Goal: Task Accomplishment & Management: Manage account settings

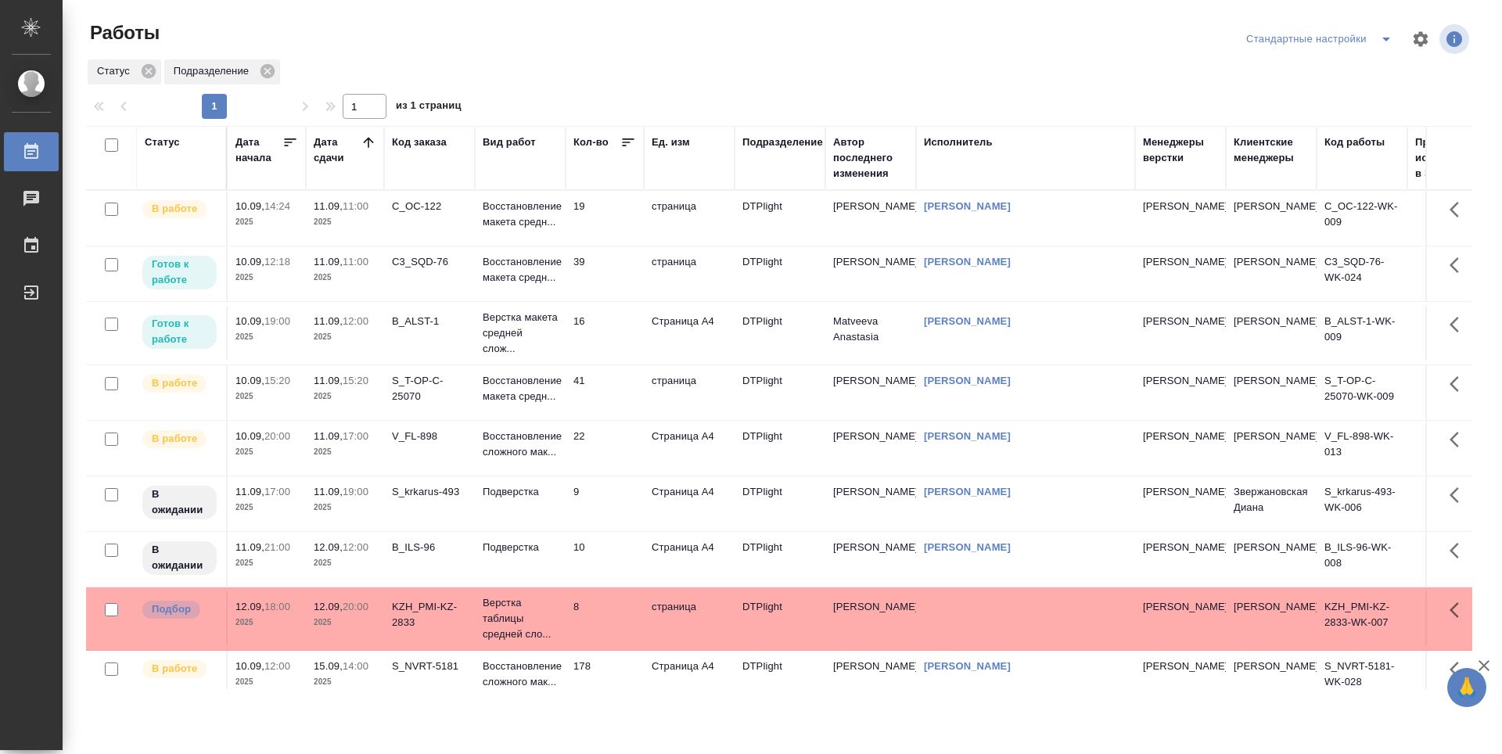
click at [615, 223] on td "19" at bounding box center [605, 218] width 78 height 55
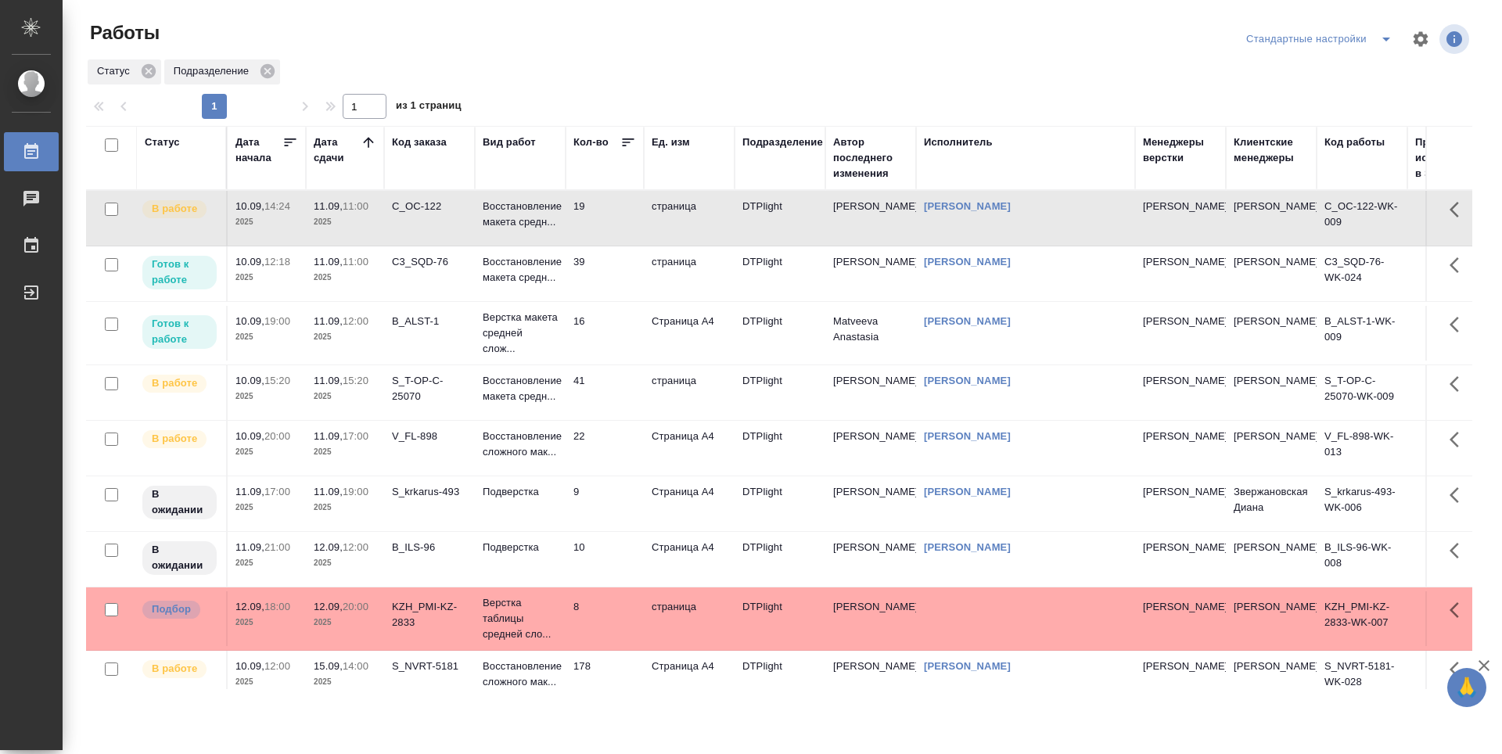
click at [615, 223] on td "19" at bounding box center [605, 218] width 78 height 55
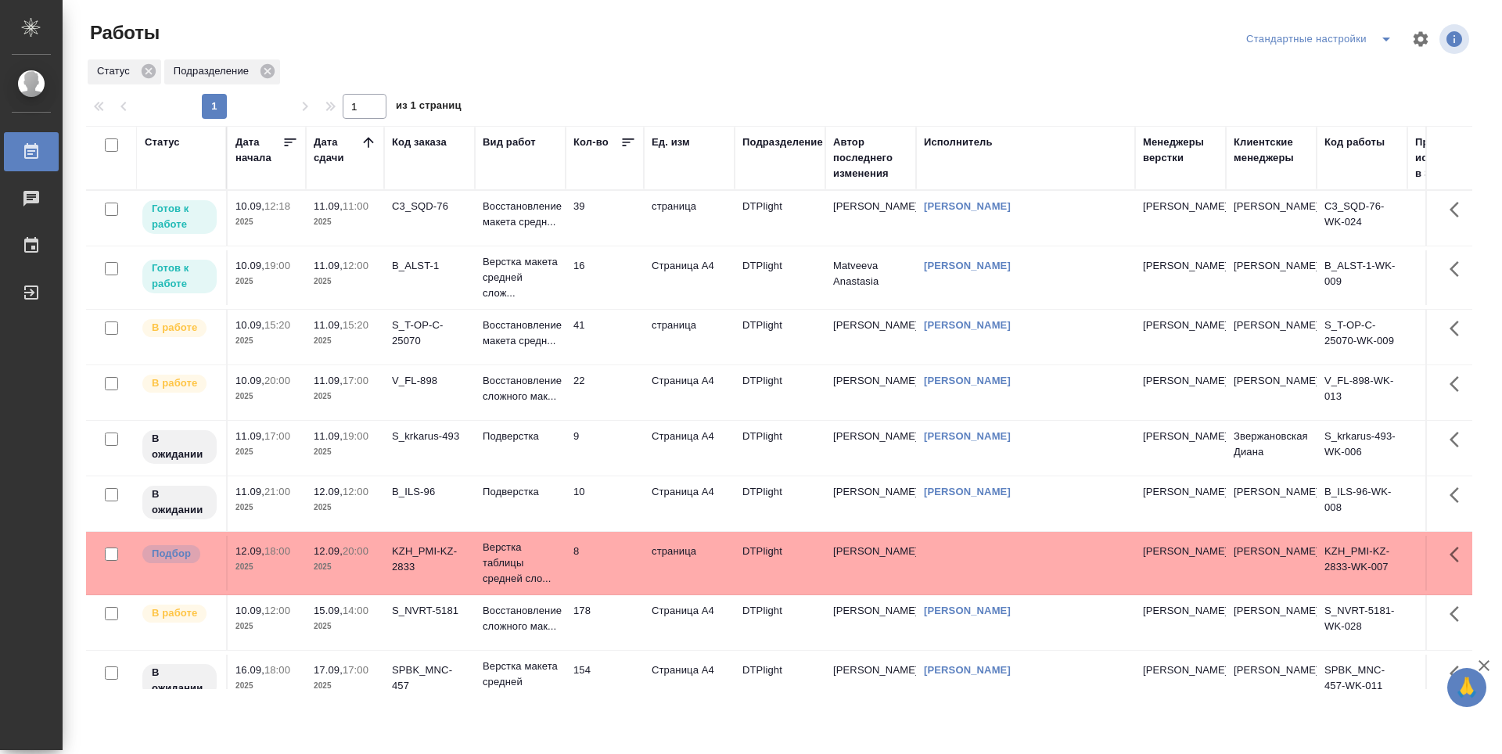
click at [607, 232] on td "39" at bounding box center [605, 218] width 78 height 55
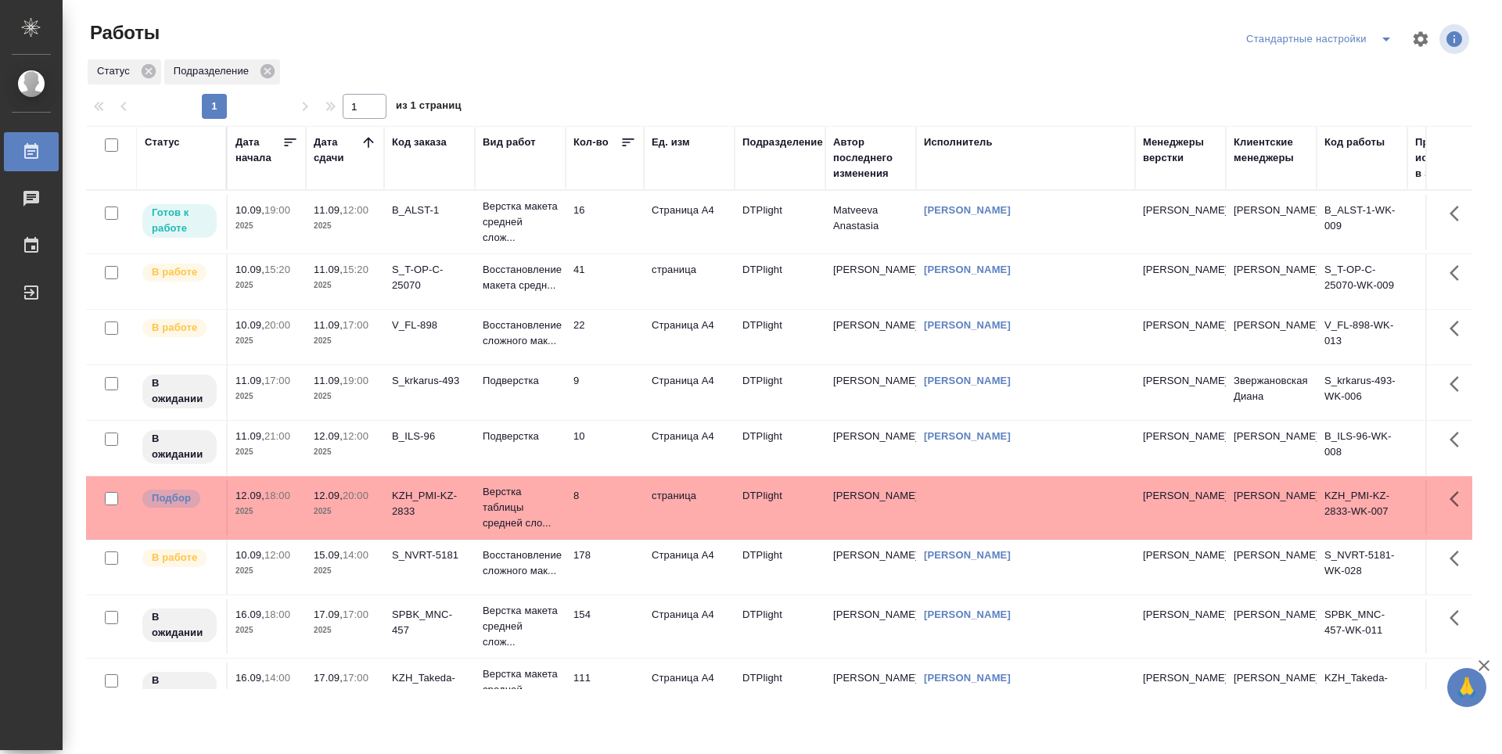
click at [630, 217] on td "16" at bounding box center [605, 222] width 78 height 55
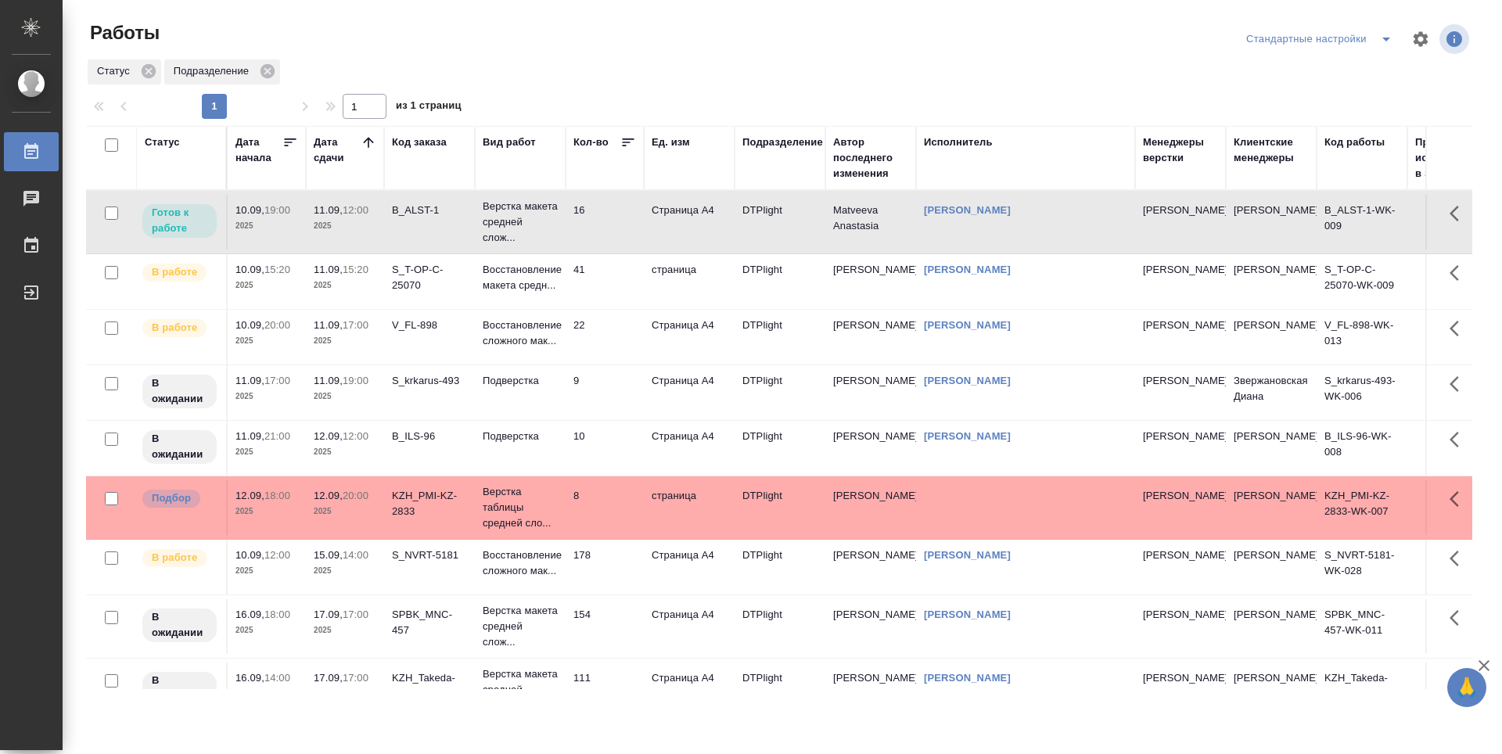
click at [411, 227] on td "B_ALST-1" at bounding box center [429, 222] width 91 height 55
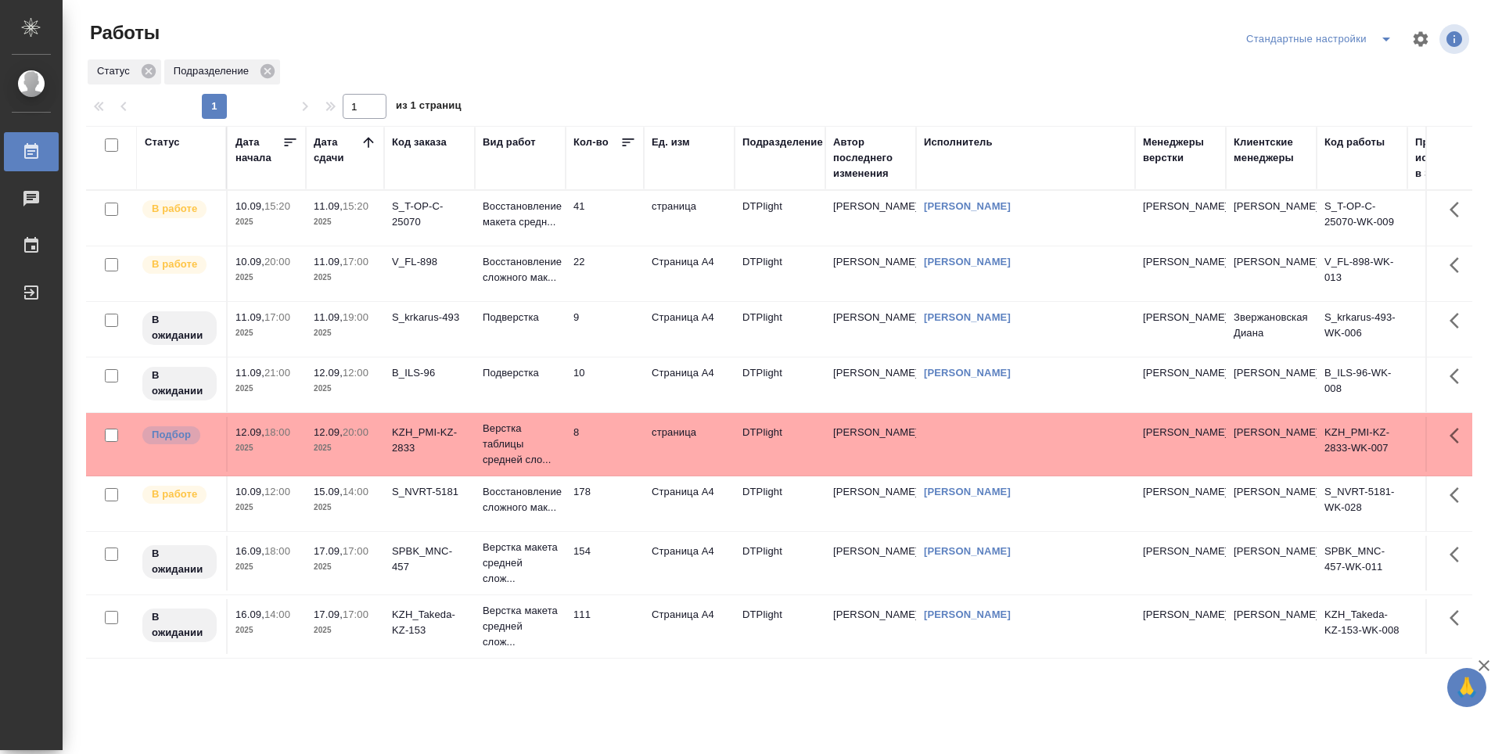
click at [611, 278] on td "22" at bounding box center [605, 273] width 78 height 55
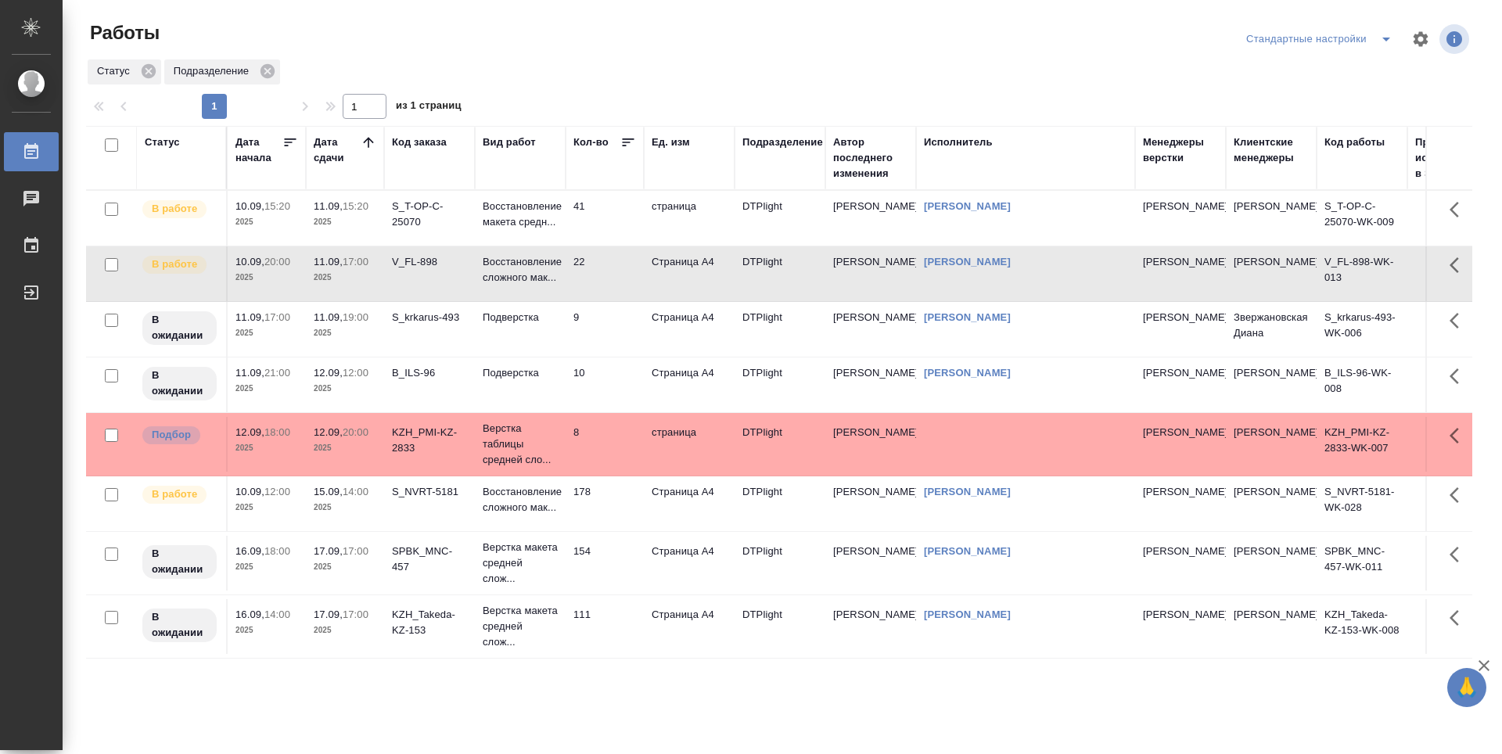
click at [598, 314] on td "9" at bounding box center [605, 329] width 78 height 55
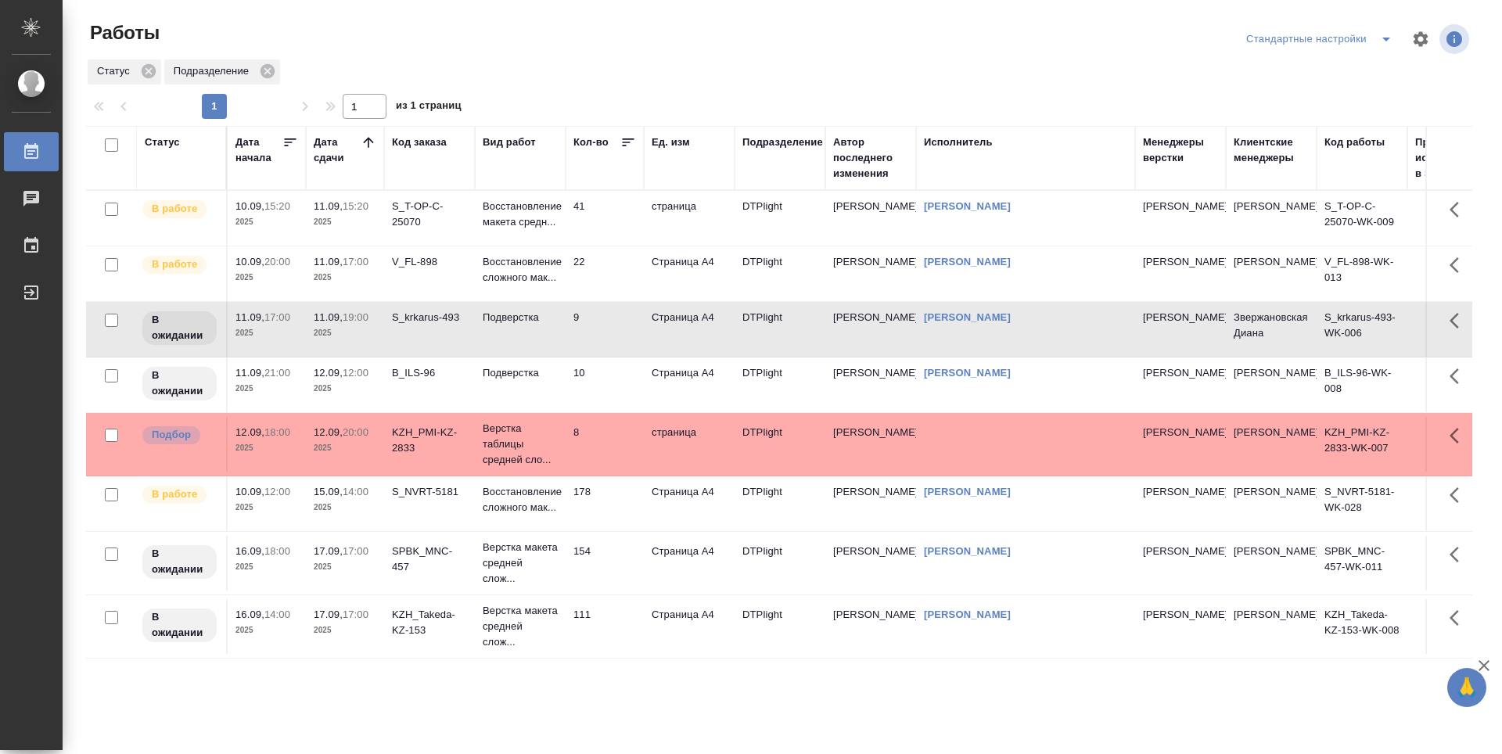
click at [607, 379] on td "10" at bounding box center [605, 384] width 78 height 55
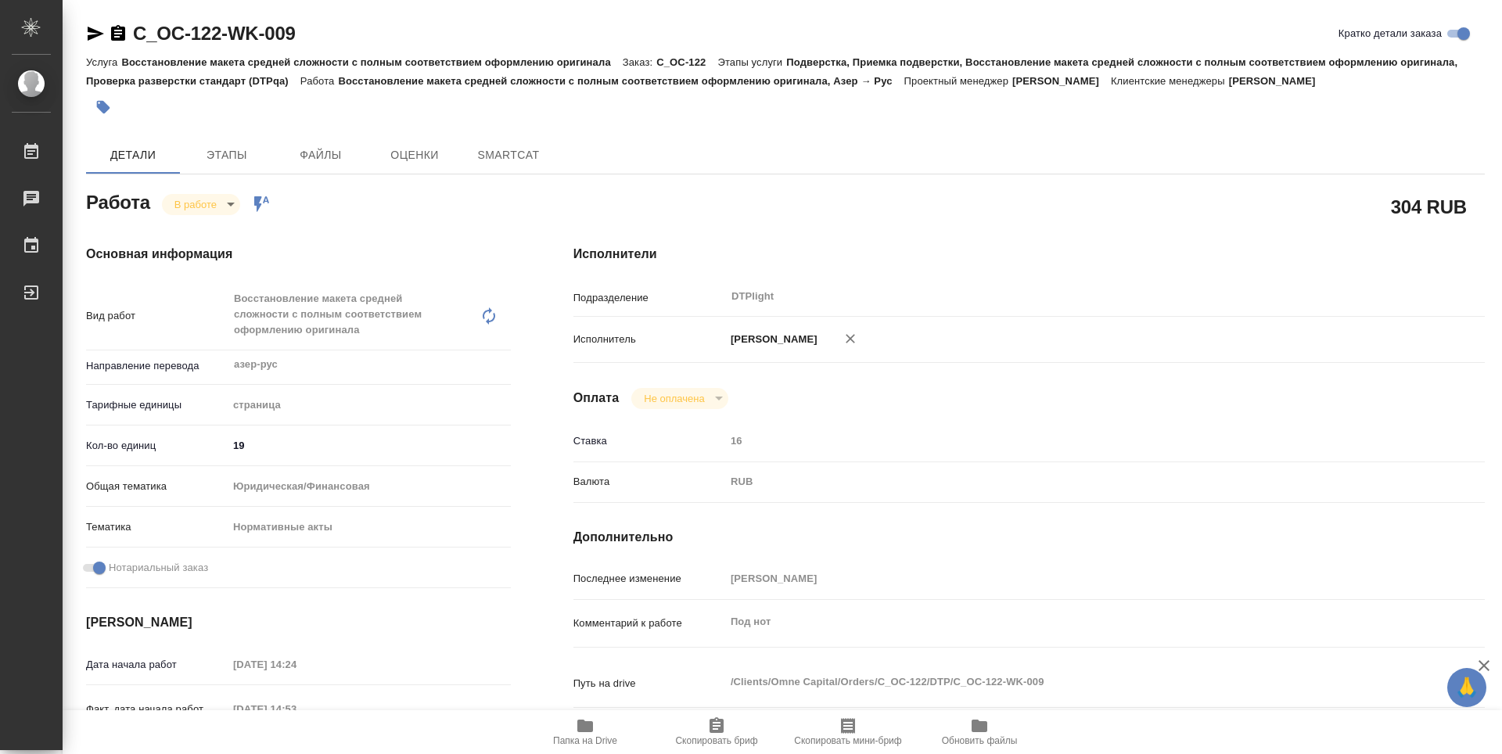
type textarea "x"
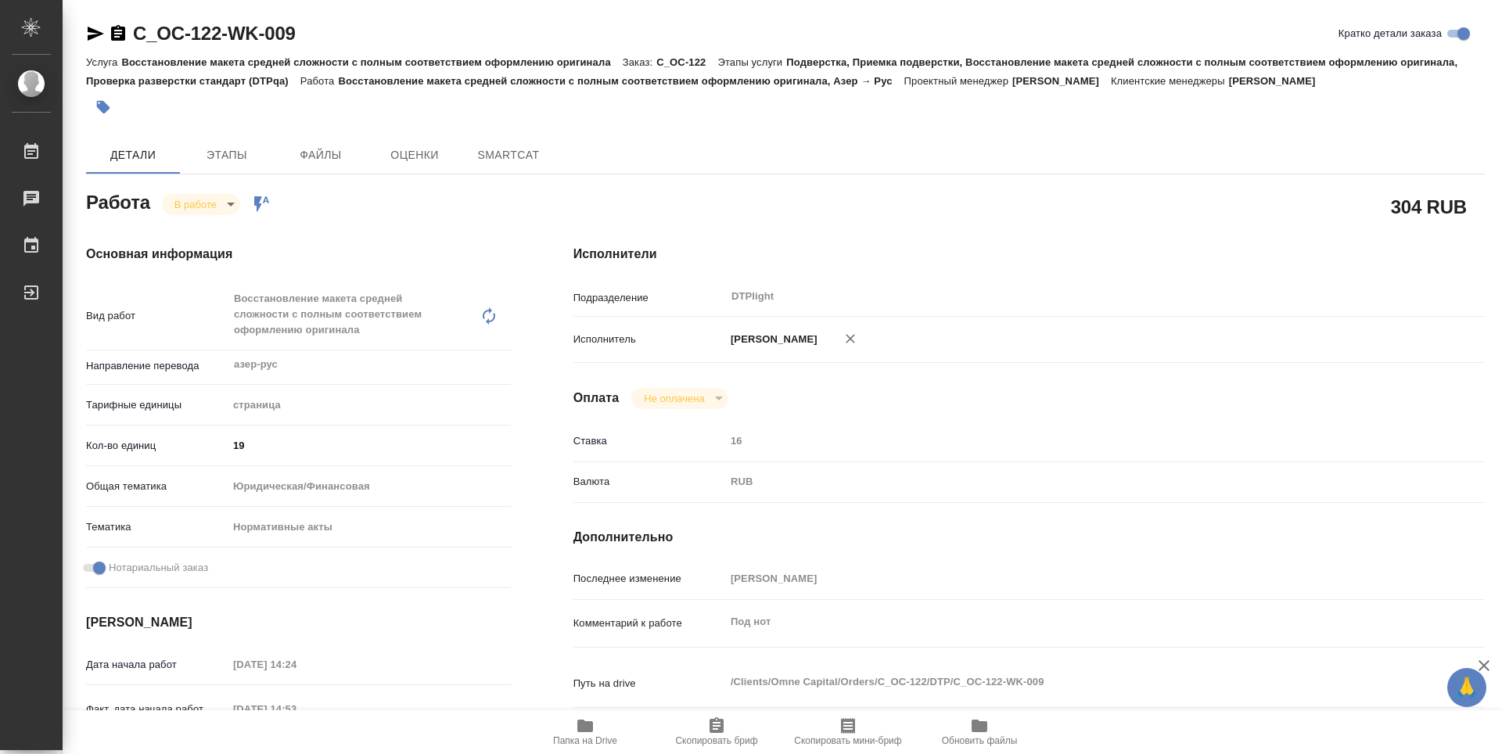
type textarea "x"
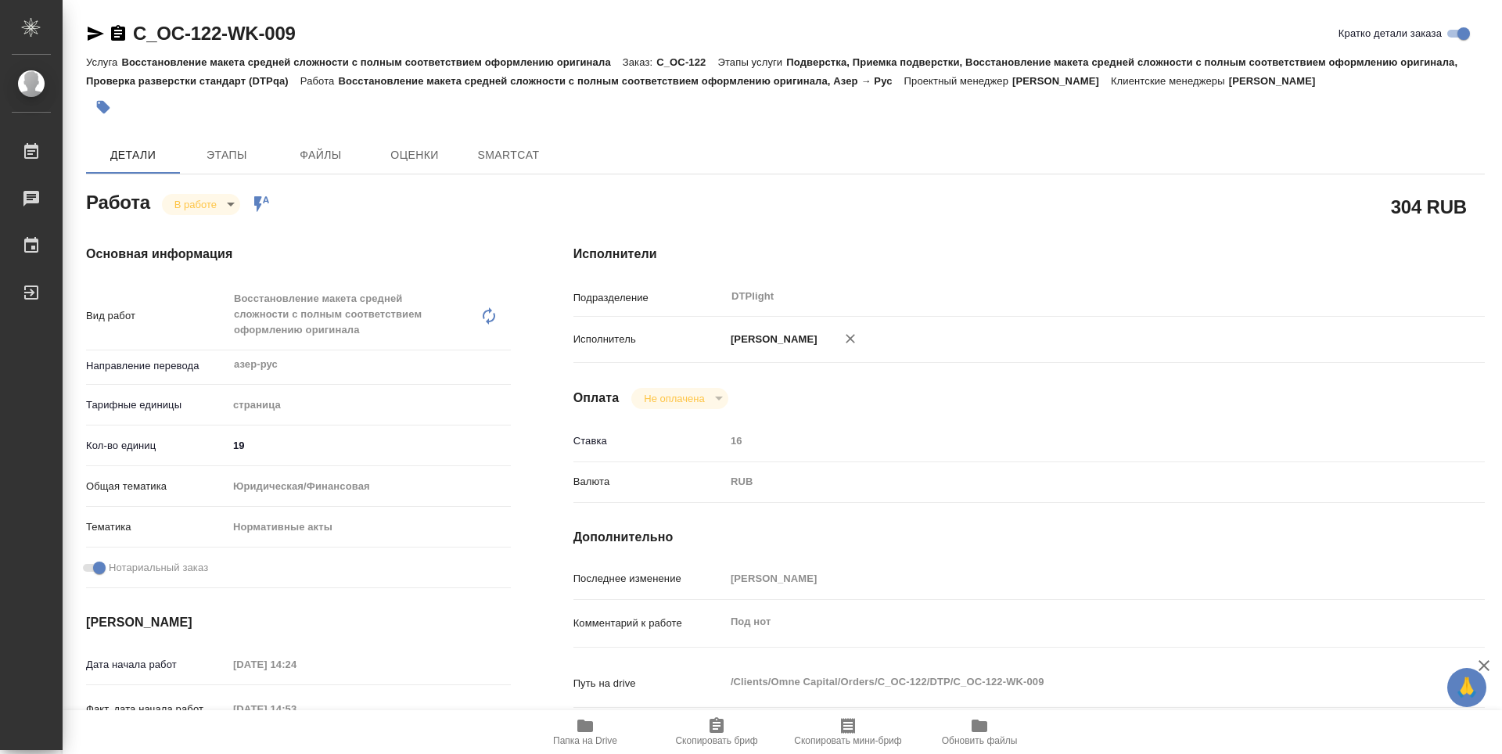
type textarea "x"
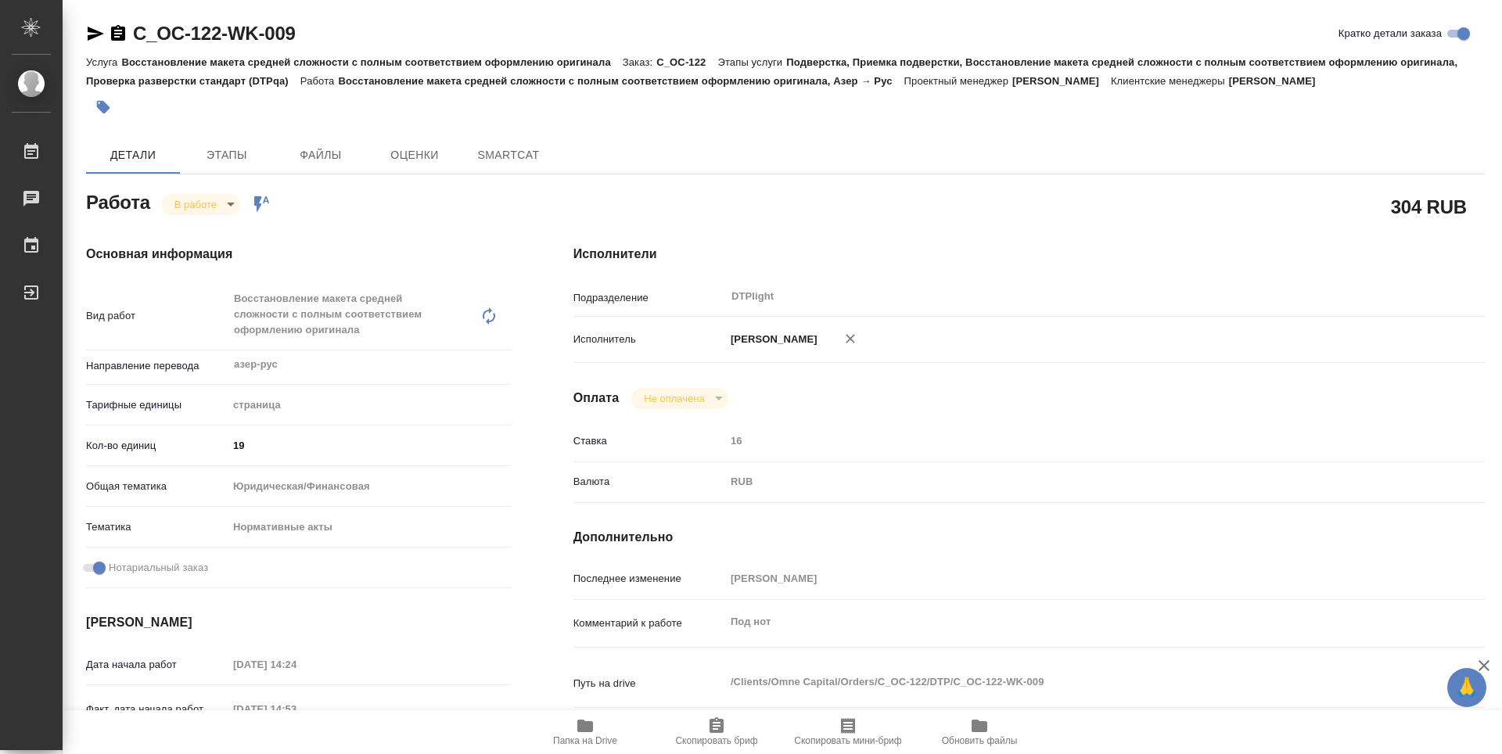
click at [581, 748] on button "Папка на Drive" at bounding box center [584, 732] width 131 height 44
type textarea "x"
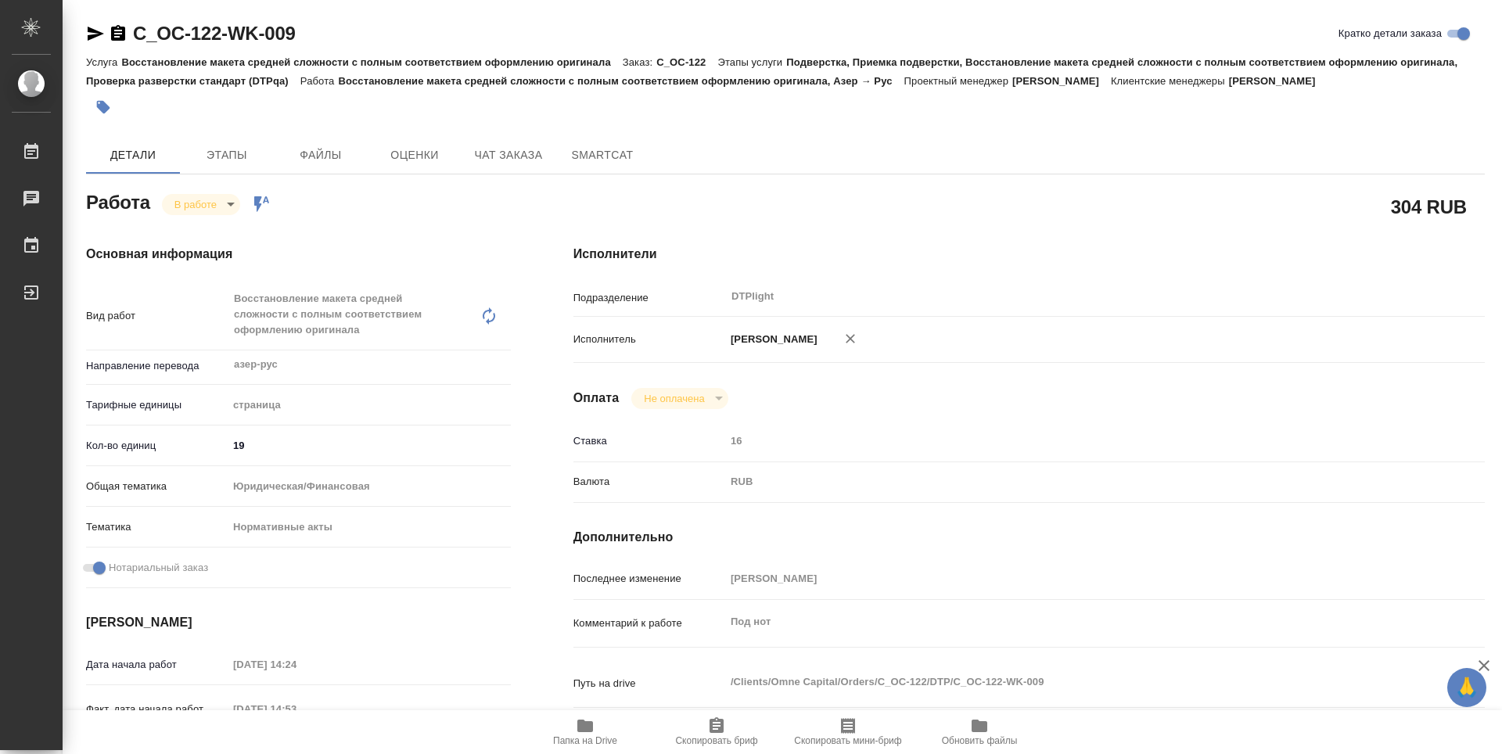
type textarea "x"
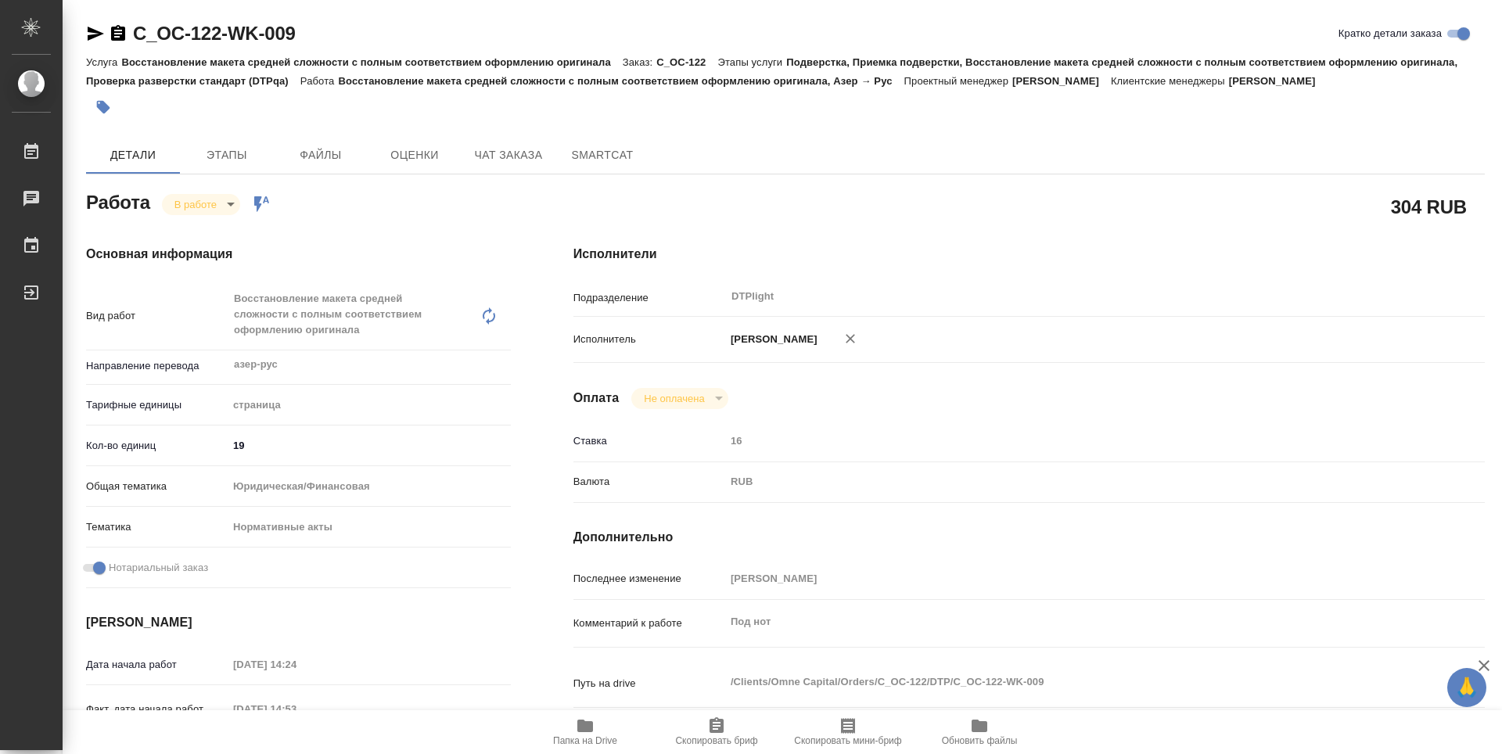
type textarea "x"
click at [206, 202] on body "🙏 .cls-1 fill:#fff; AWATERA Guselnikov Roman Работы 0 Чаты График Выйти C_OC-12…" at bounding box center [751, 377] width 1502 height 754
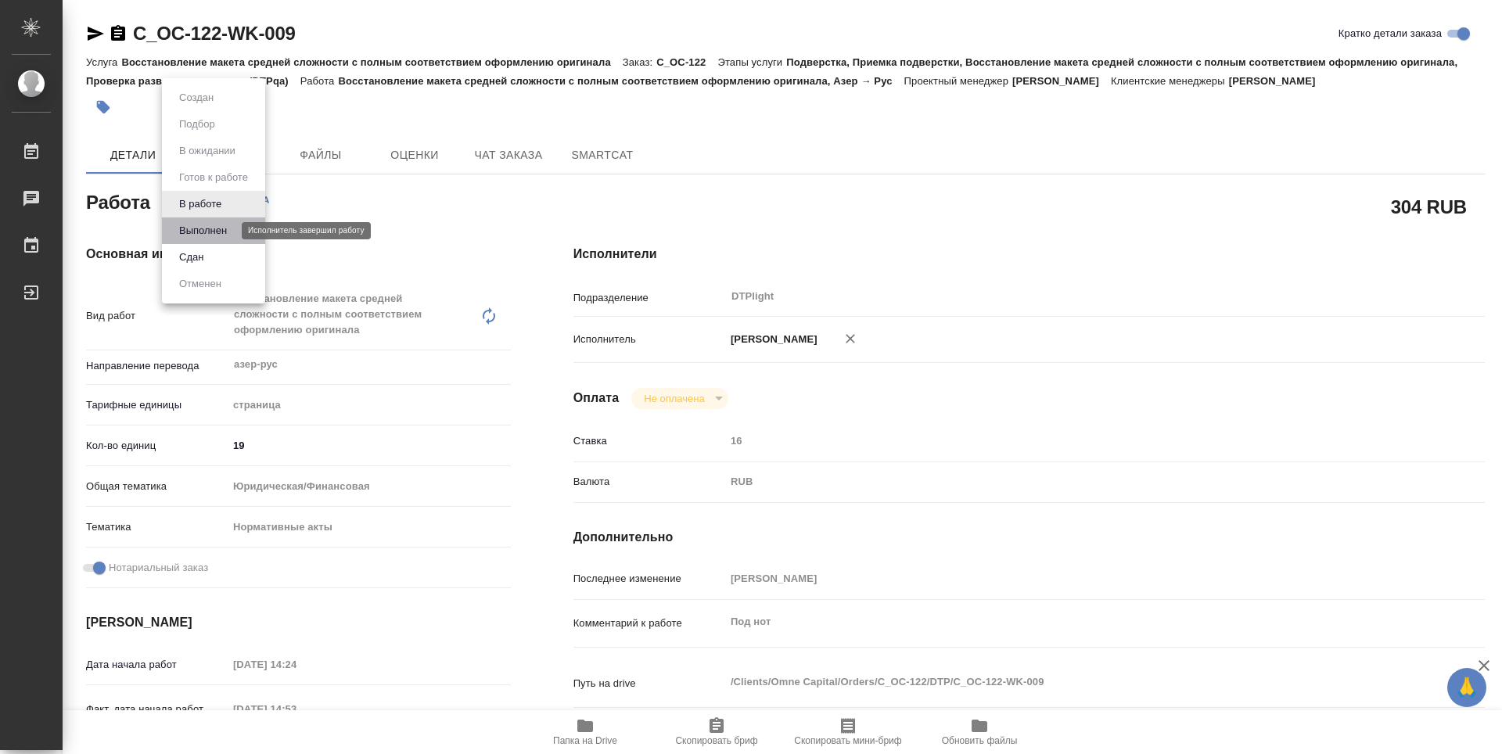
click at [195, 223] on button "Выполнен" at bounding box center [202, 230] width 57 height 17
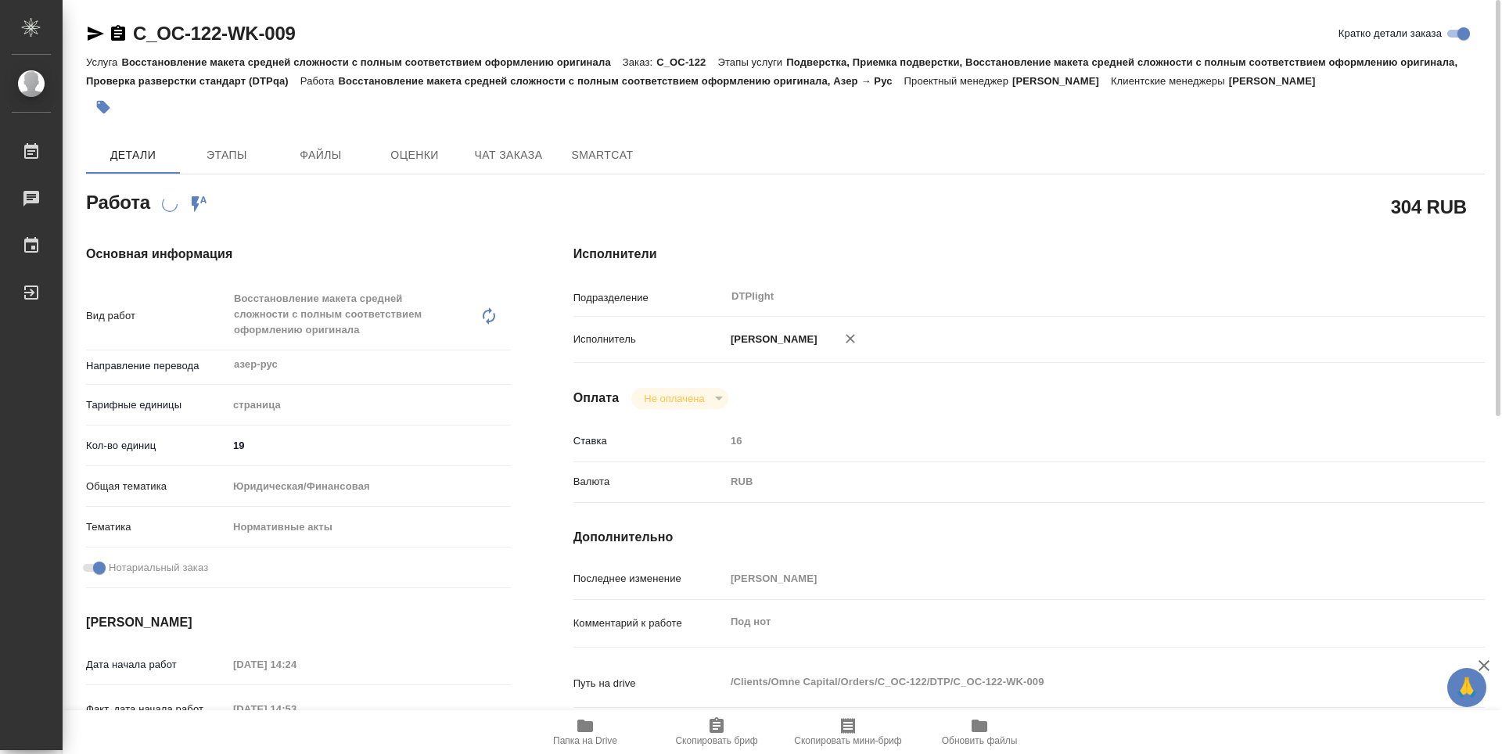
click at [117, 38] on icon "button" at bounding box center [118, 33] width 14 height 16
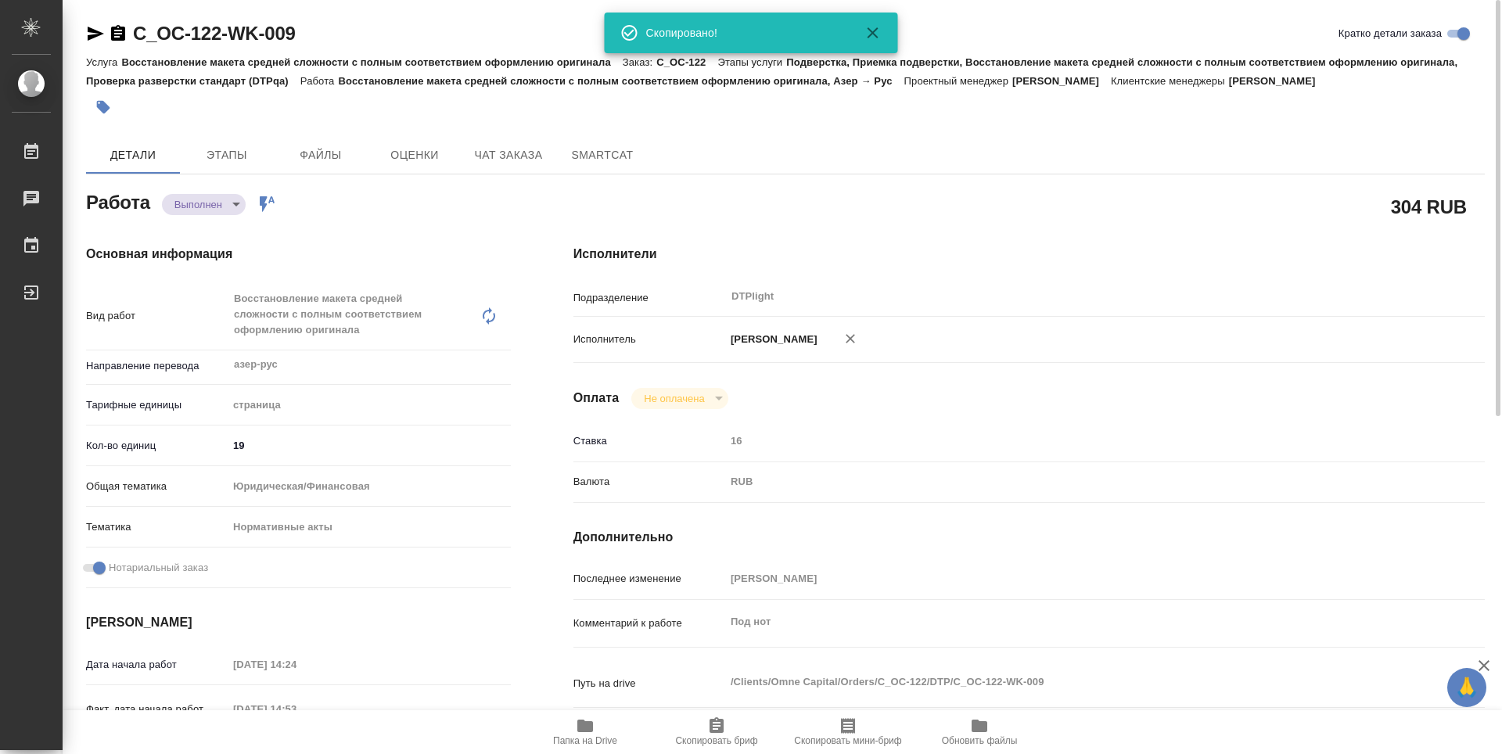
type textarea "x"
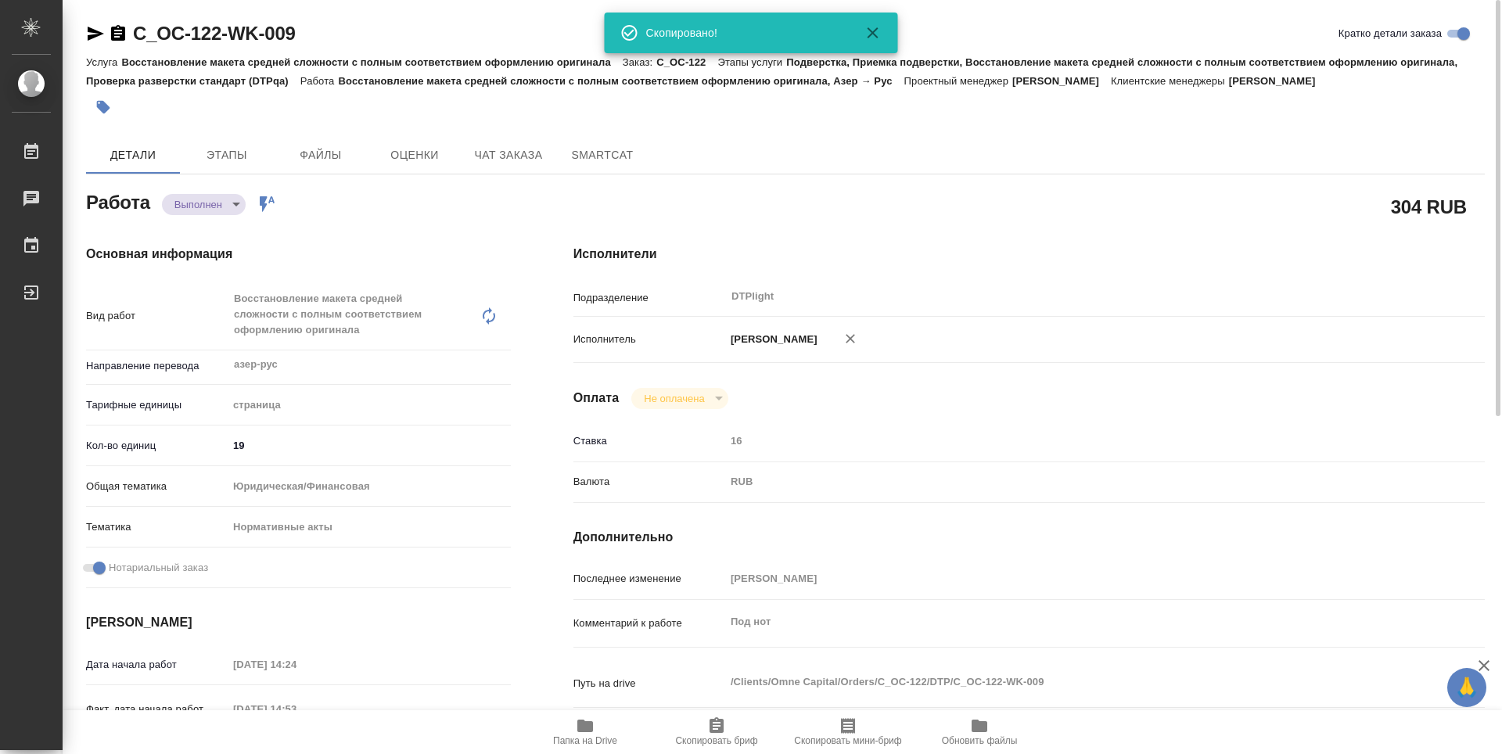
type textarea "x"
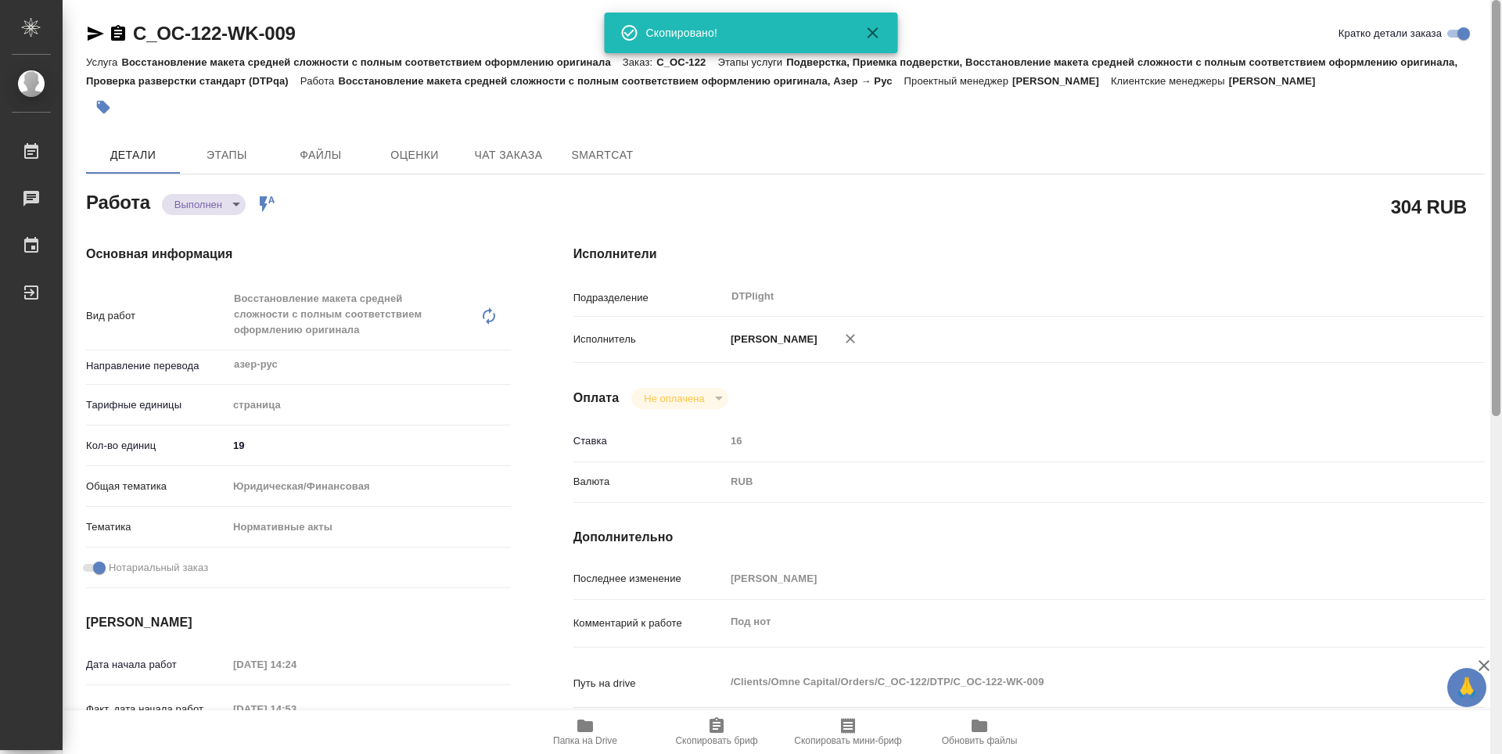
type textarea "x"
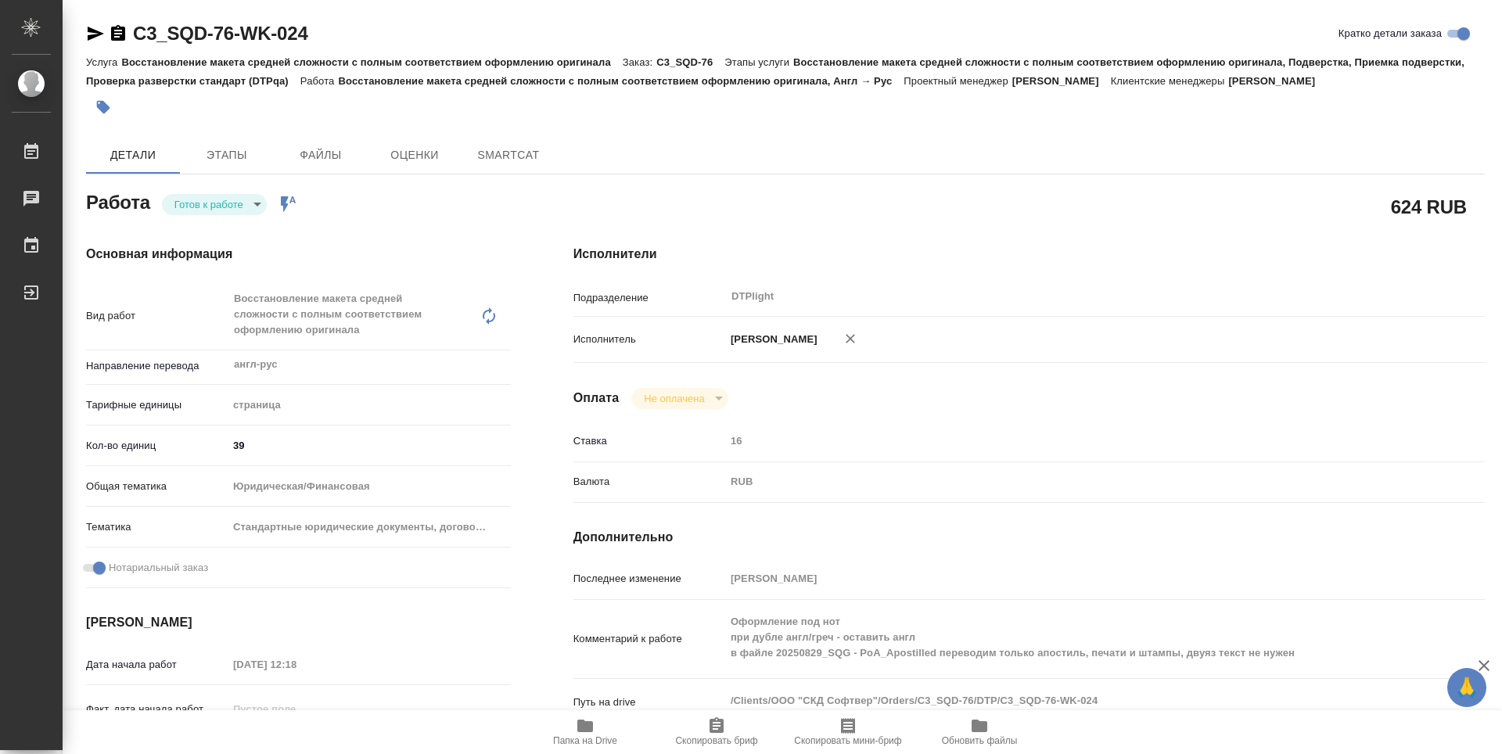
type textarea "x"
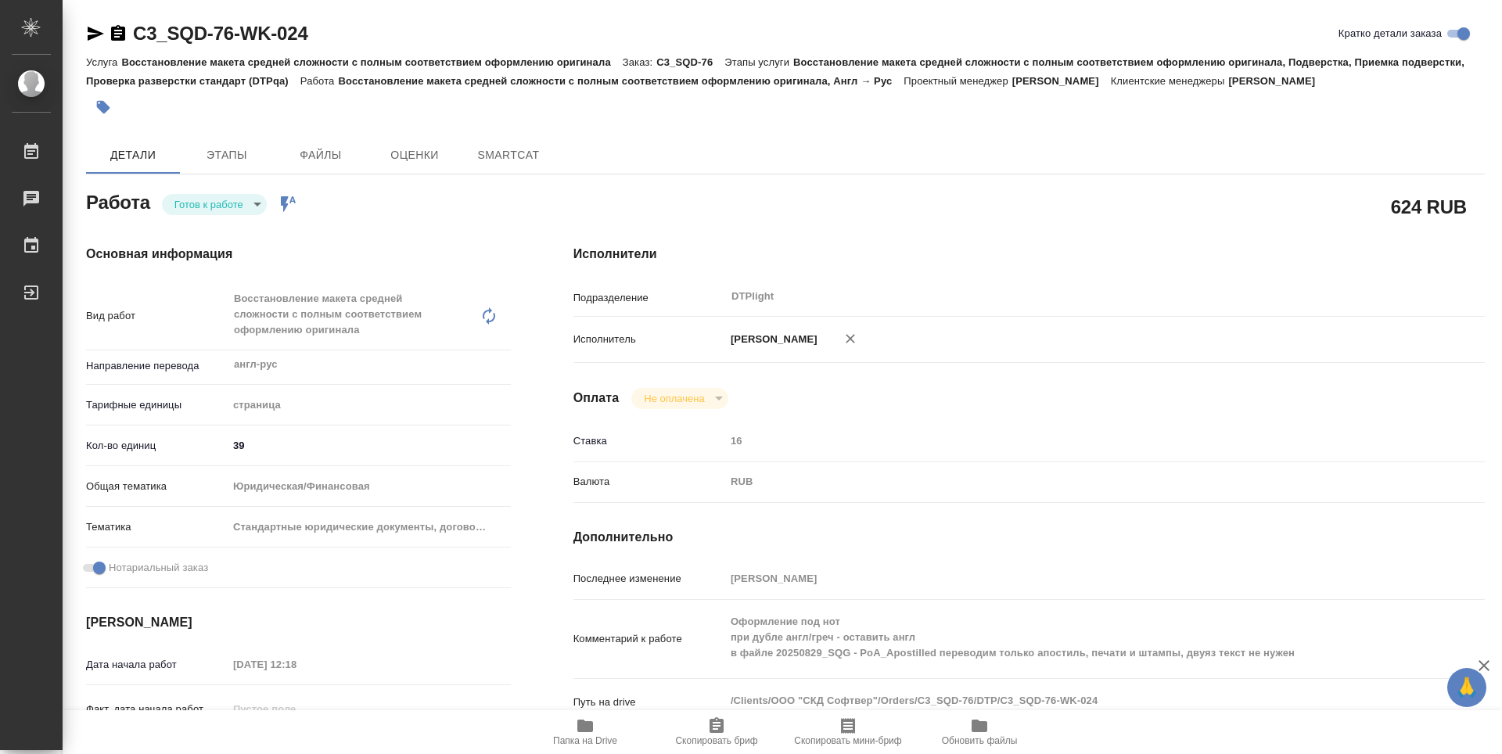
type textarea "x"
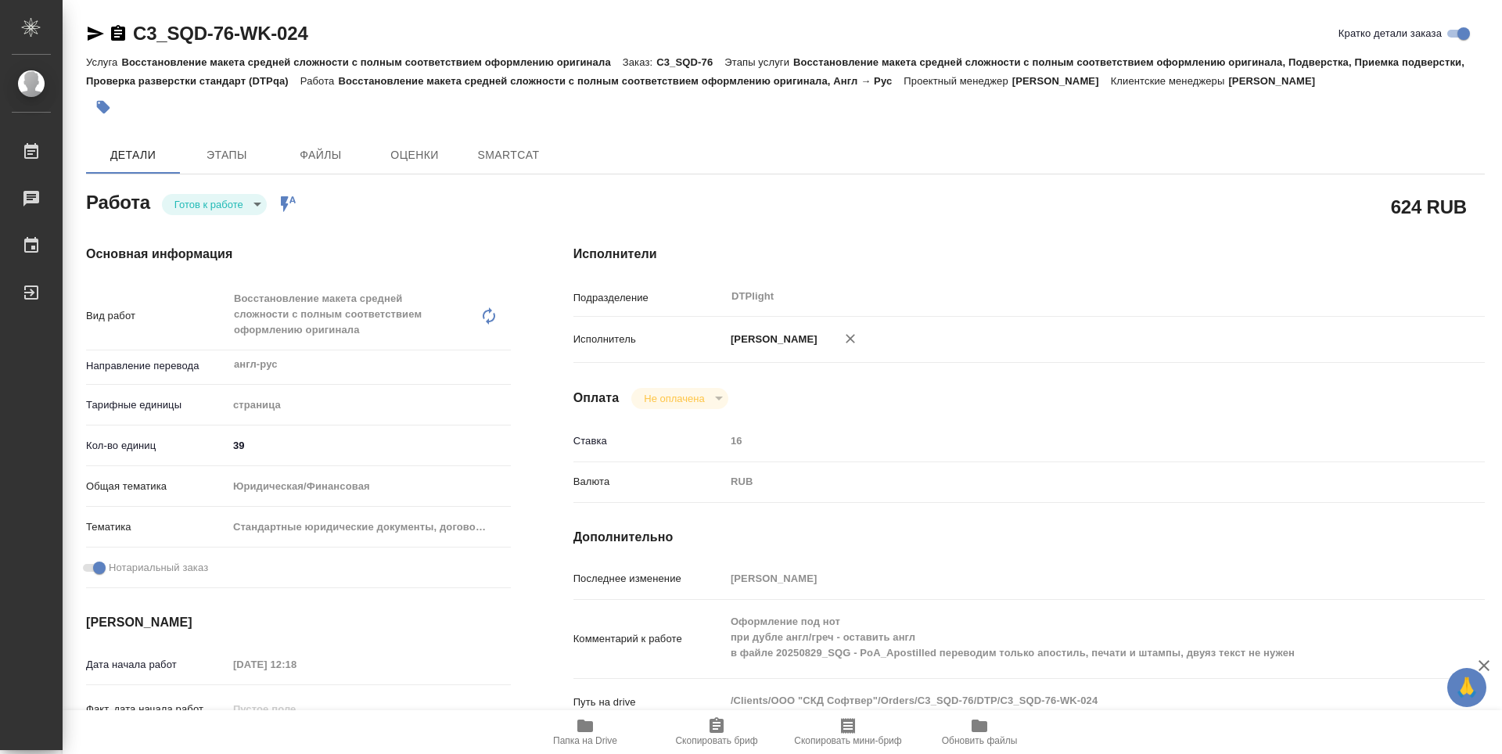
type textarea "x"
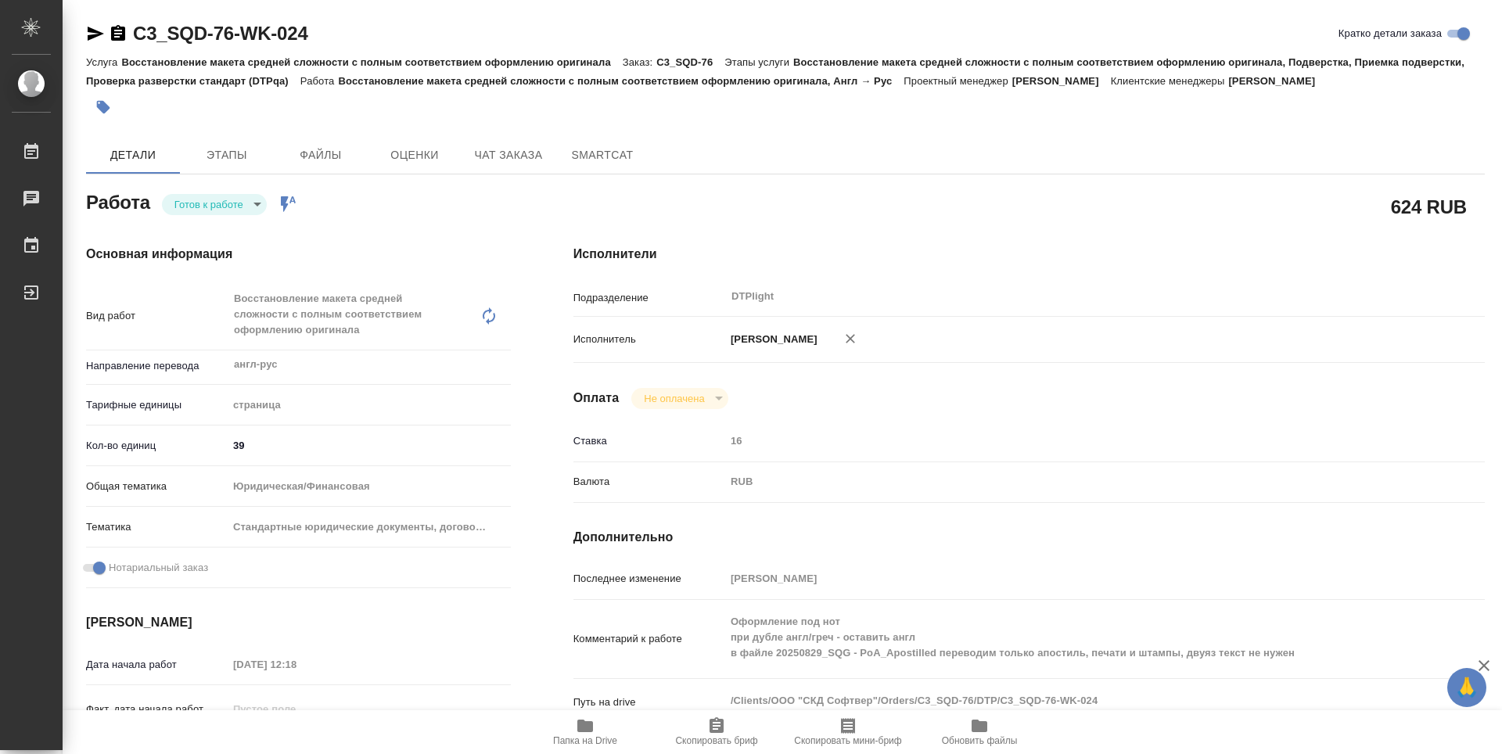
type textarea "x"
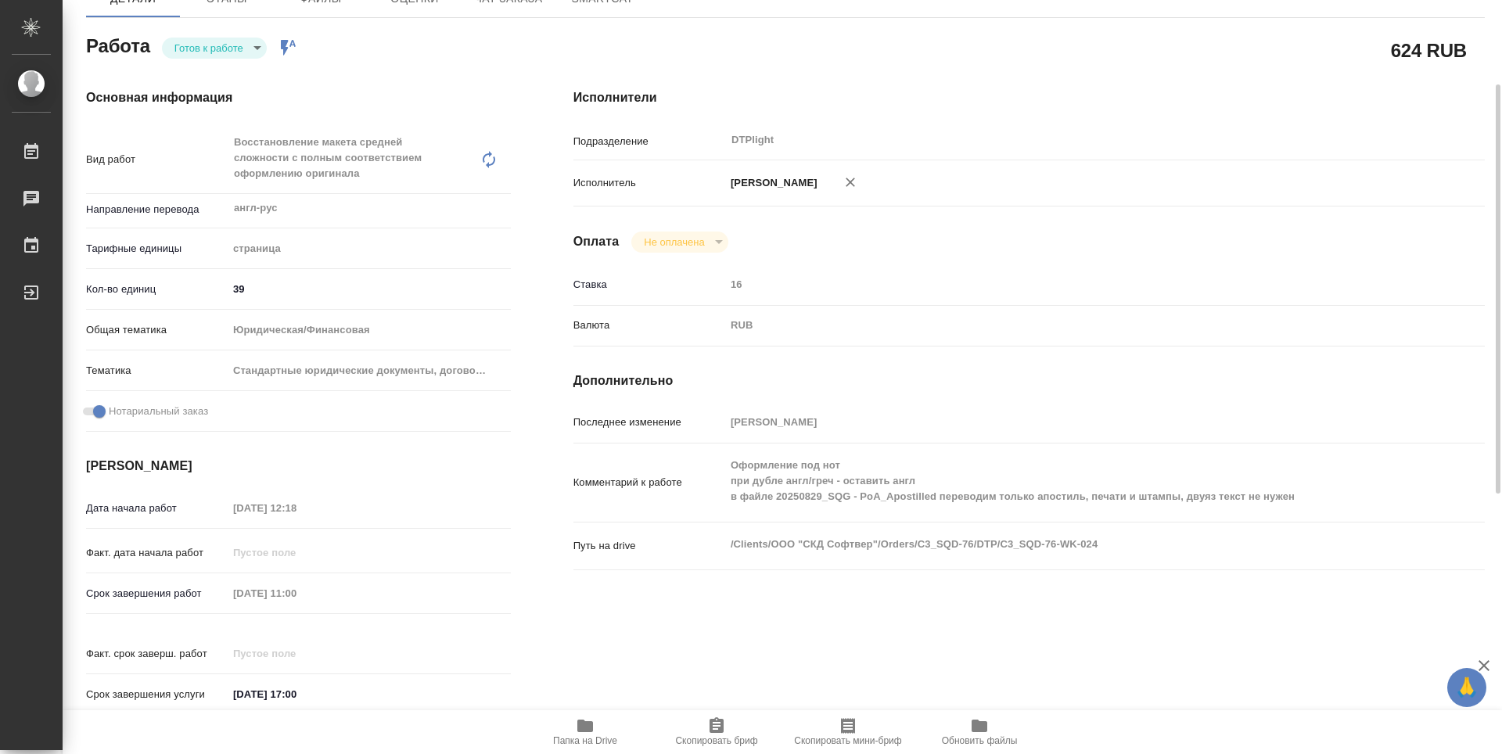
scroll to position [235, 0]
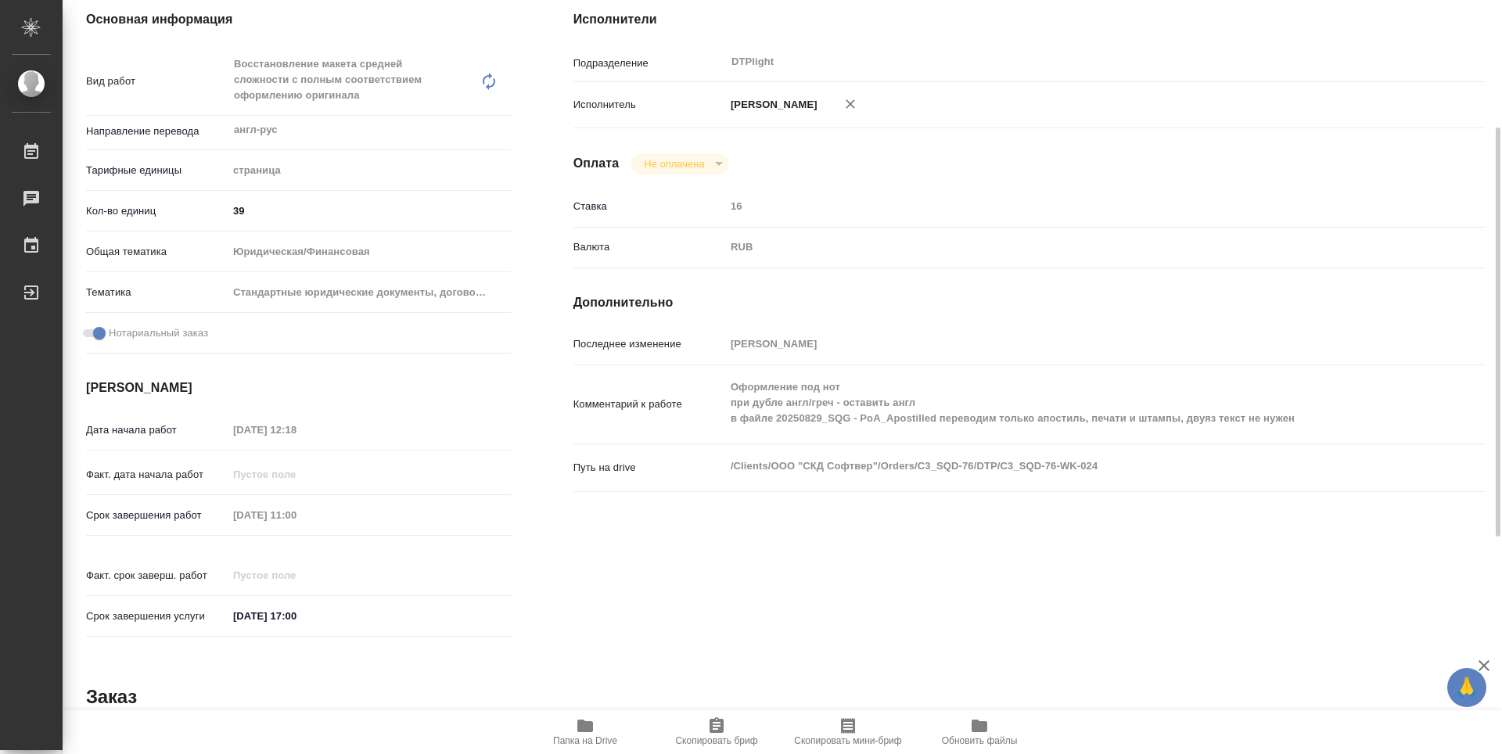
type textarea "x"
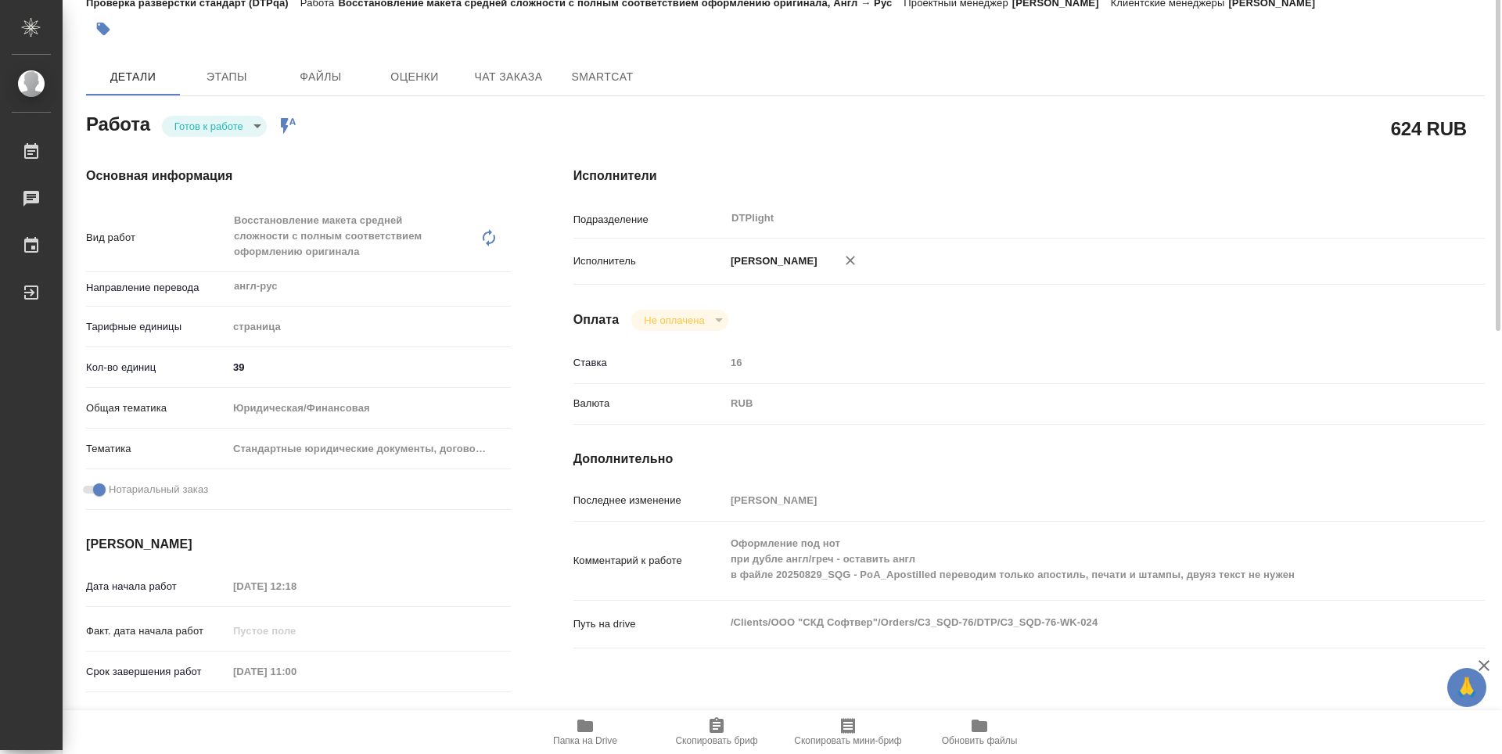
scroll to position [0, 0]
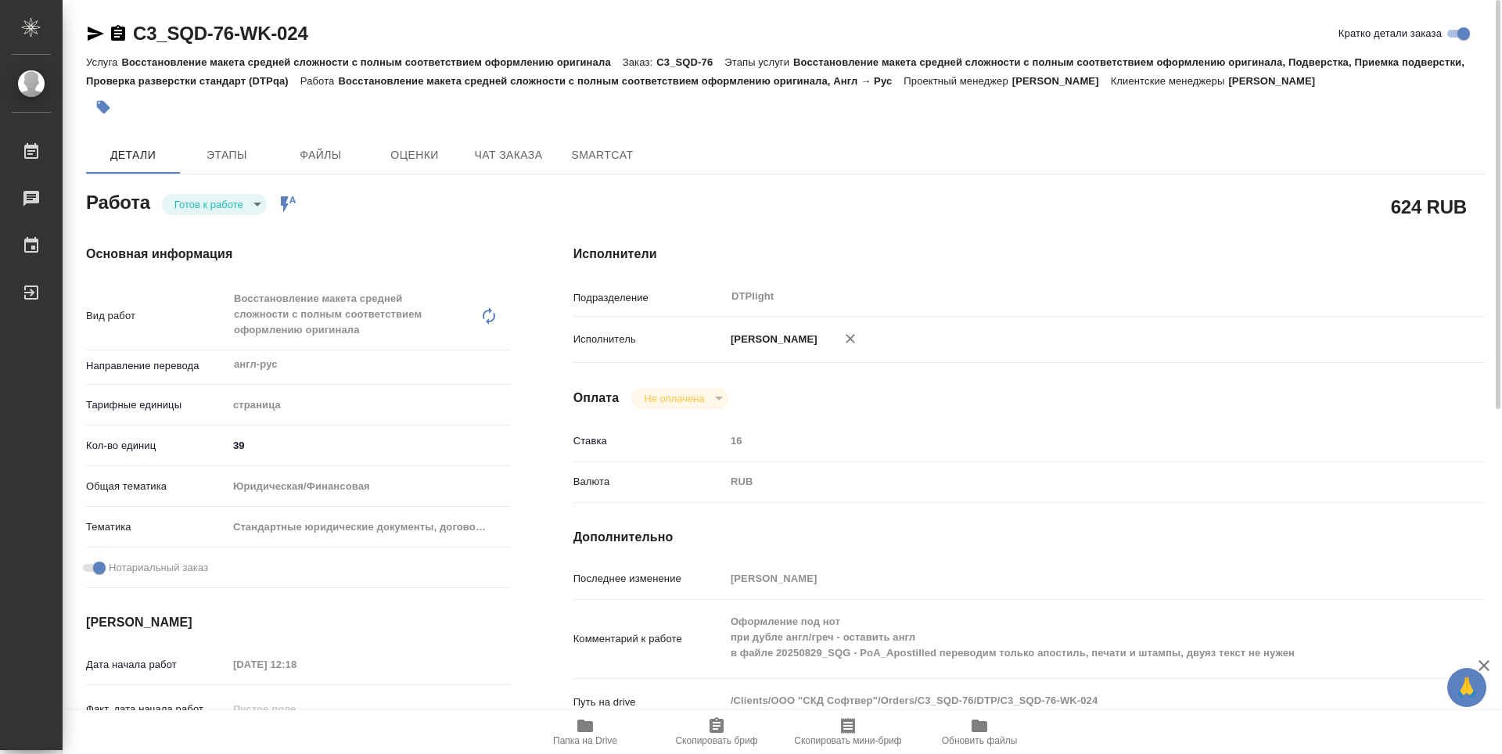
click at [257, 206] on body "🙏 .cls-1 fill:#fff; AWATERA Guselnikov Roman Работы 0 Чаты График Выйти C3_SQD-…" at bounding box center [751, 377] width 1502 height 754
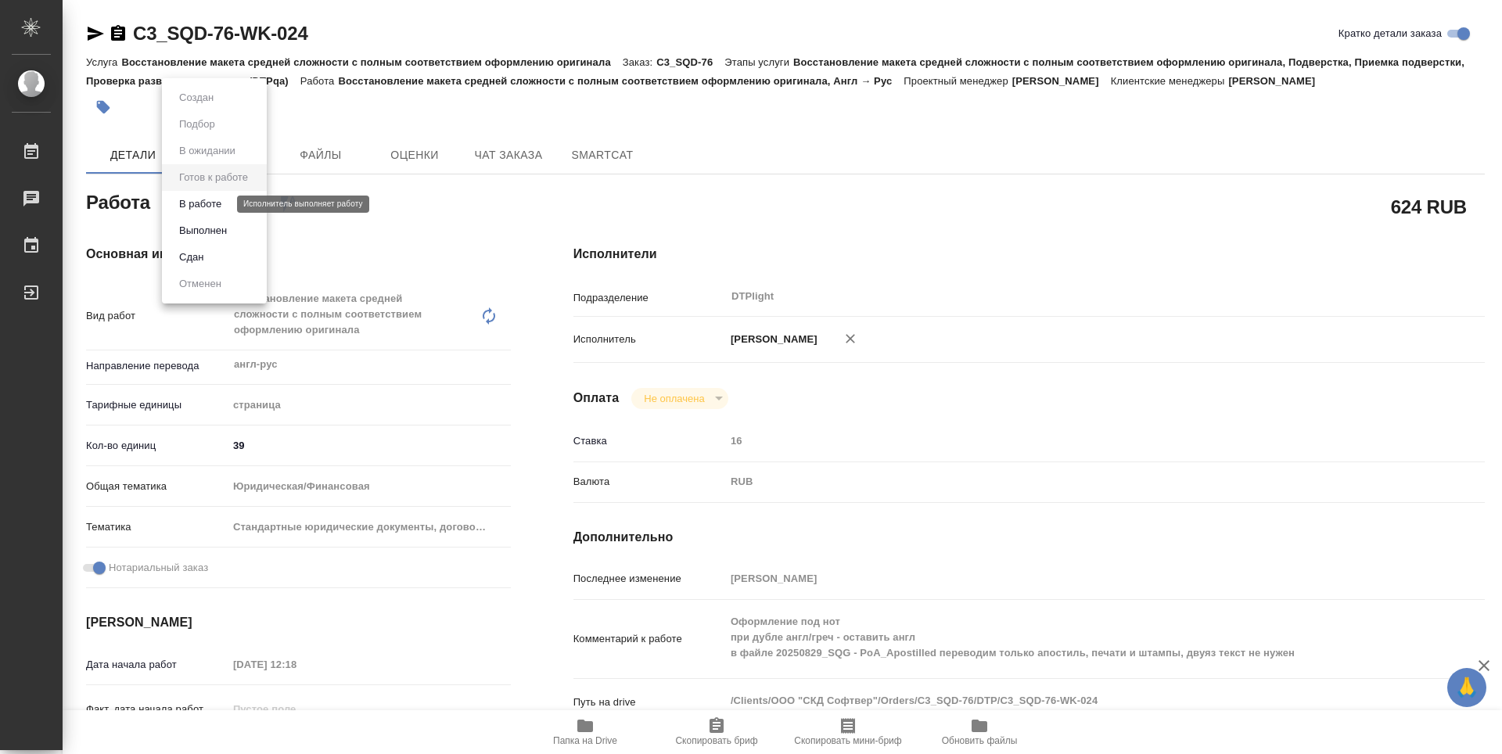
click at [213, 209] on button "В работе" at bounding box center [200, 204] width 52 height 17
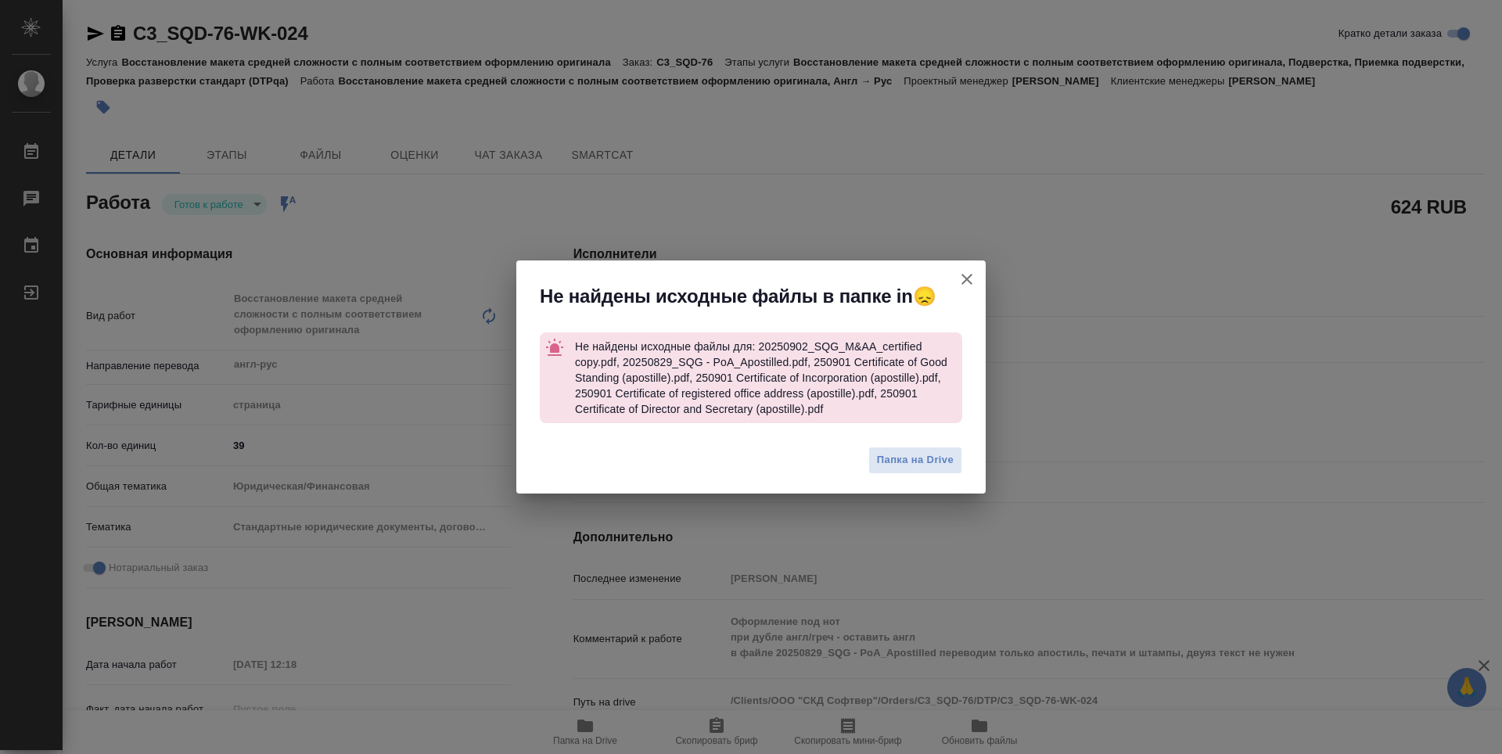
type textarea "x"
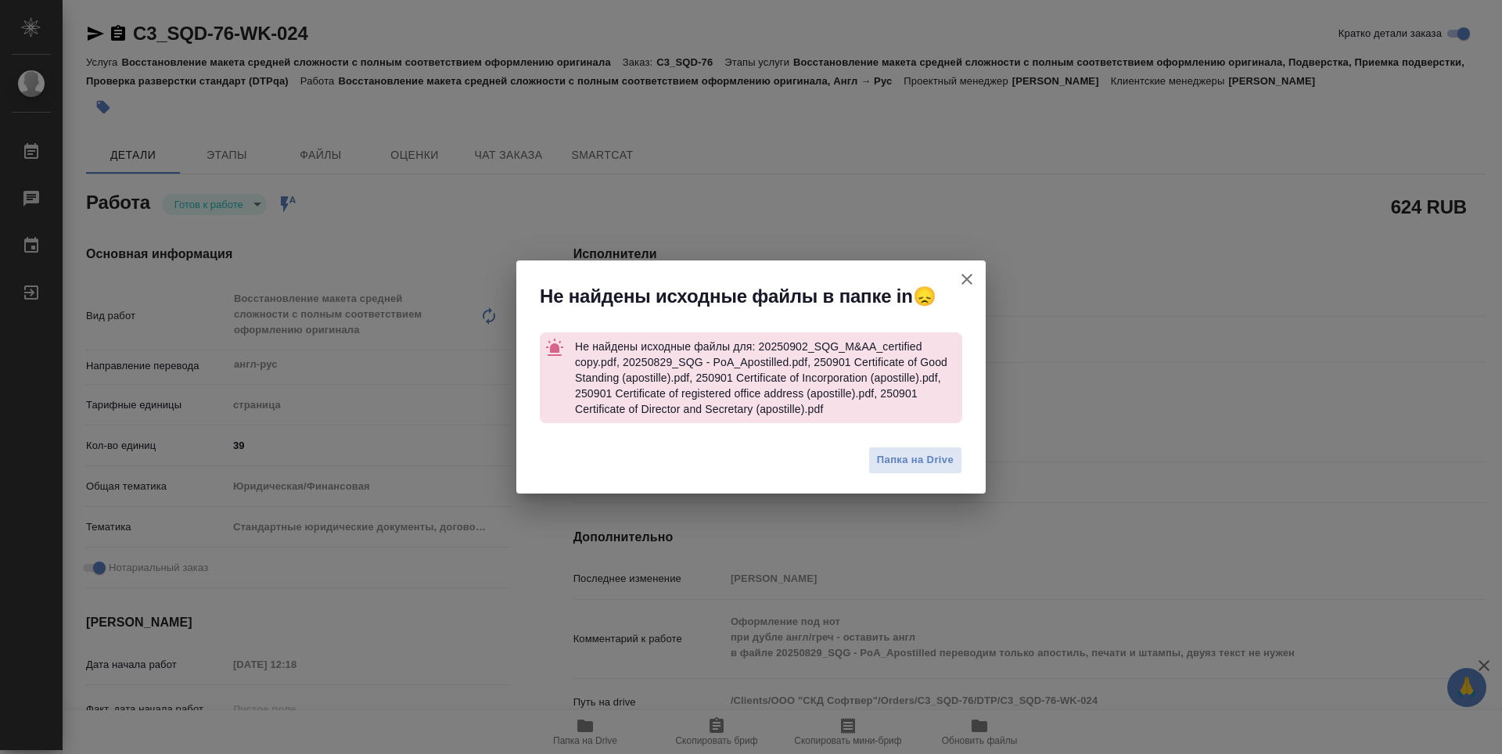
type textarea "x"
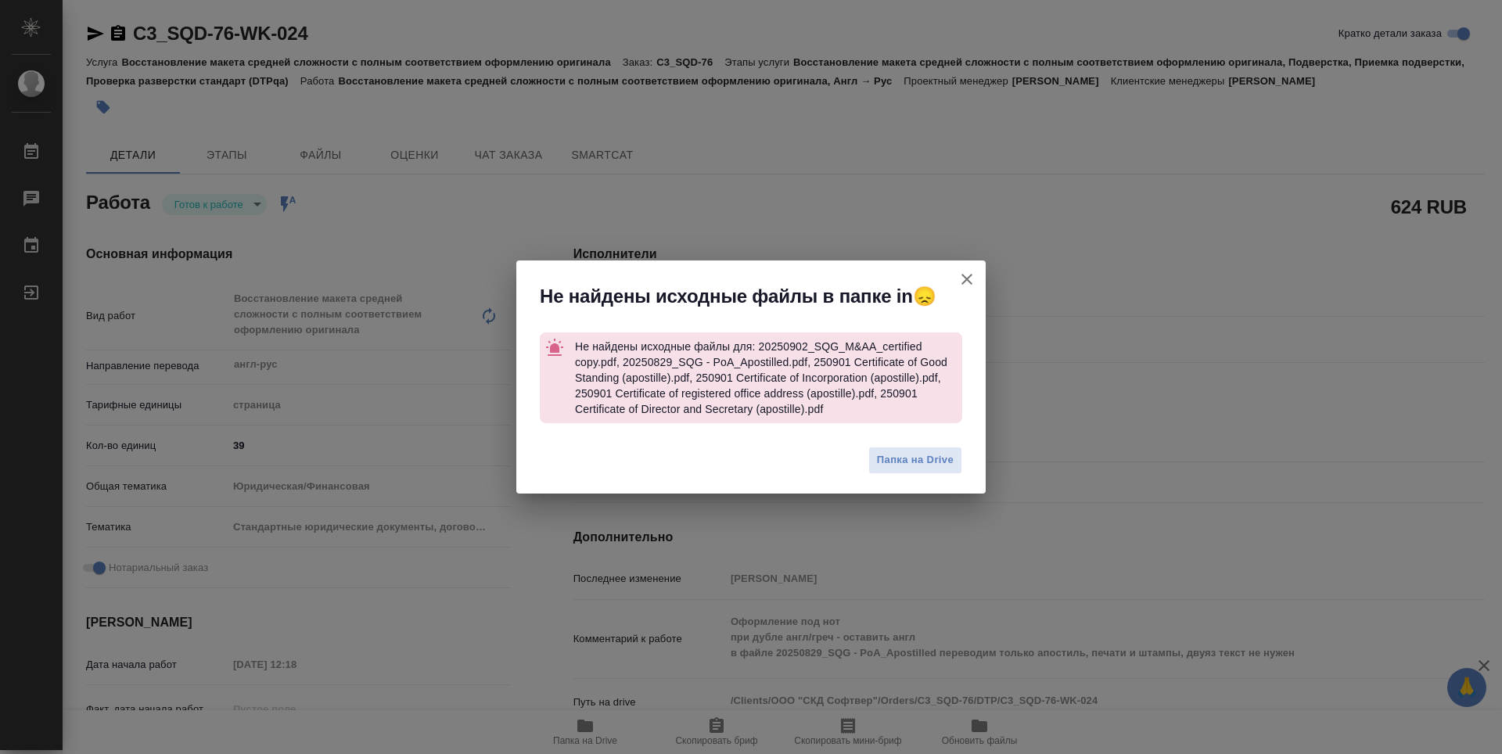
type textarea "x"
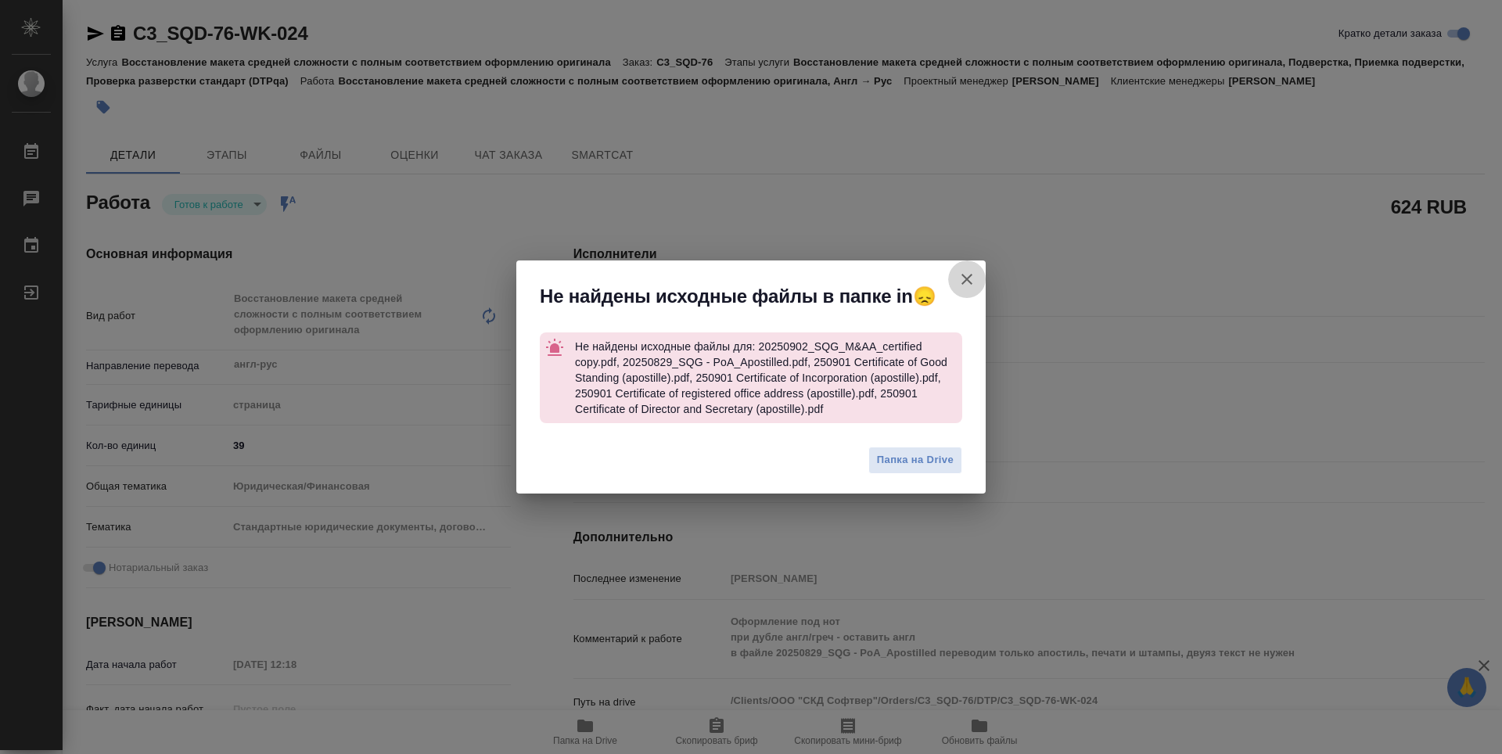
click at [966, 276] on icon "button" at bounding box center [966, 279] width 19 height 19
type textarea "x"
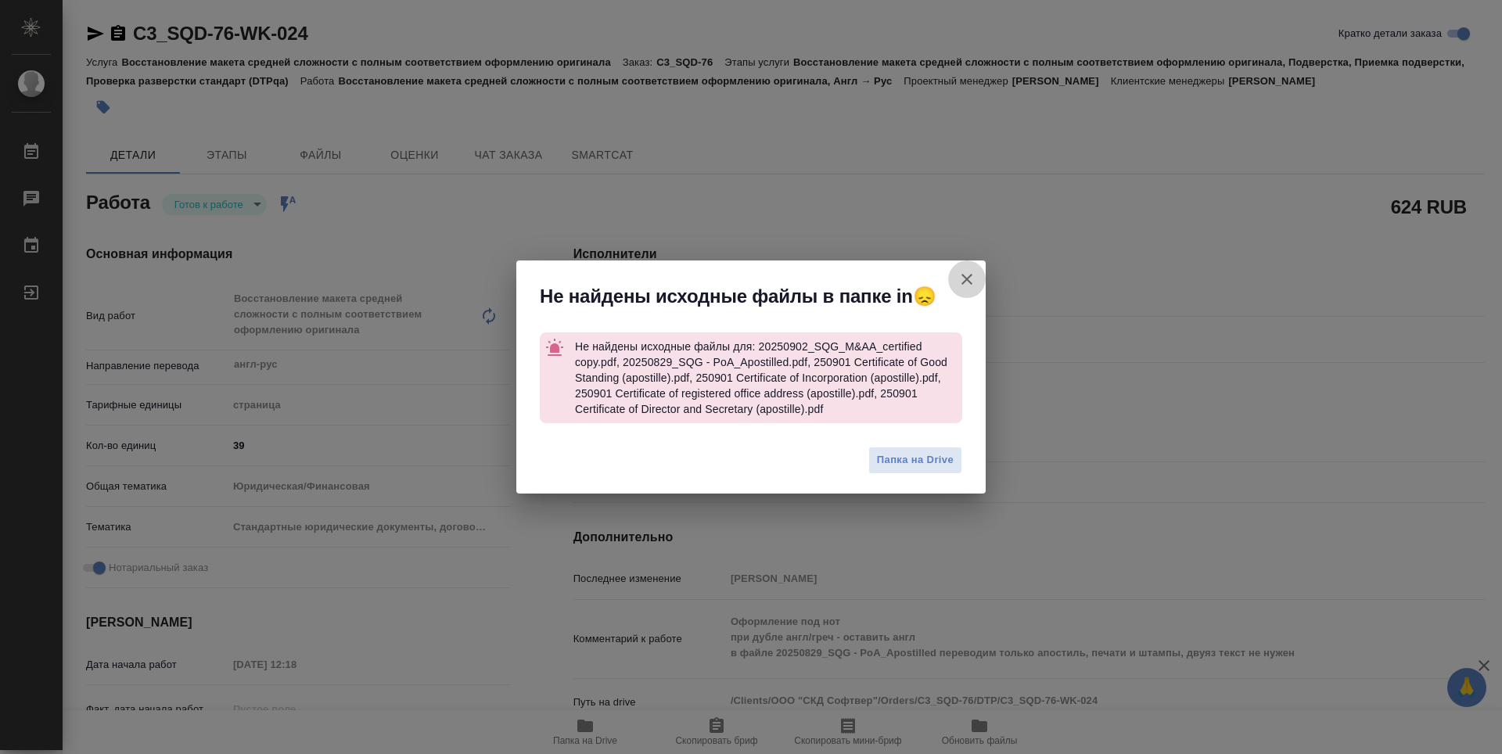
type textarea "x"
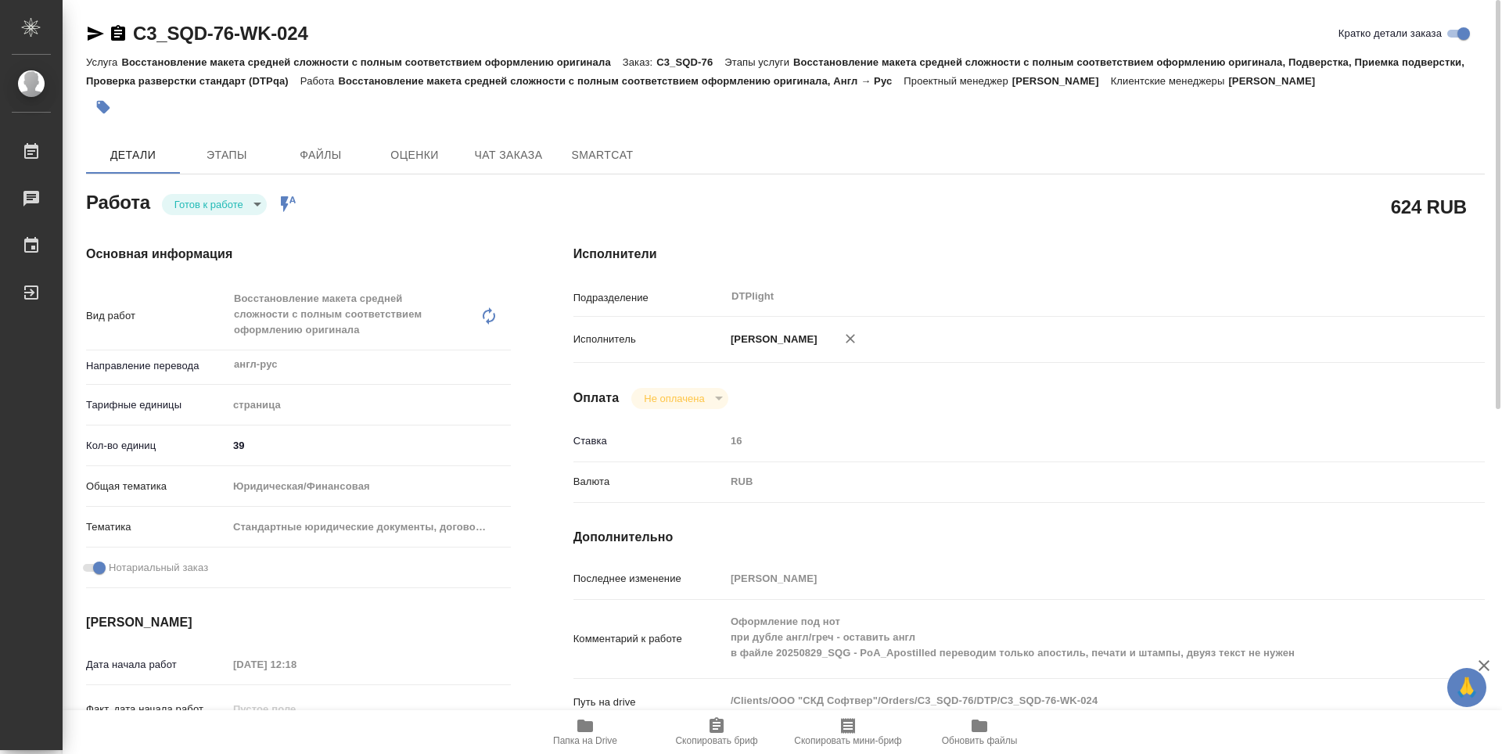
click at [257, 209] on body "🙏 .cls-1 fill:#fff; AWATERA Guselnikov Roman Работы 0 Чаты График Выйти C3_SQD-…" at bounding box center [751, 377] width 1502 height 754
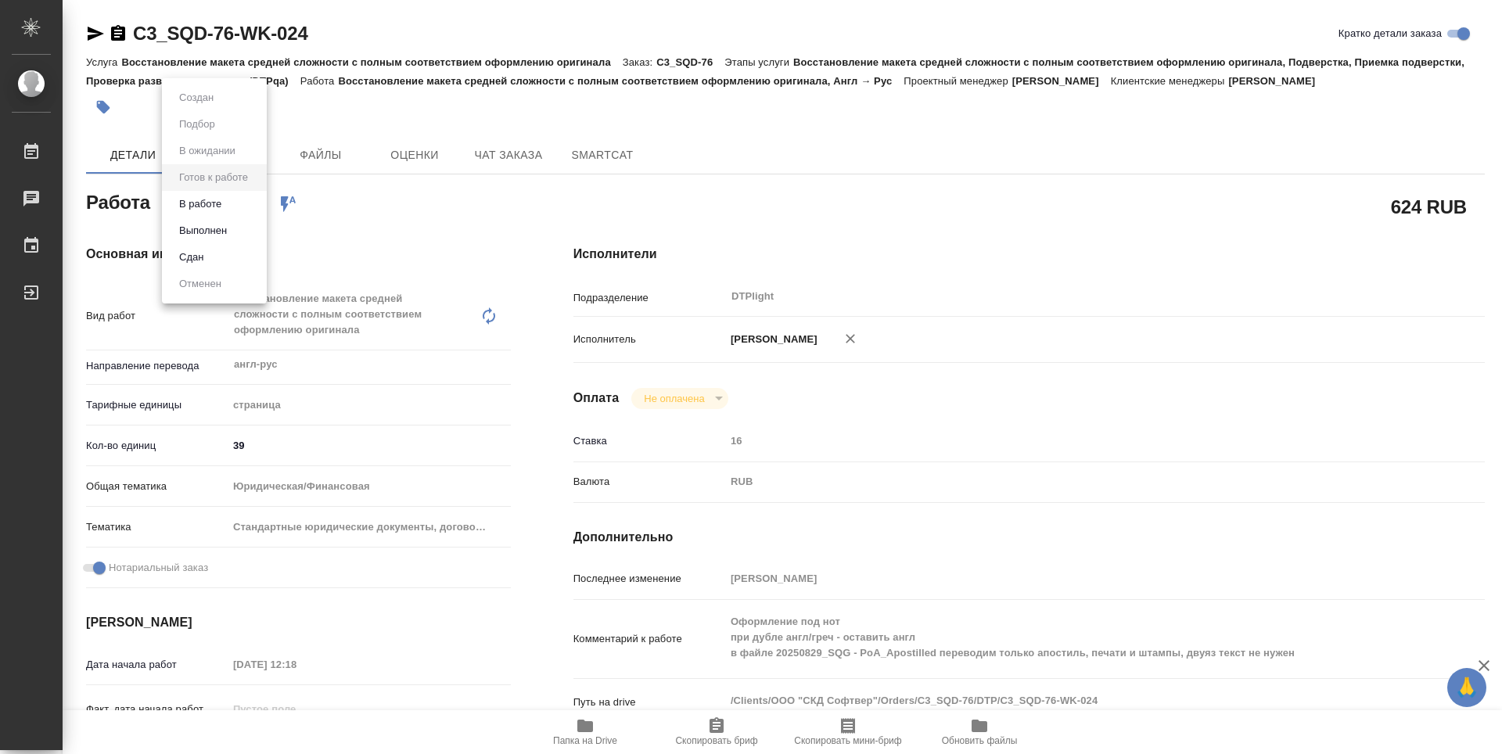
click at [600, 730] on div at bounding box center [751, 377] width 1502 height 754
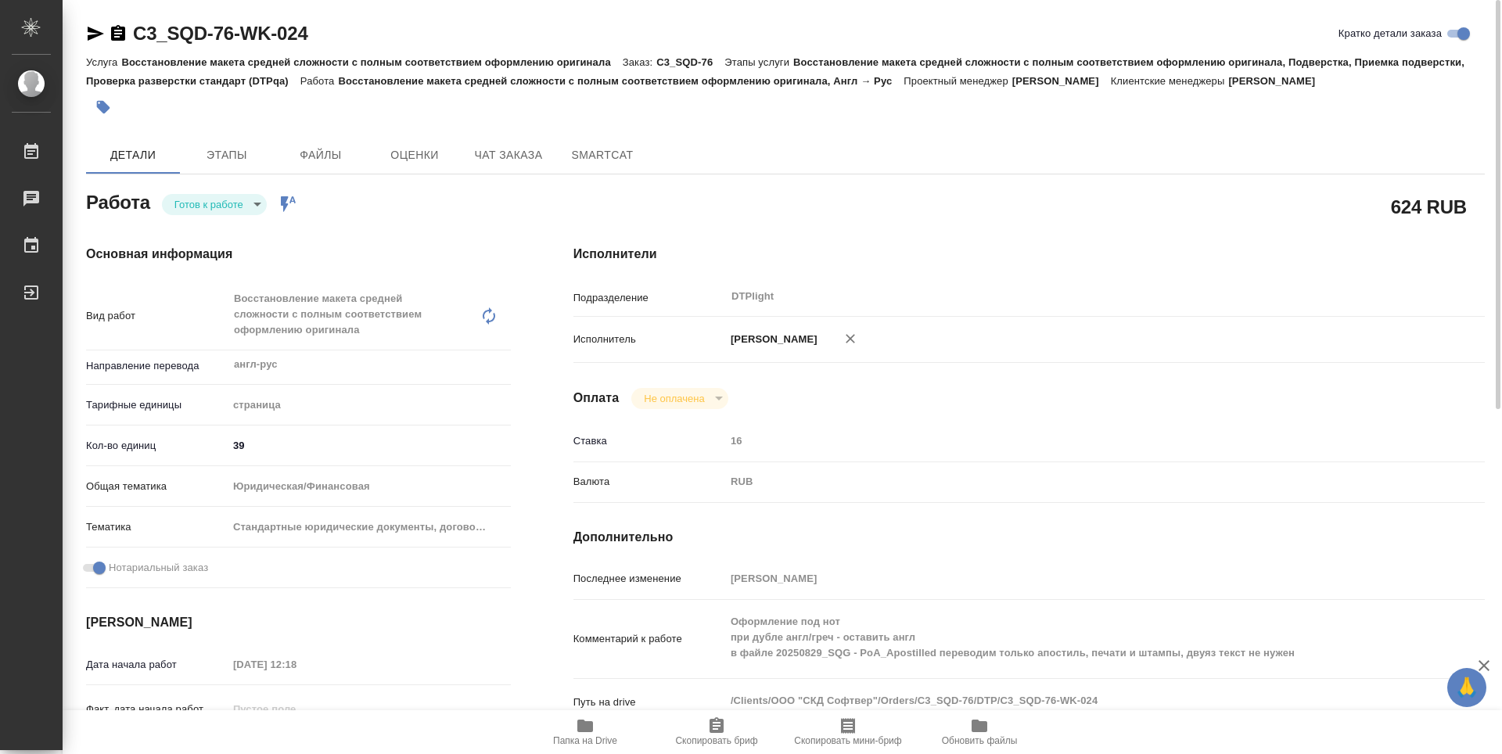
click at [594, 730] on span "Папка на Drive" at bounding box center [585, 731] width 113 height 30
click at [487, 156] on span "Чат заказа" at bounding box center [508, 155] width 75 height 20
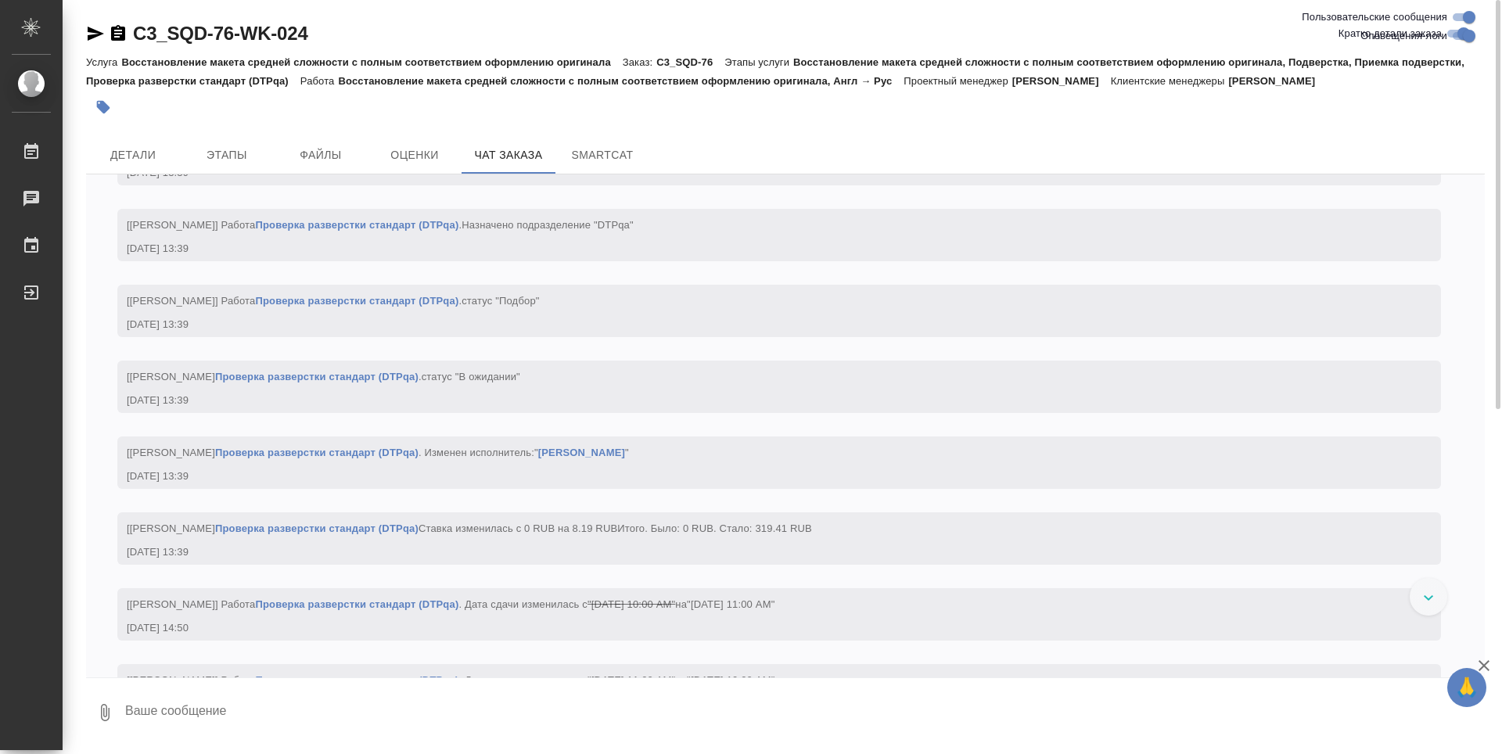
scroll to position [4507, 0]
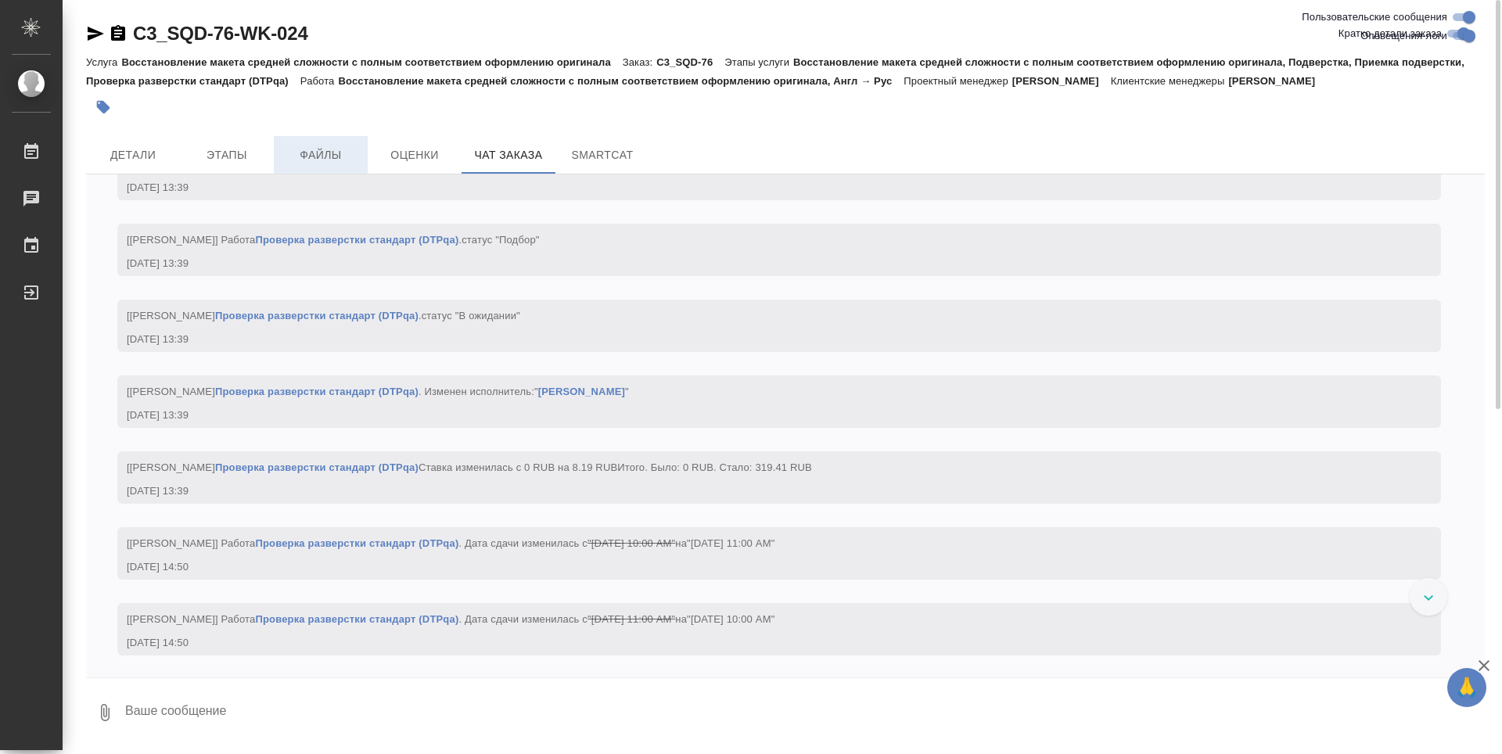
click at [336, 147] on span "Файлы" at bounding box center [320, 155] width 75 height 20
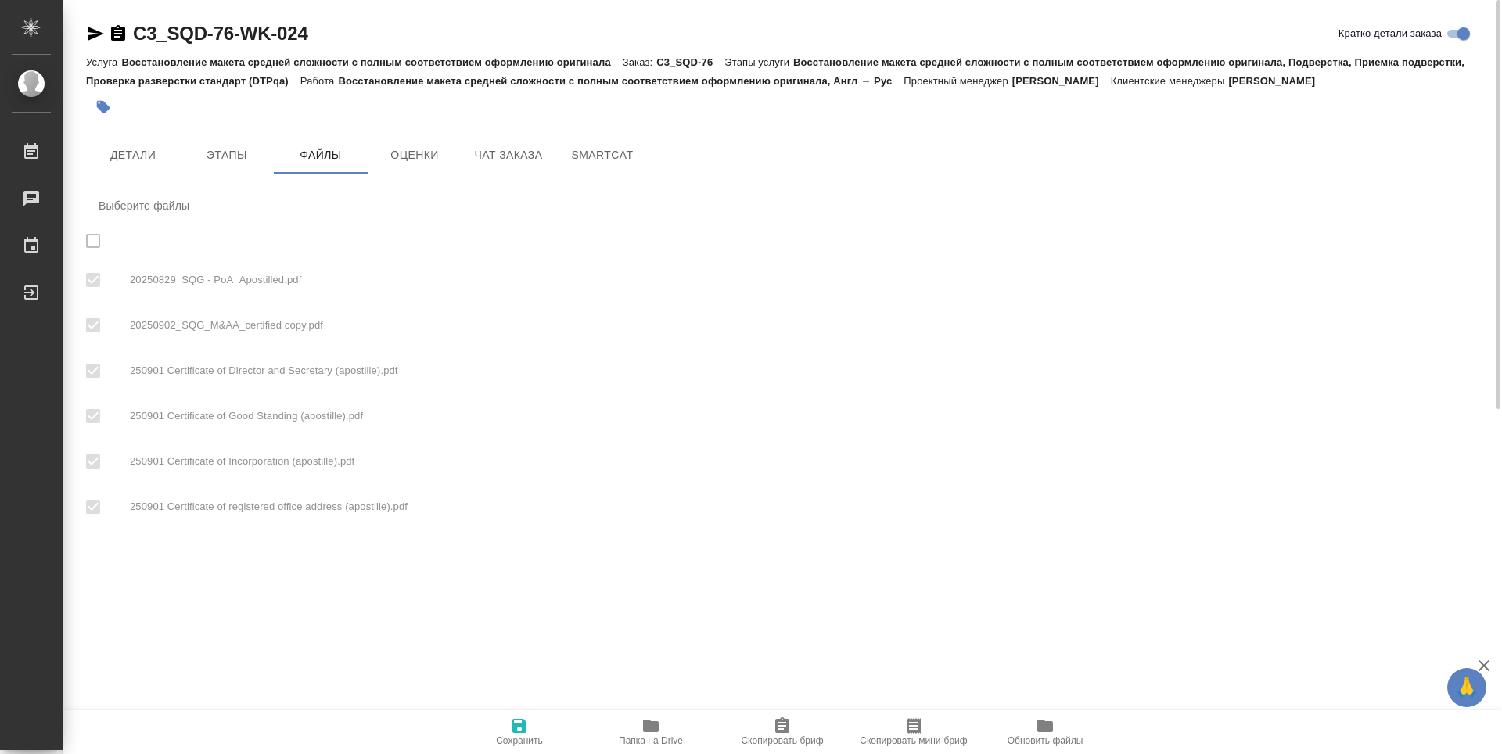
checkbox input "true"
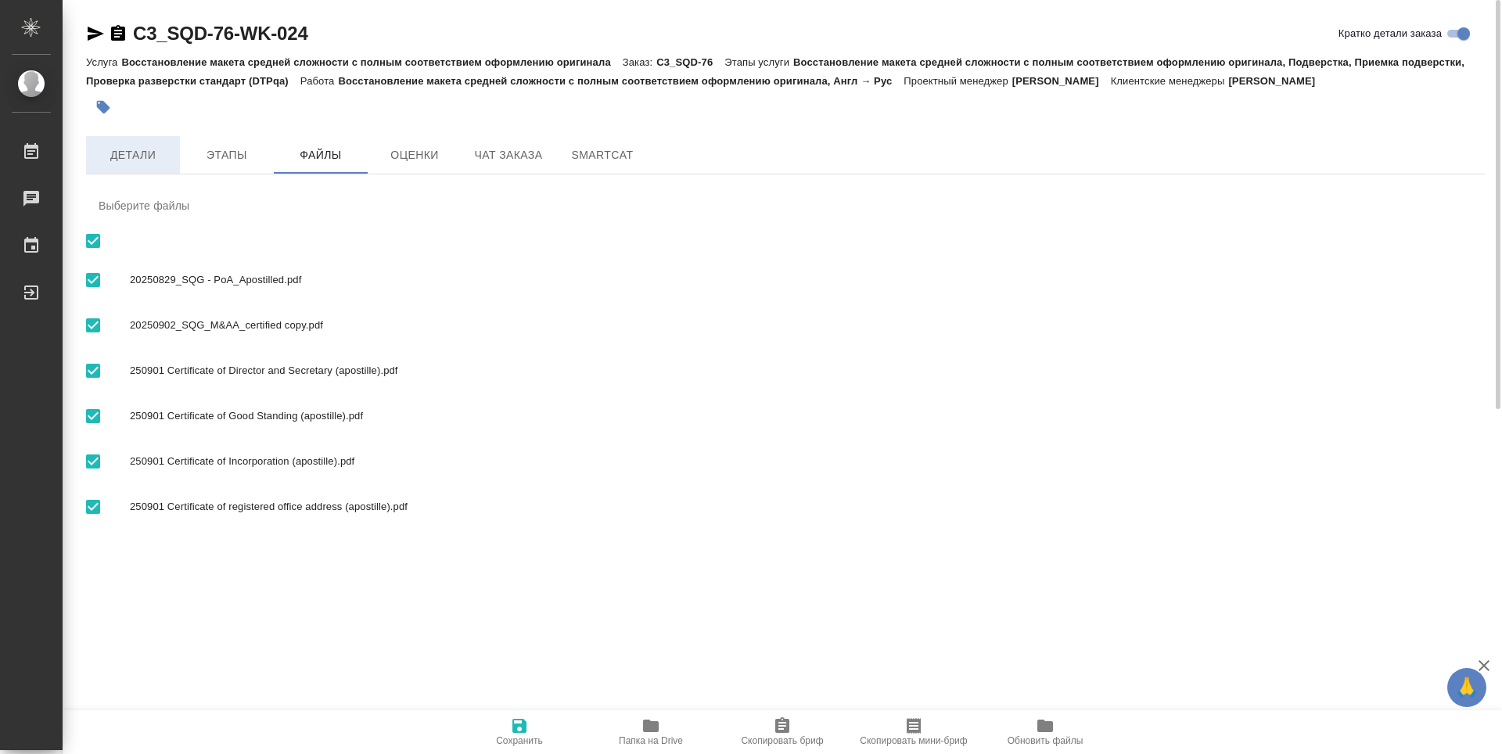
click at [127, 153] on span "Детали" at bounding box center [132, 155] width 75 height 20
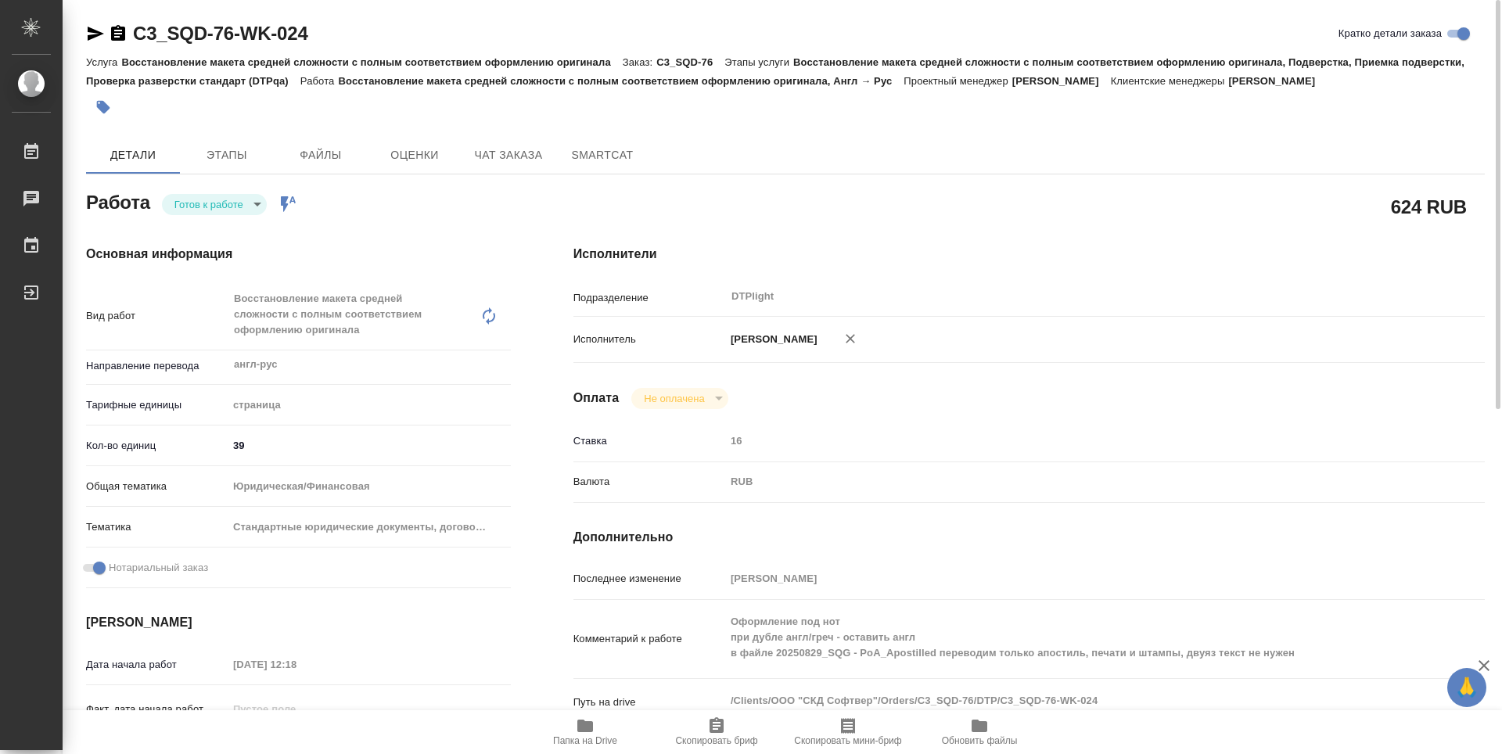
type textarea "x"
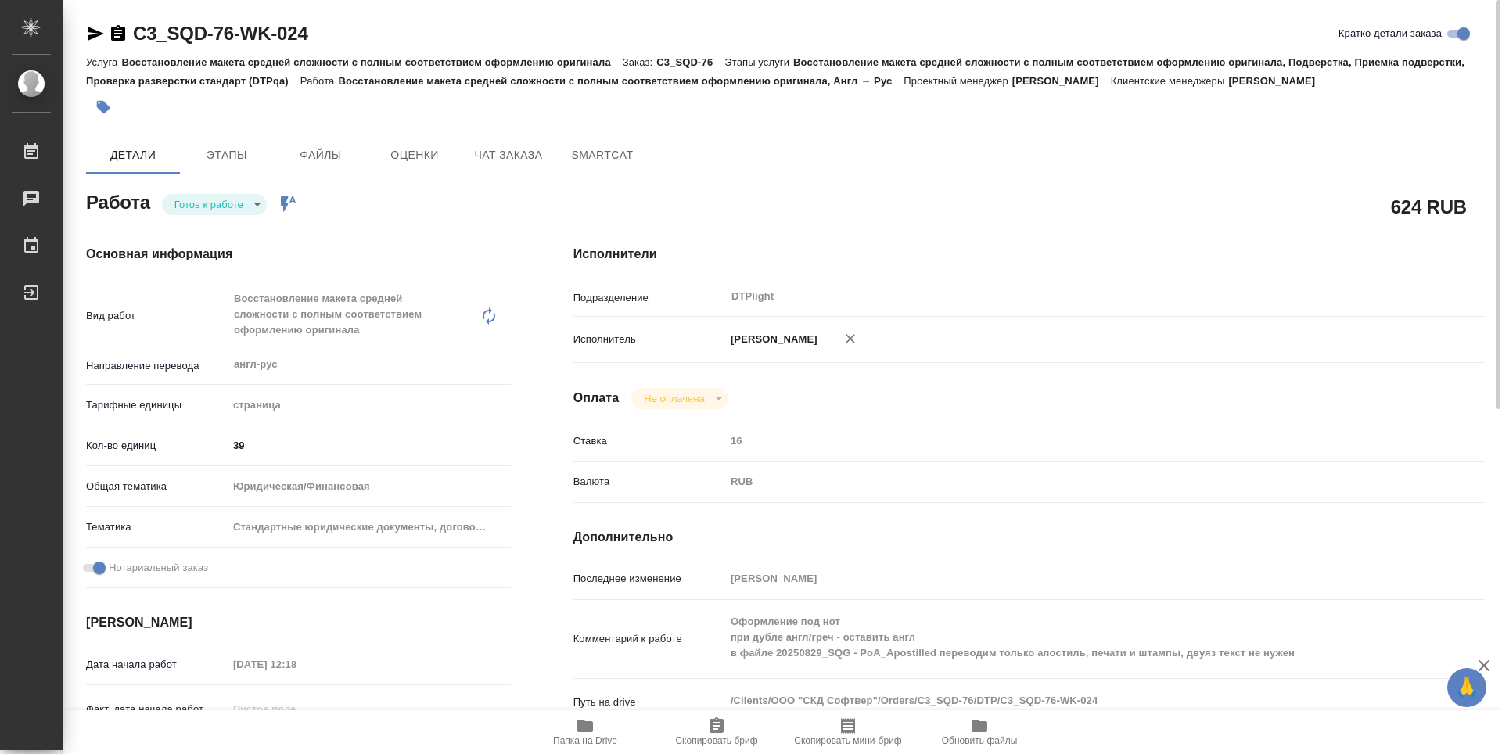
type textarea "x"
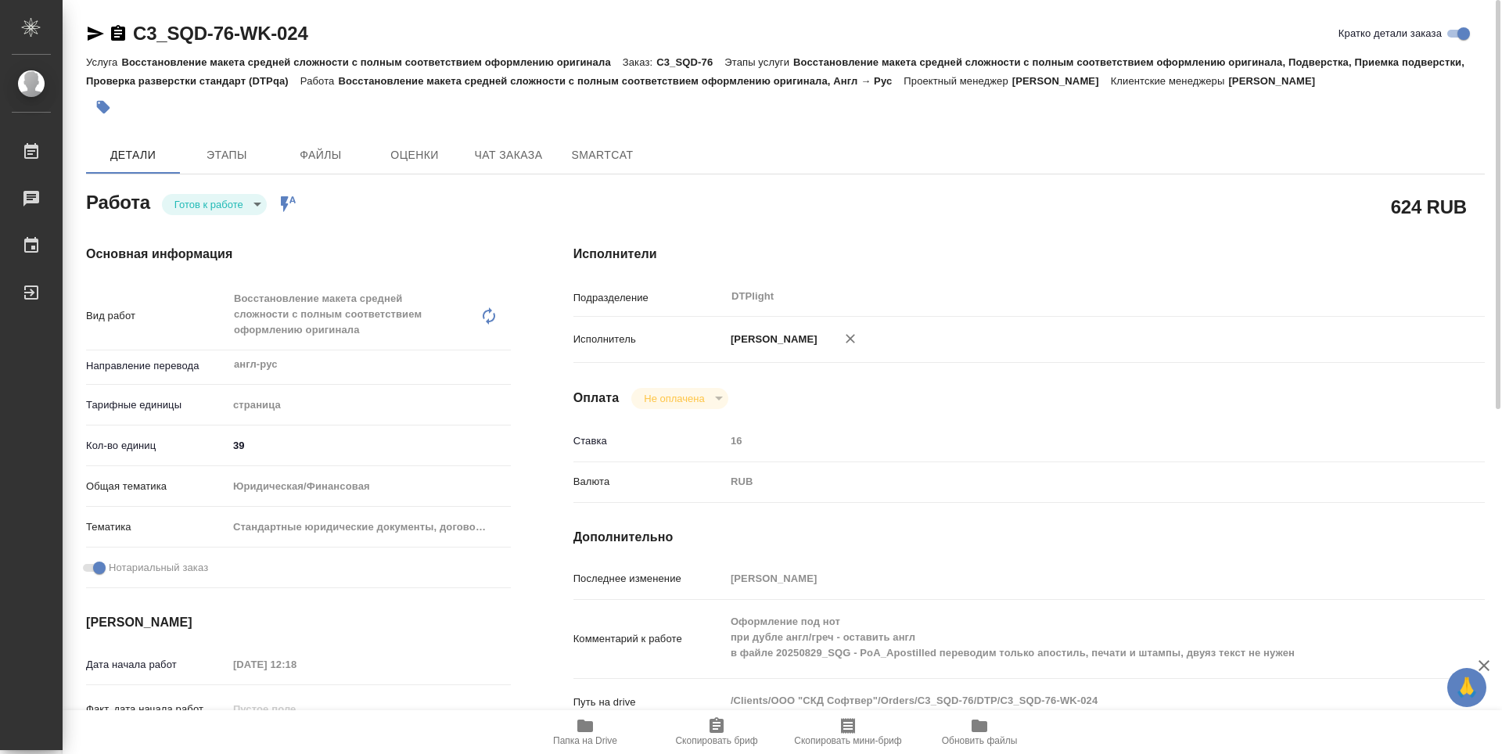
click at [572, 722] on span "Папка на Drive" at bounding box center [585, 731] width 113 height 30
click at [248, 207] on body "🙏 .cls-1 fill:#fff; AWATERA Guselnikov Roman Работы 0 Чаты График Выйти C3_SQD-…" at bounding box center [751, 377] width 1502 height 754
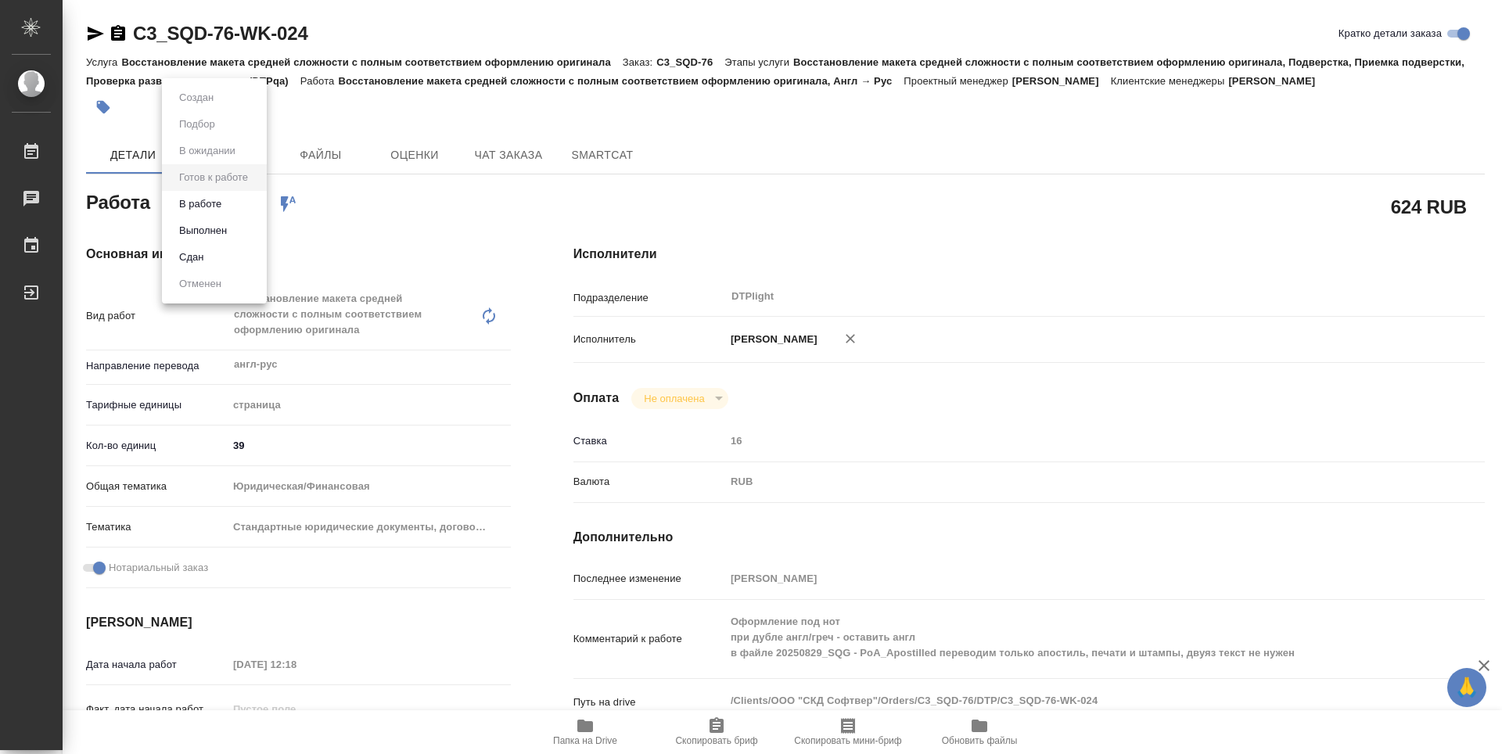
click at [212, 209] on button "В работе" at bounding box center [200, 204] width 52 height 17
type textarea "x"
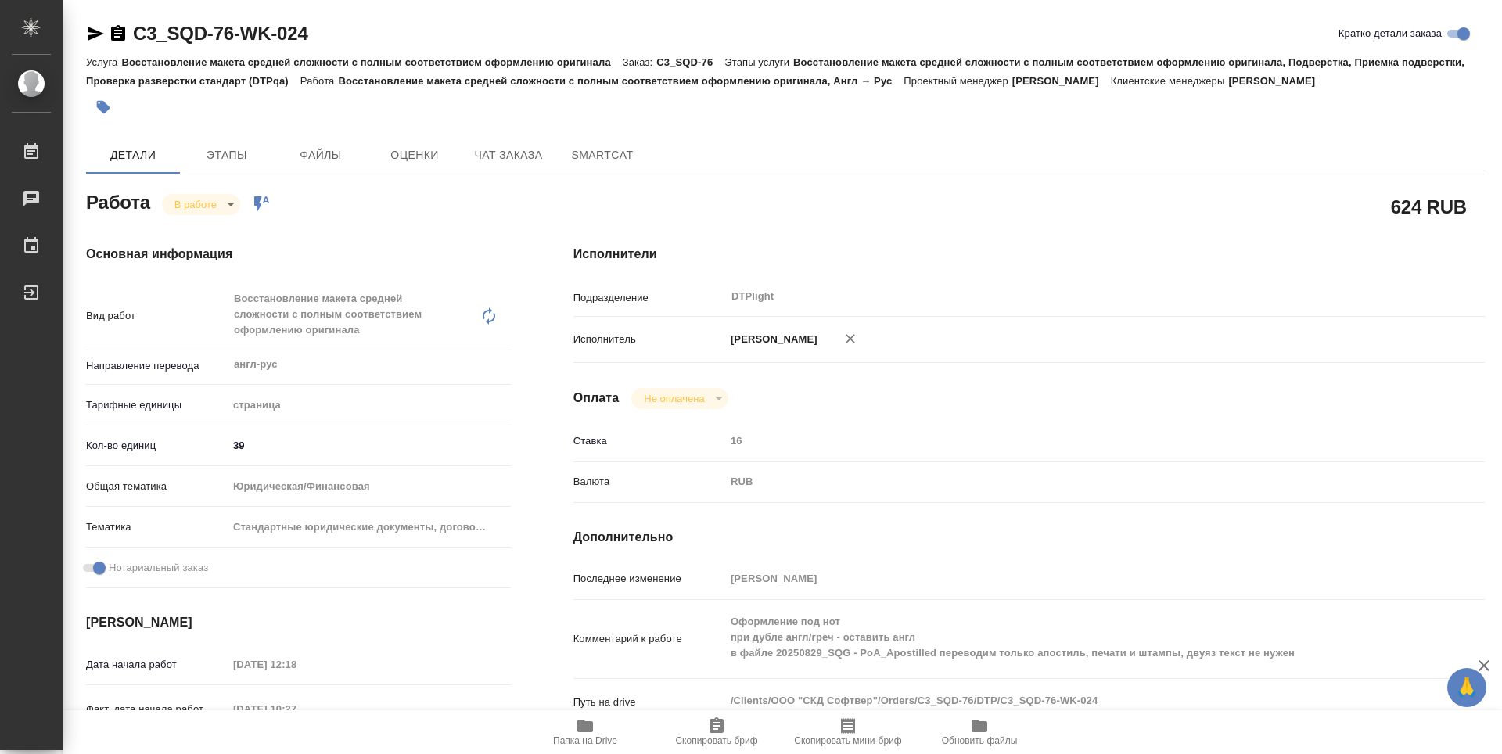
type textarea "x"
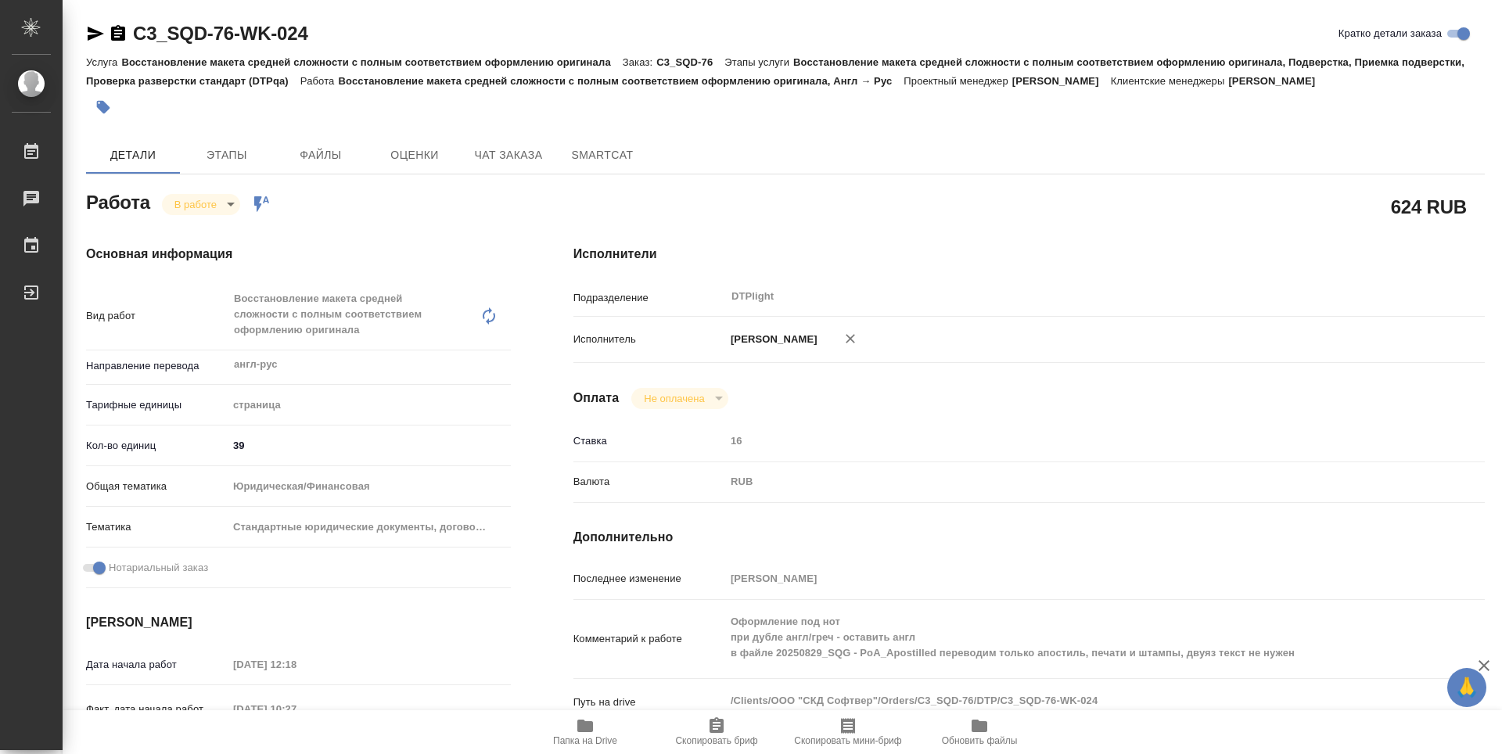
type textarea "x"
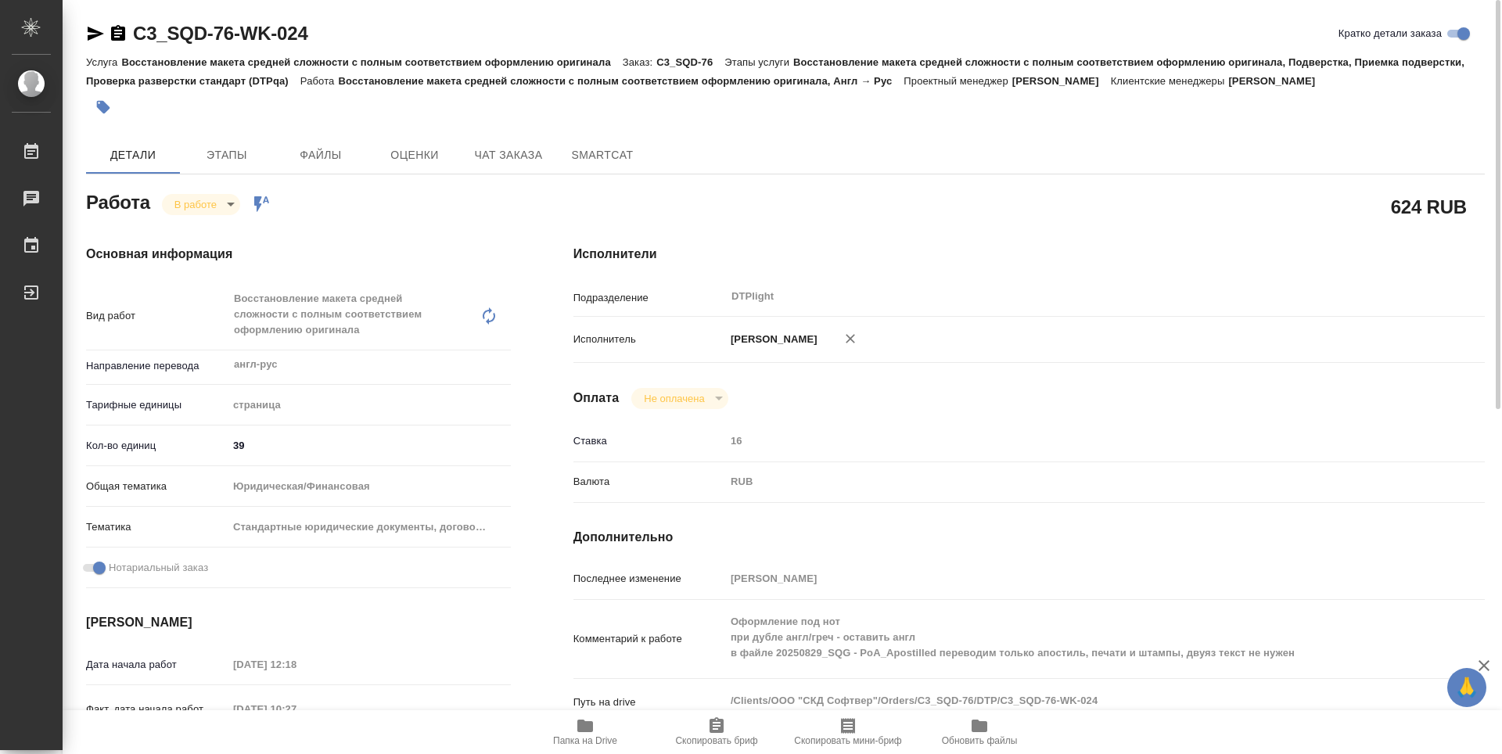
type textarea "x"
click at [230, 206] on body "🙏 .cls-1 fill:#fff; AWATERA Guselnikov Roman Работы 0 Чаты График Выйти C3_SQD-…" at bounding box center [751, 377] width 1502 height 754
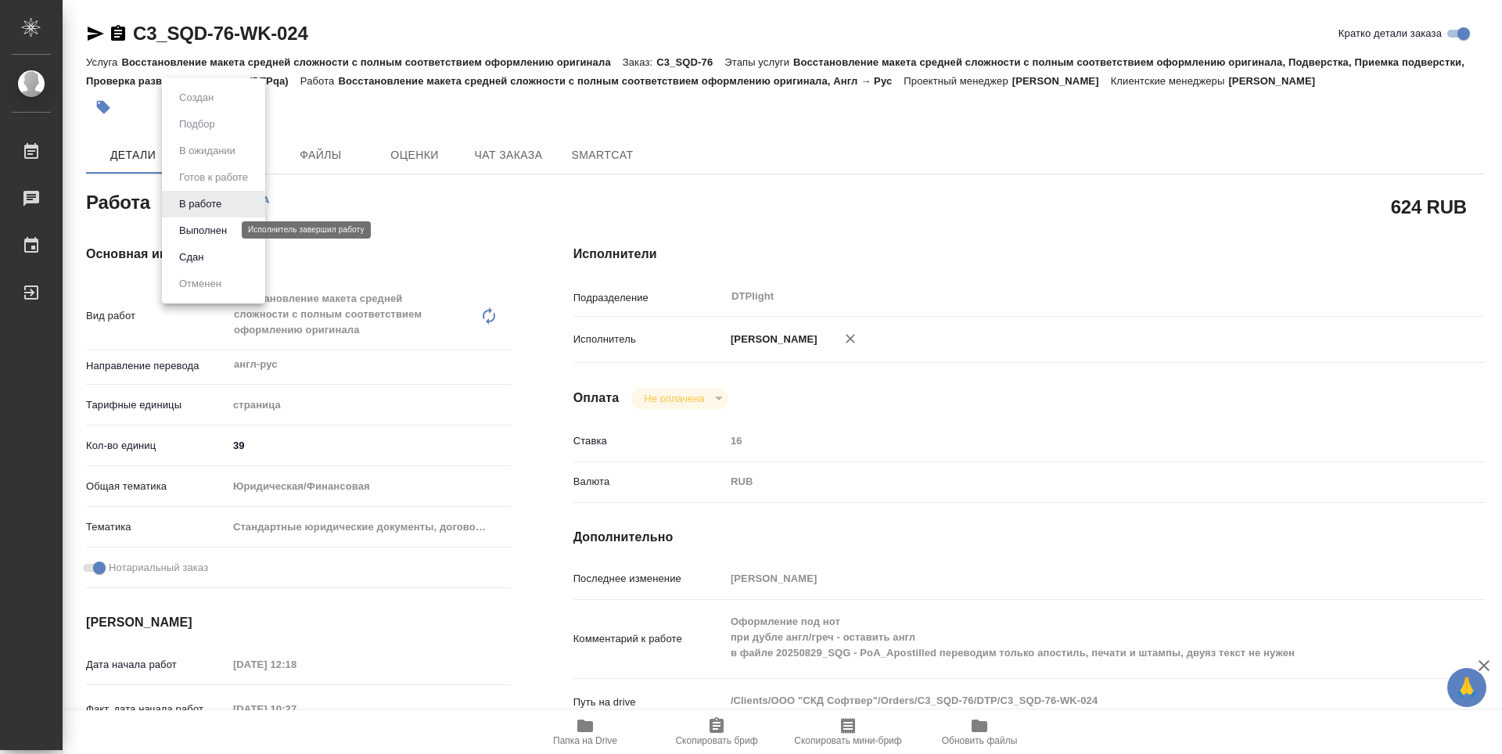
click at [202, 231] on button "Выполнен" at bounding box center [202, 230] width 57 height 17
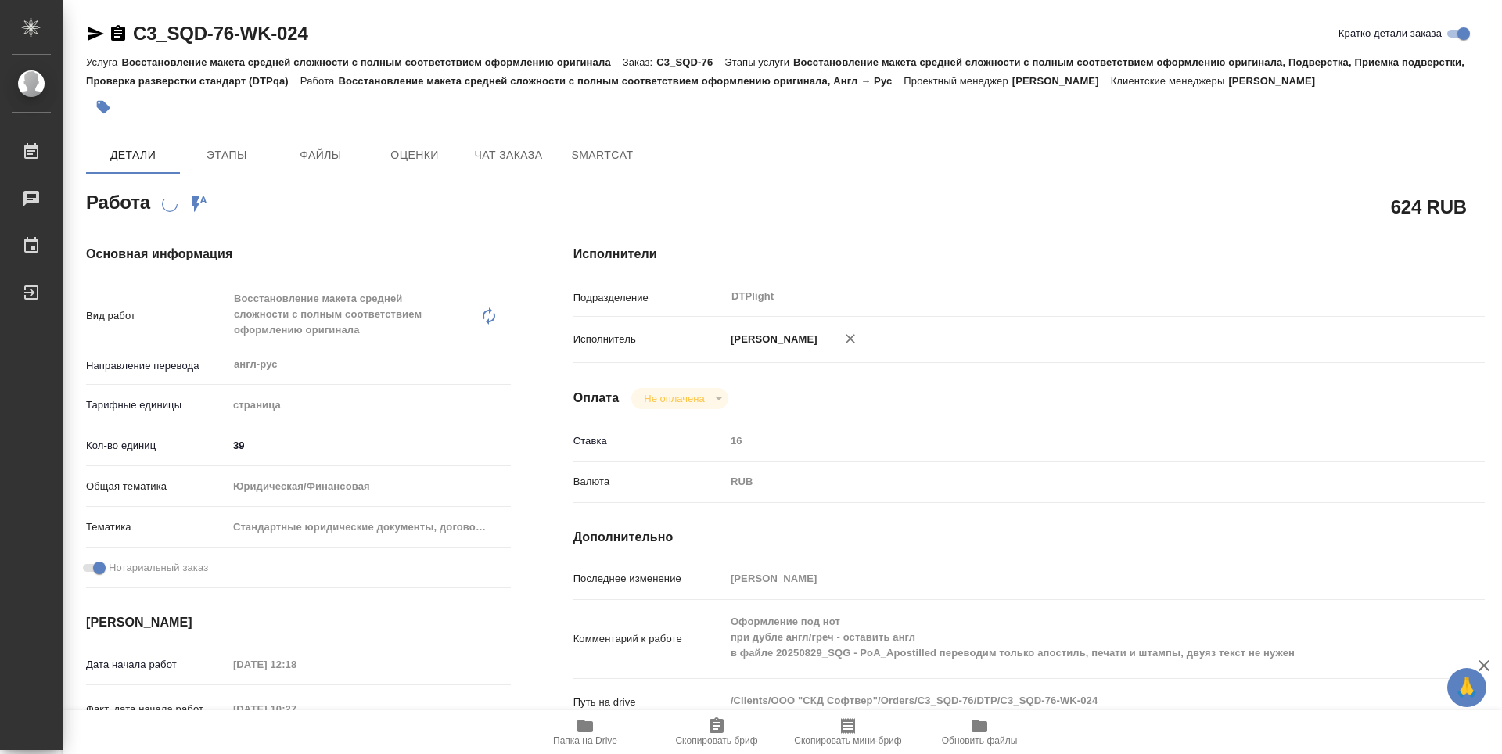
type textarea "x"
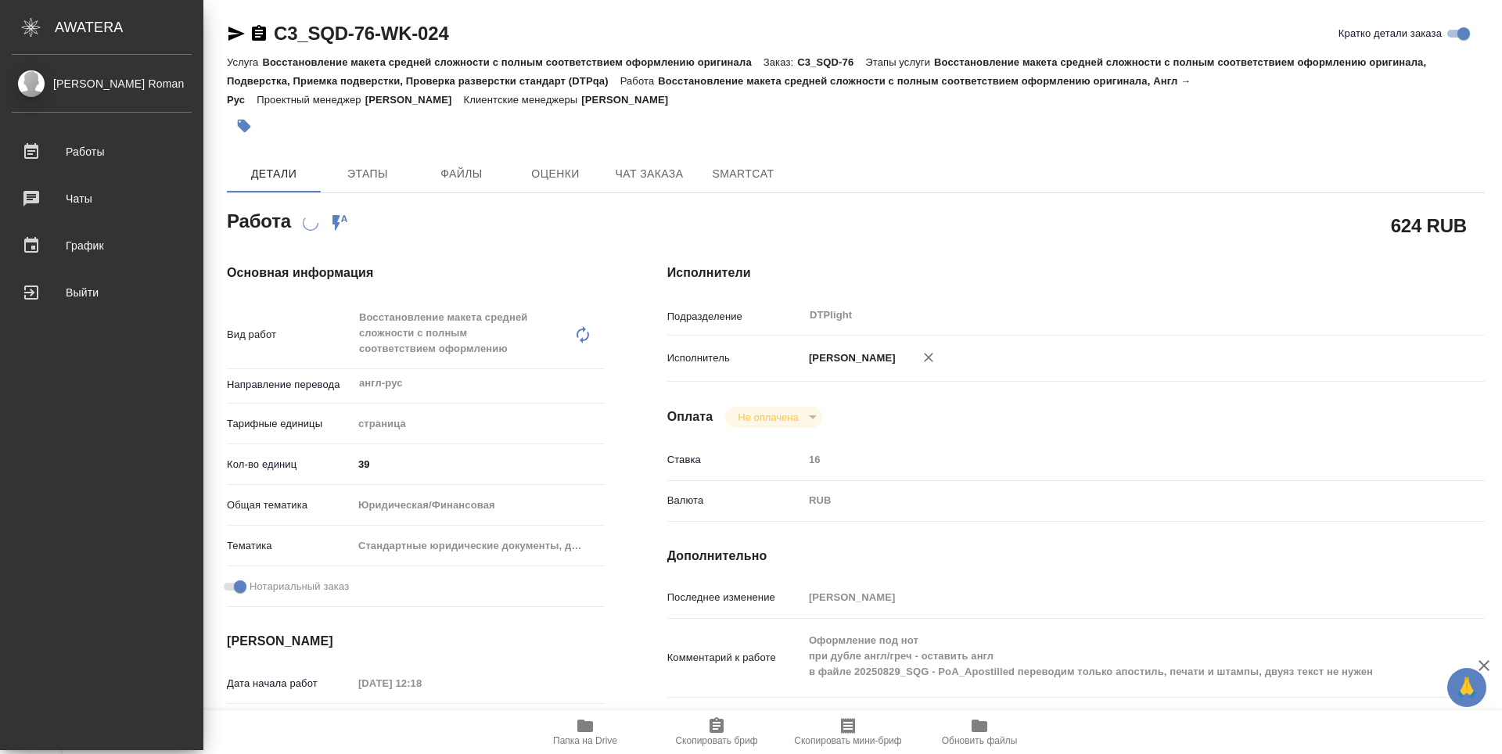
type textarea "x"
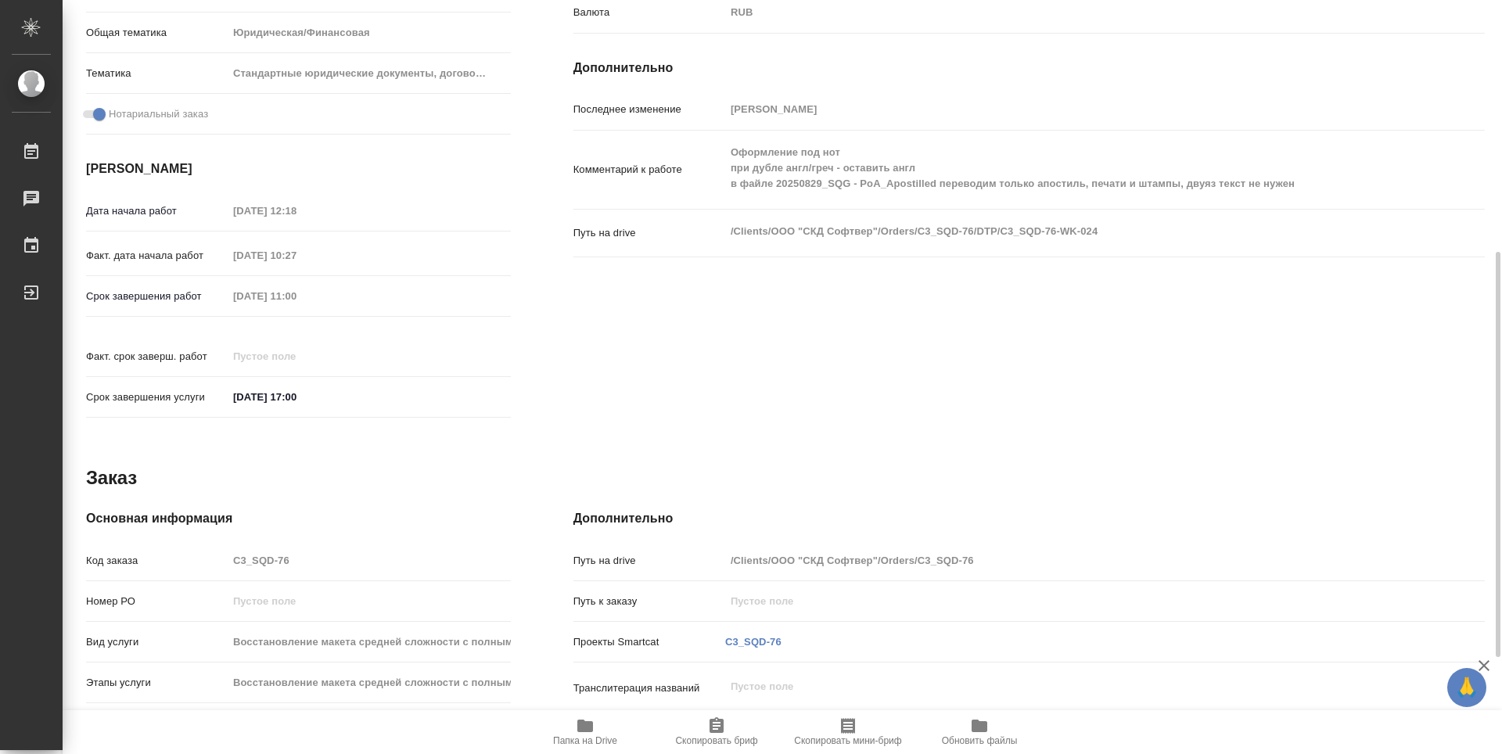
scroll to position [673, 0]
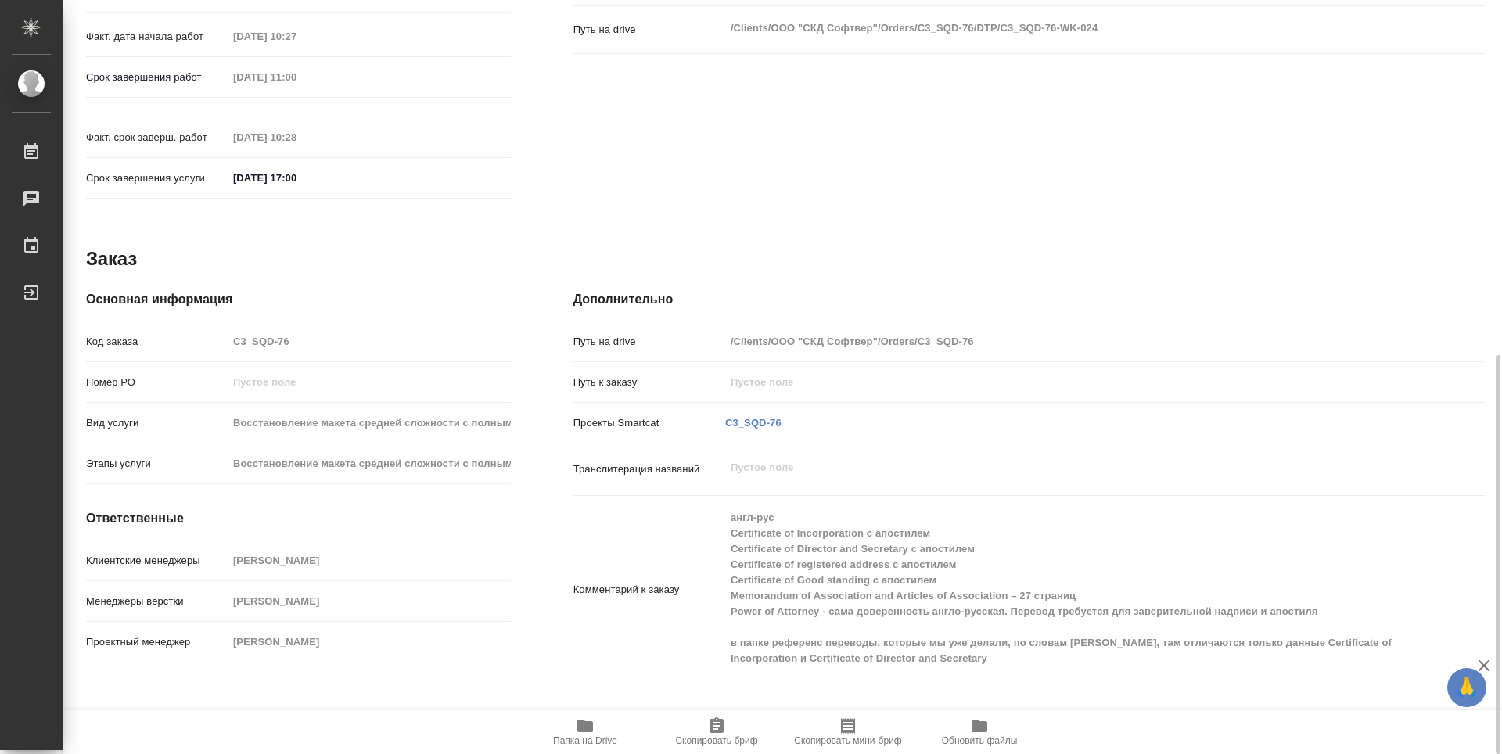
type textarea "x"
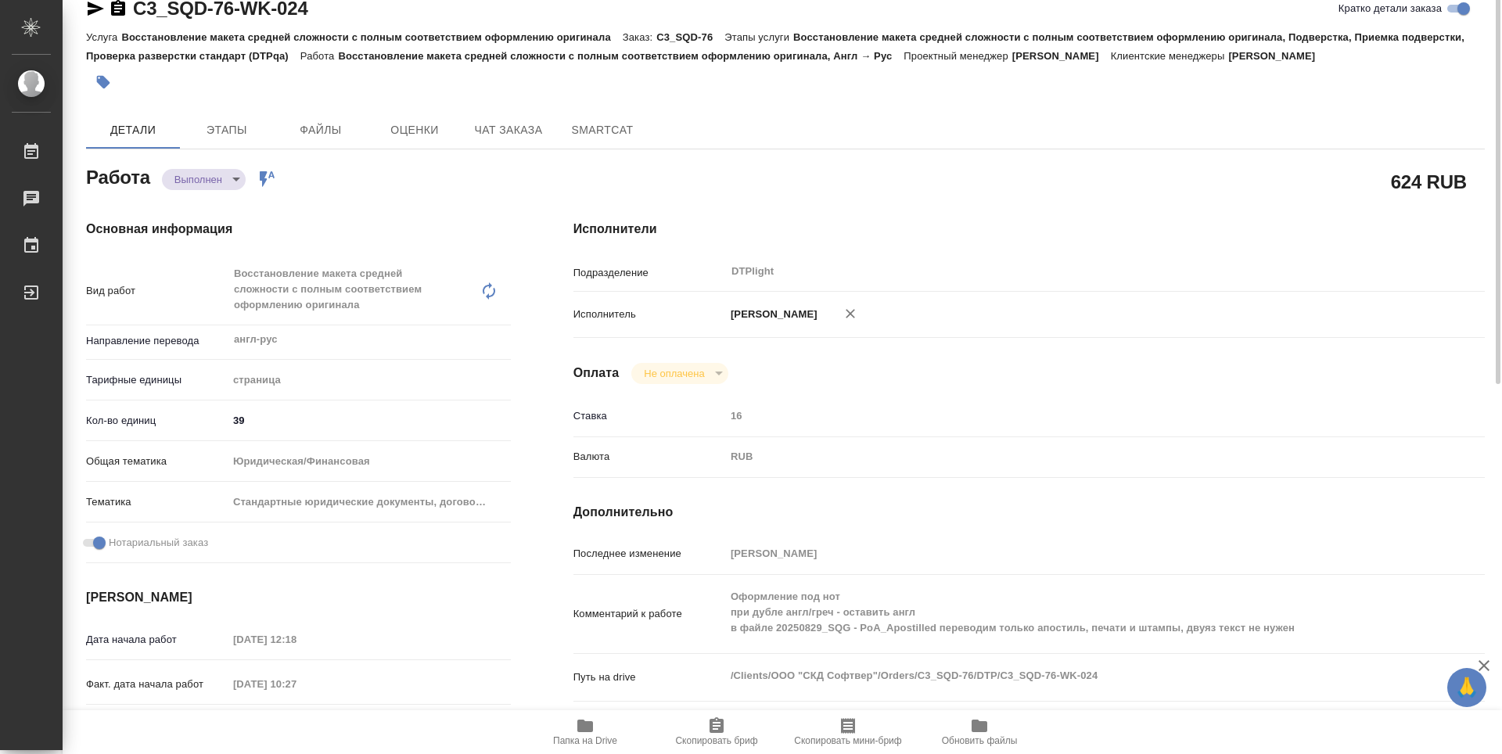
scroll to position [0, 0]
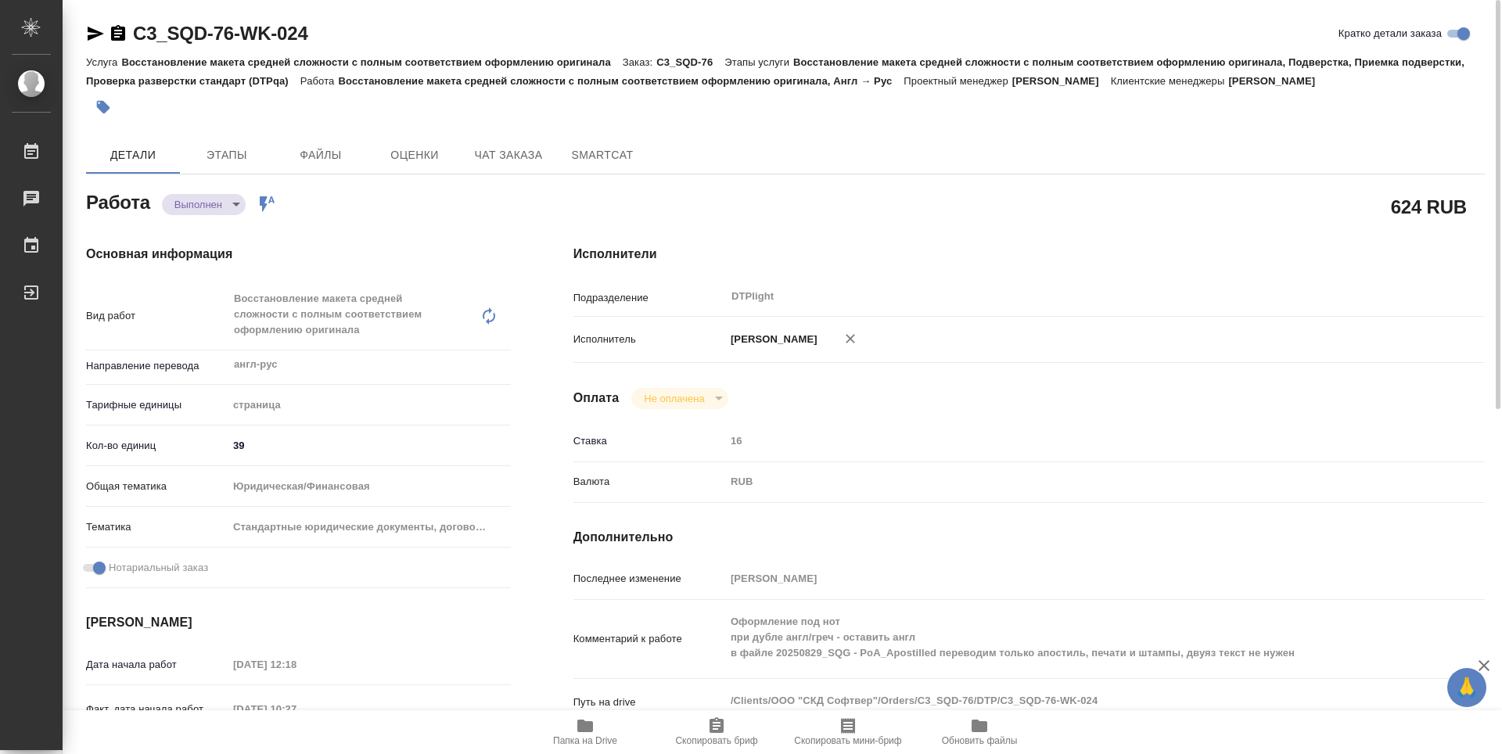
type textarea "x"
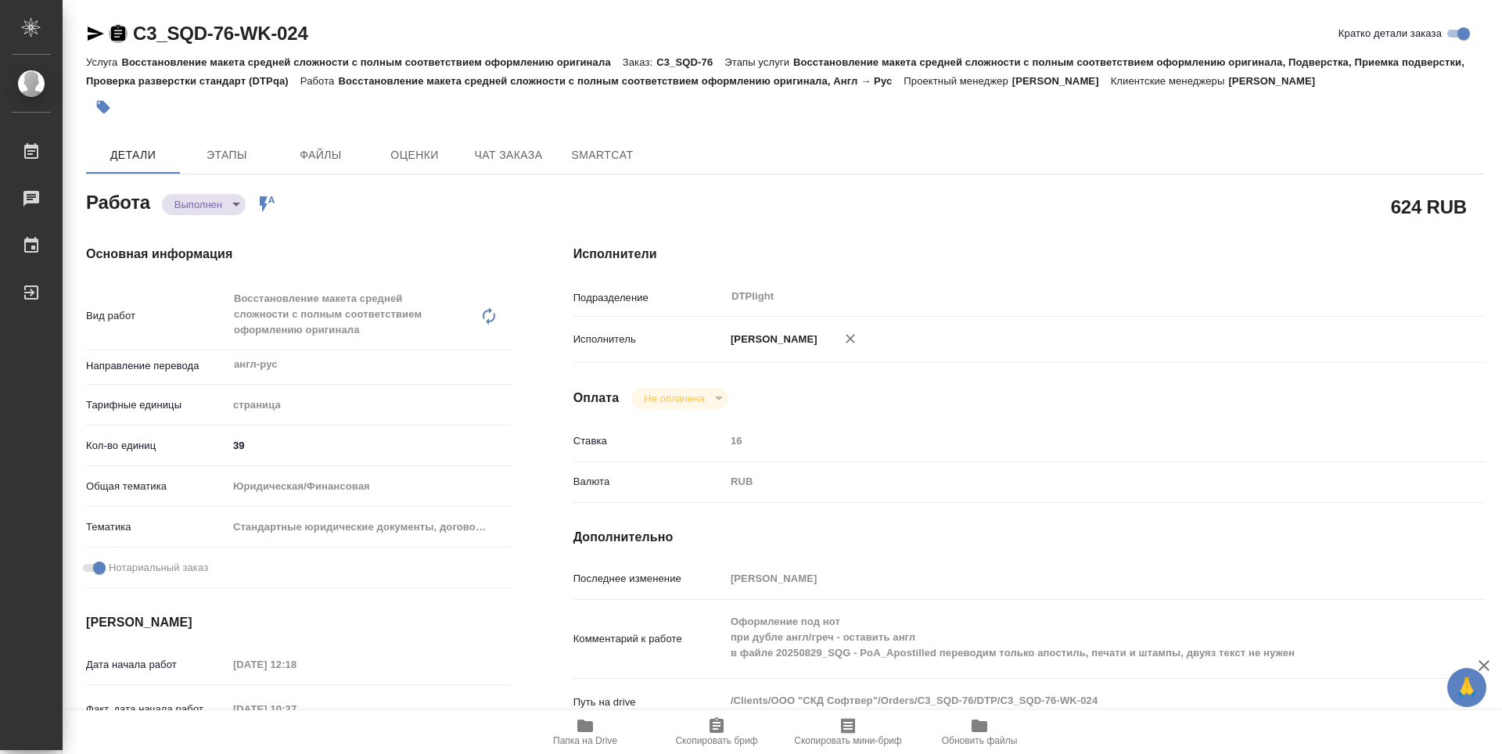
click at [120, 34] on icon "button" at bounding box center [118, 33] width 14 height 16
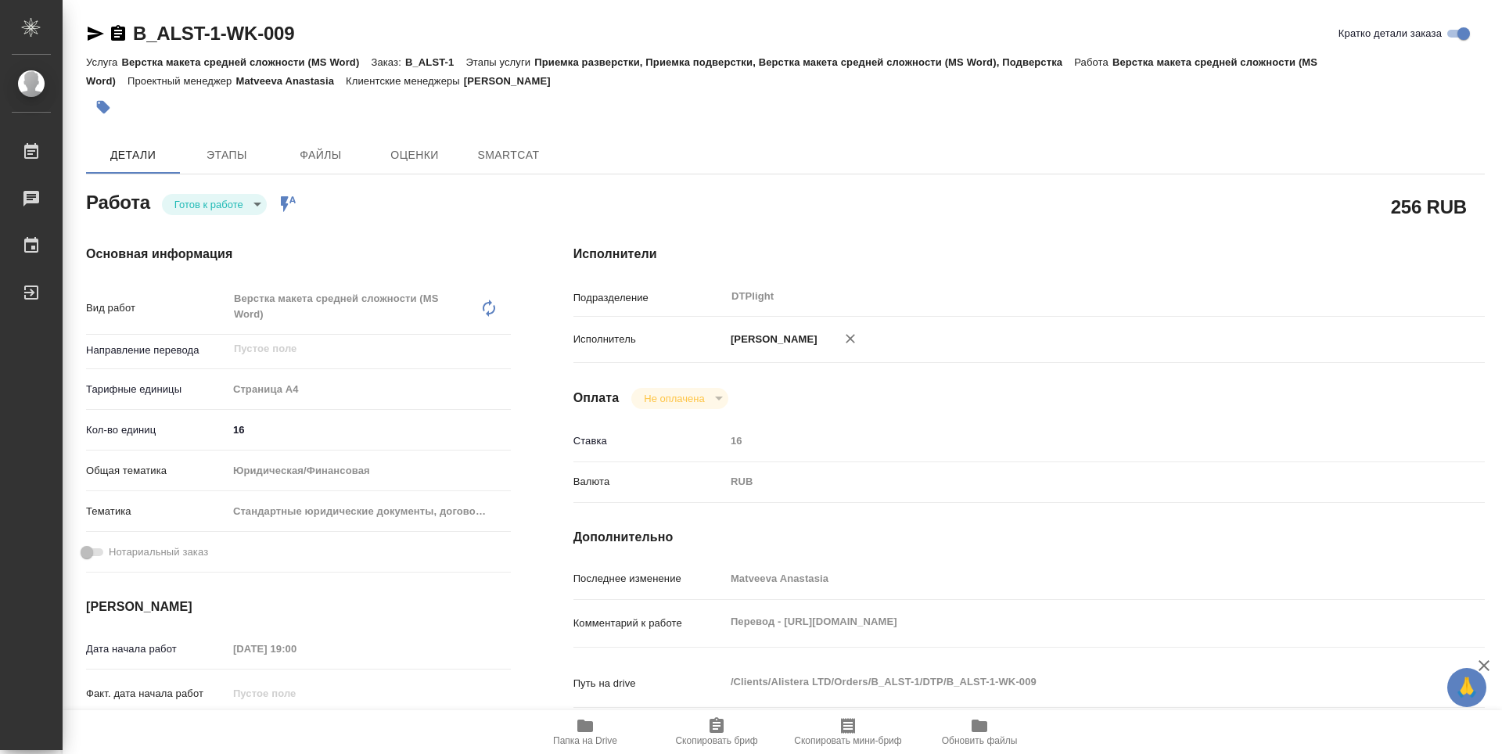
type textarea "x"
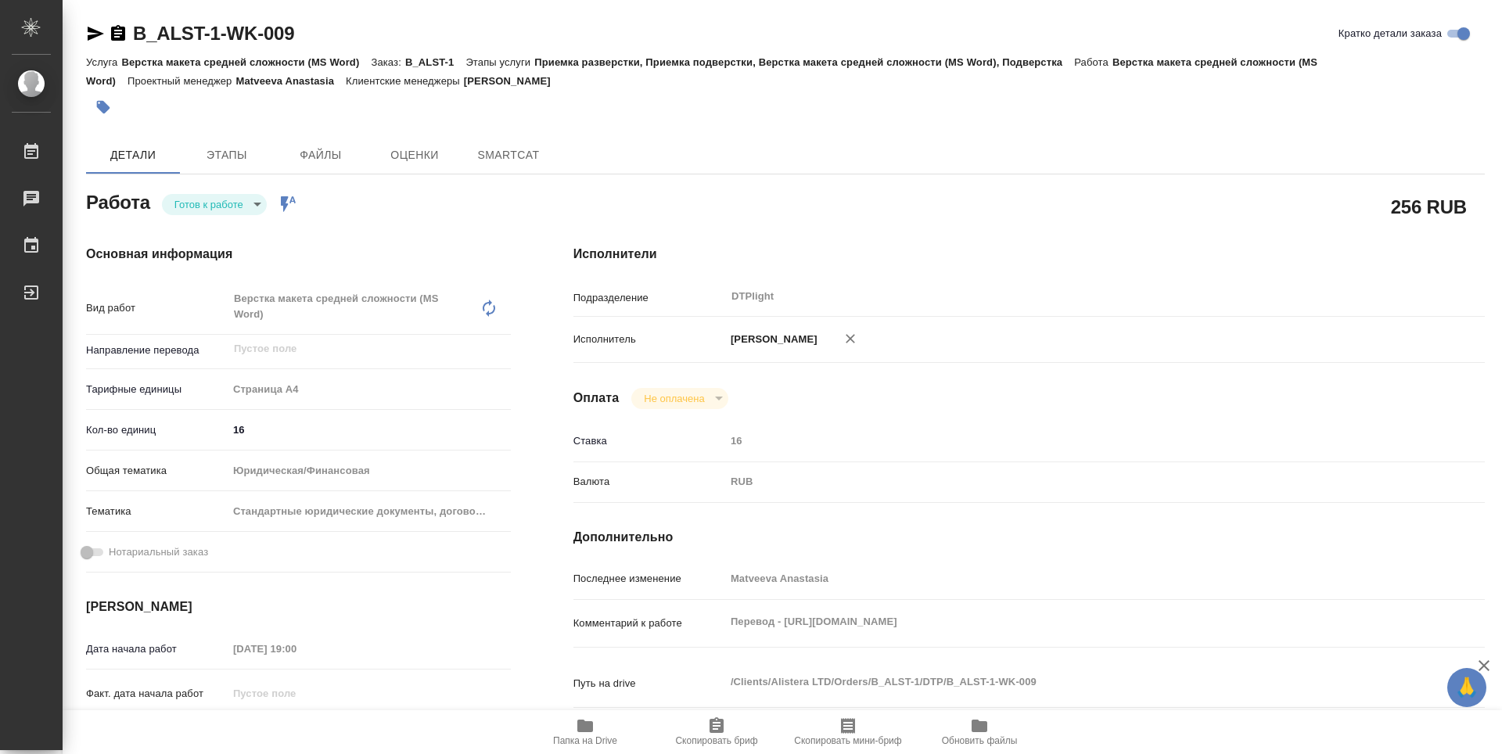
type textarea "x"
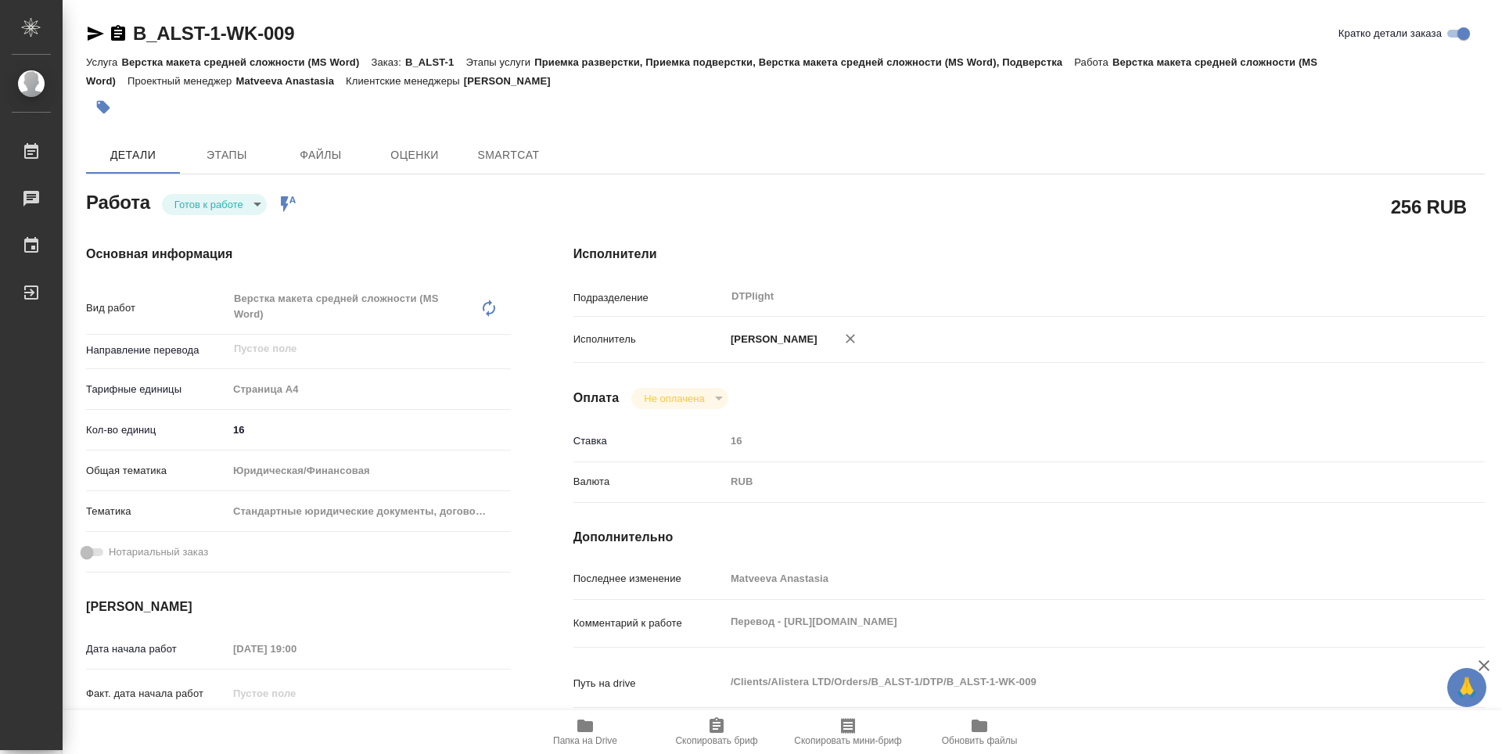
type textarea "x"
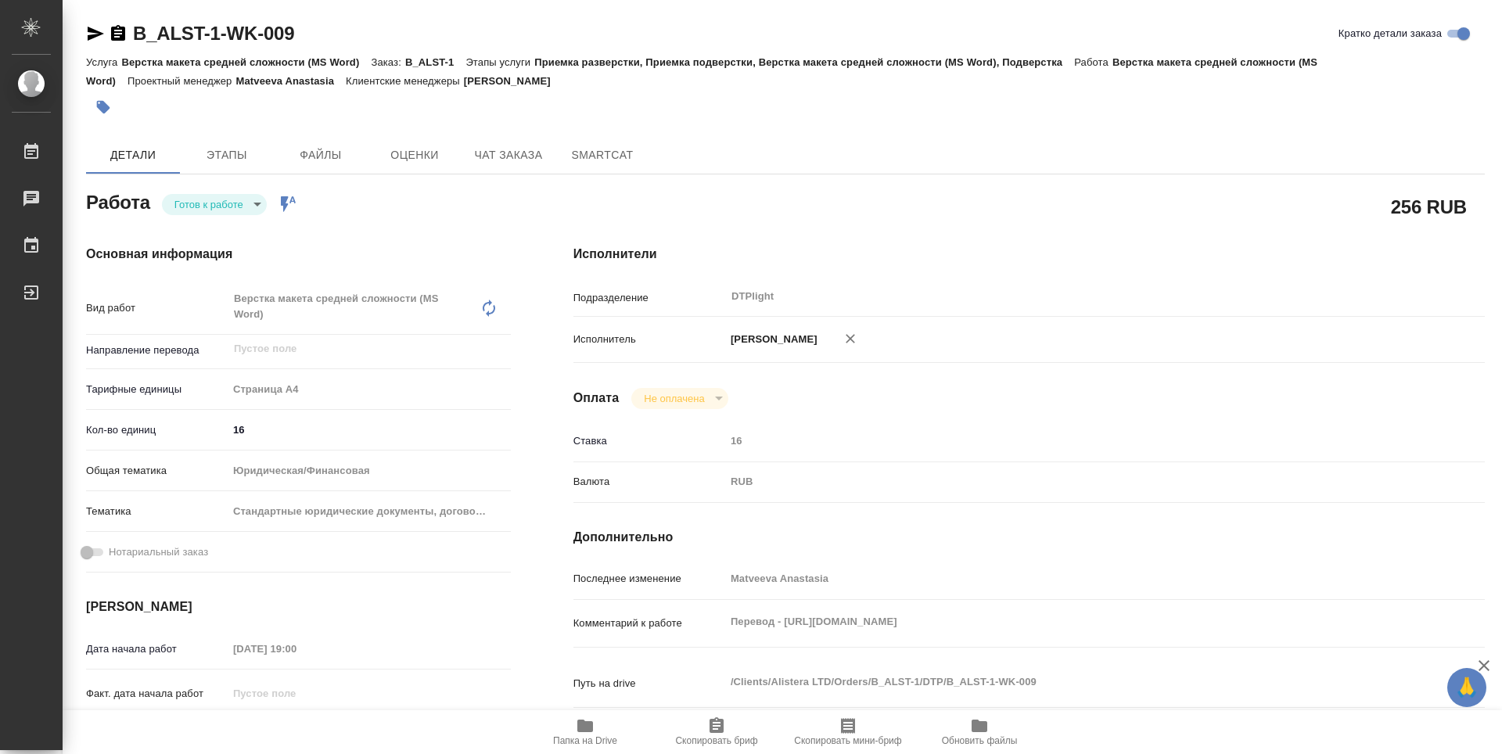
click at [257, 206] on body "🙏 .cls-1 fill:#fff; AWATERA Guselnikov Roman Работы Чаты График Выйти B_ALST-1-…" at bounding box center [751, 377] width 1502 height 754
type textarea "x"
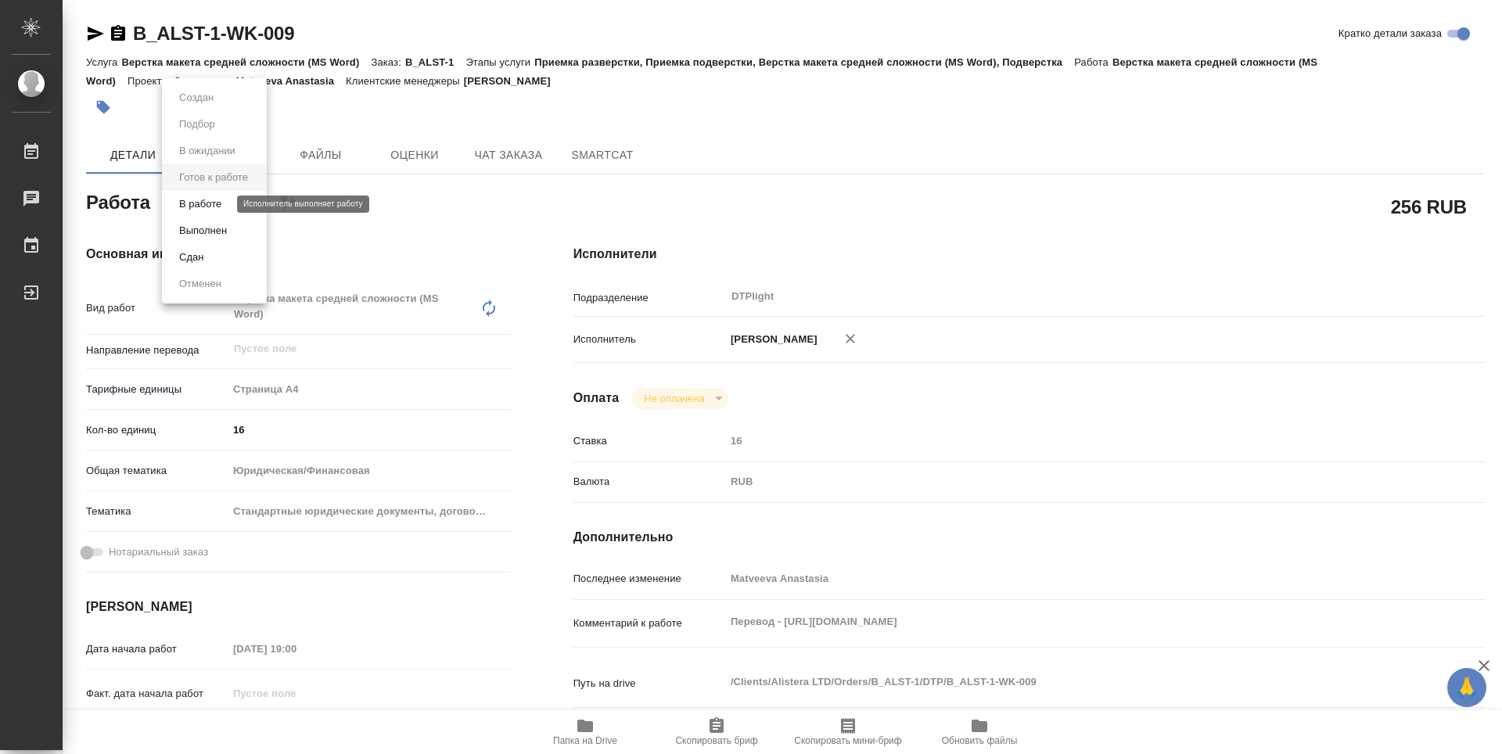
type textarea "x"
click at [197, 209] on button "В работе" at bounding box center [200, 204] width 52 height 17
type textarea "x"
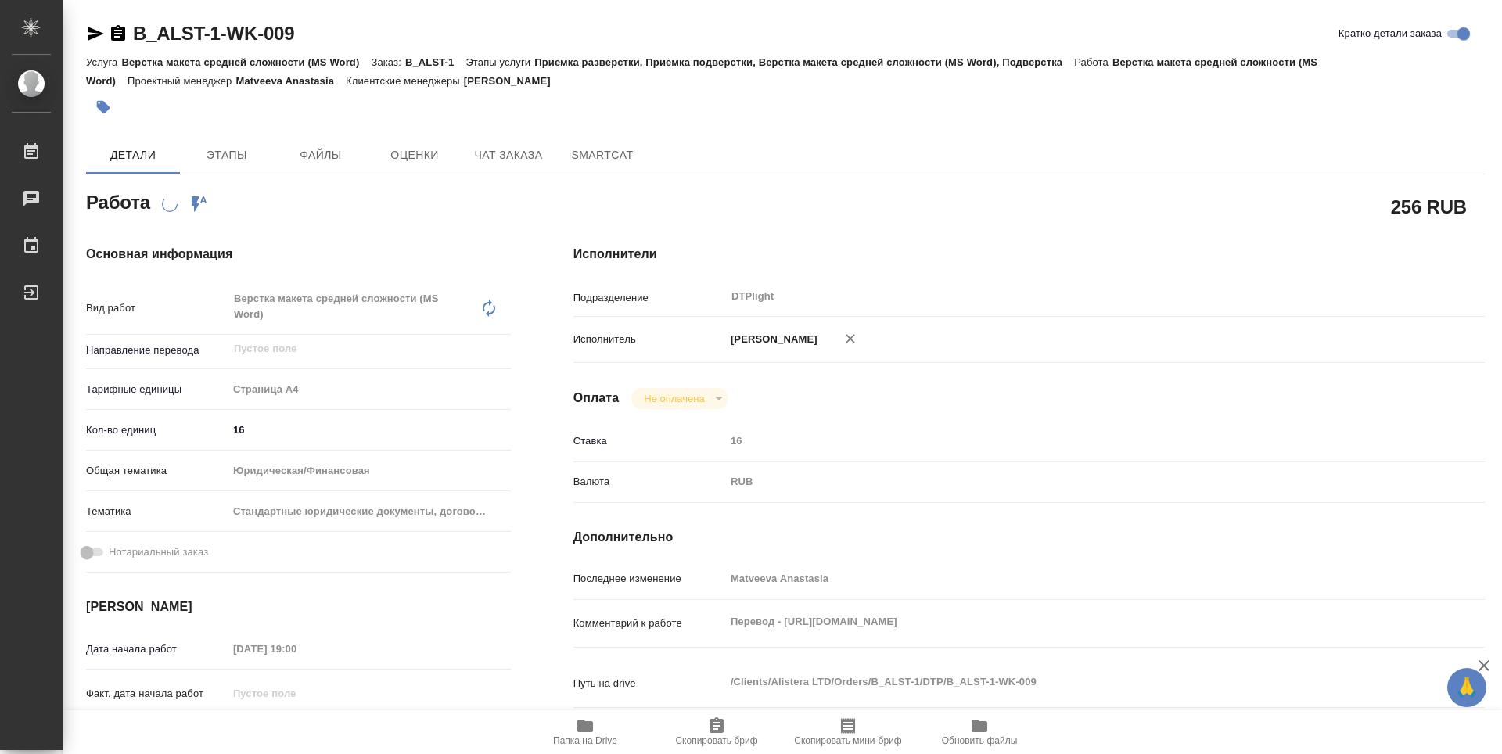
type textarea "x"
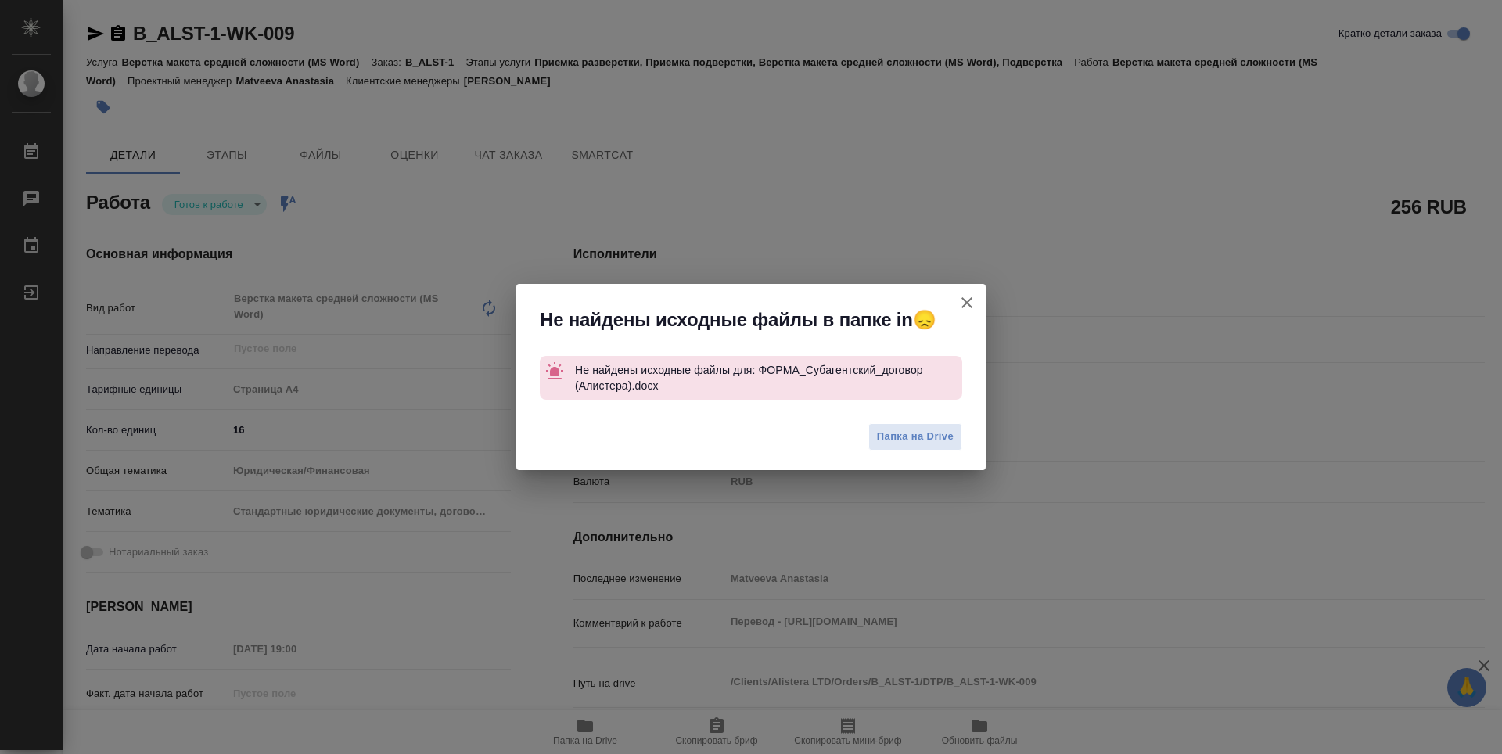
type textarea "x"
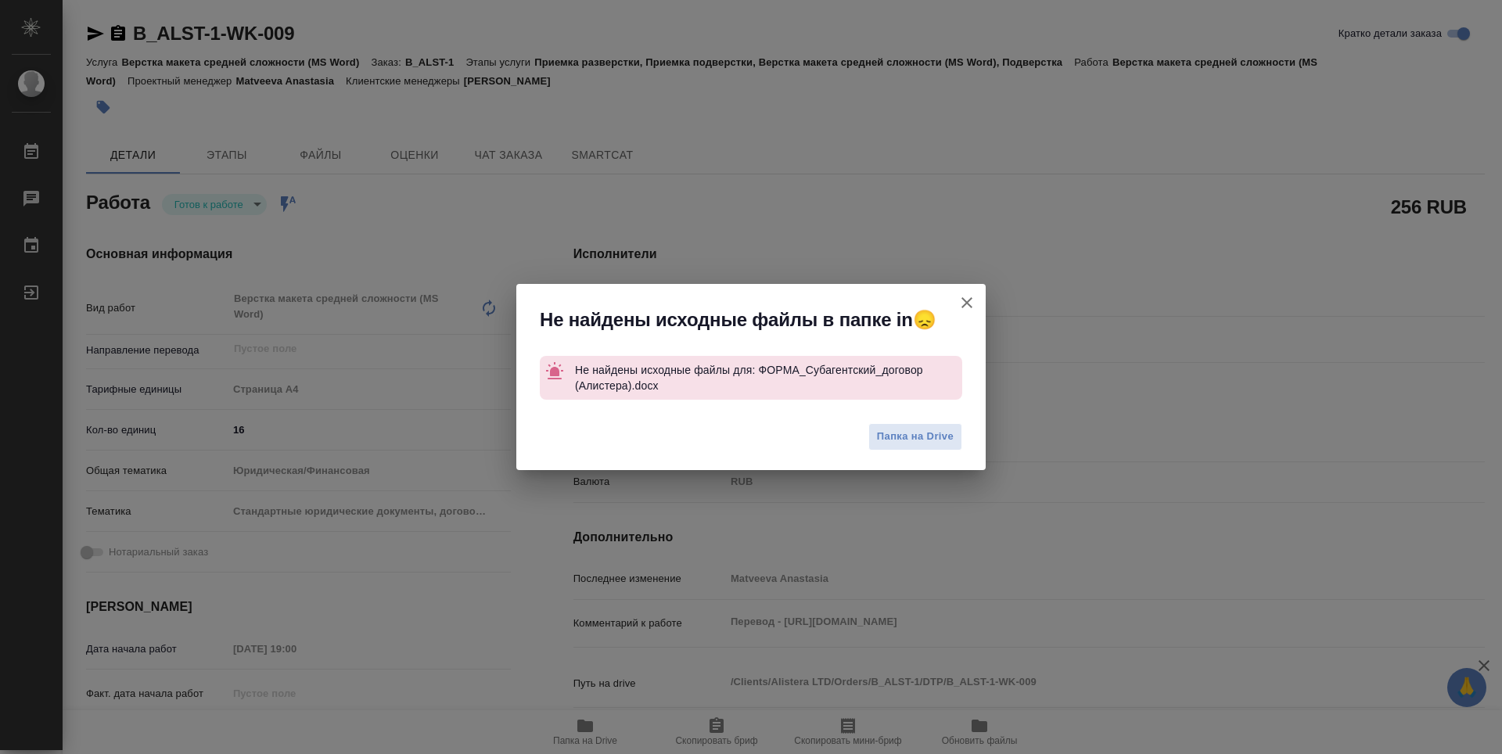
type textarea "x"
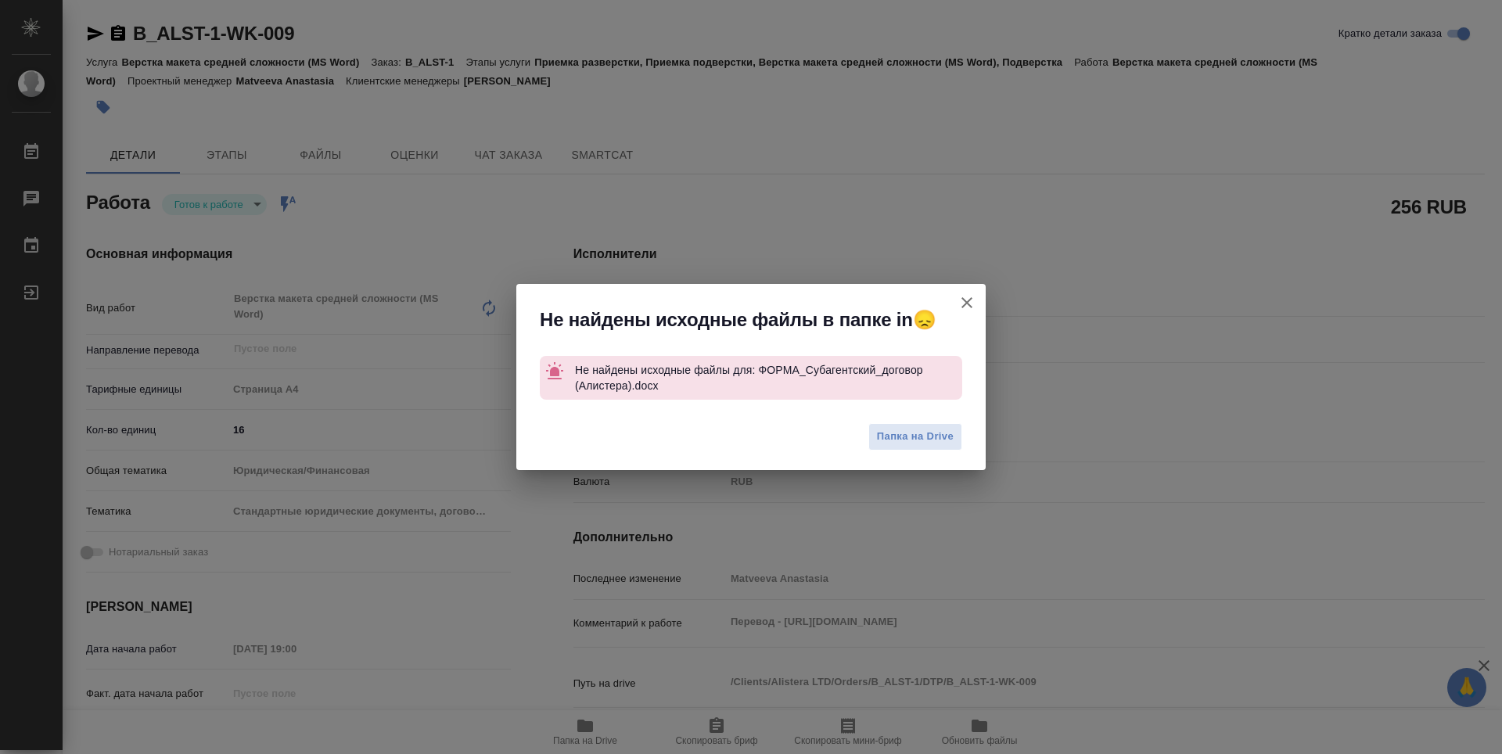
type textarea "x"
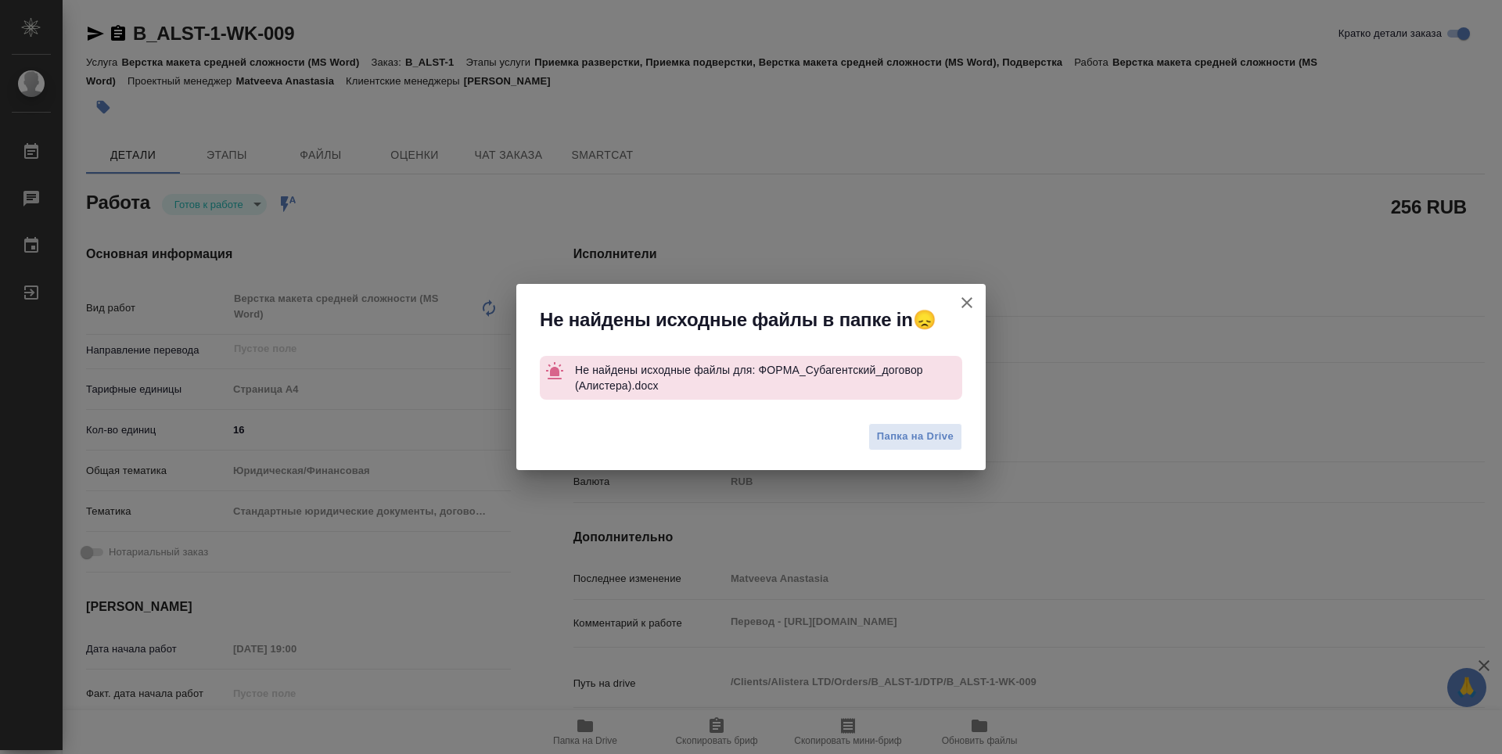
click at [968, 294] on icon "button" at bounding box center [966, 302] width 19 height 19
type textarea "x"
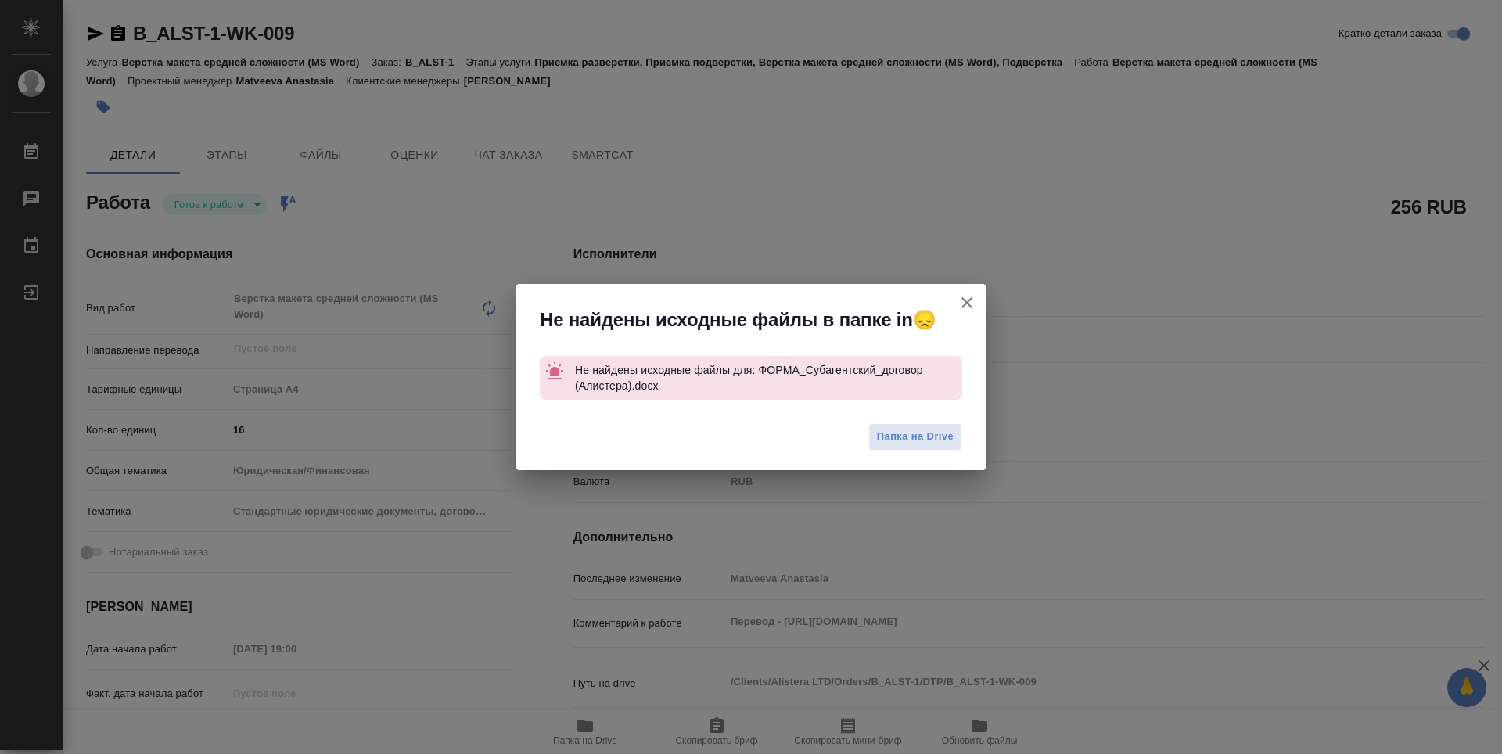
type textarea "x"
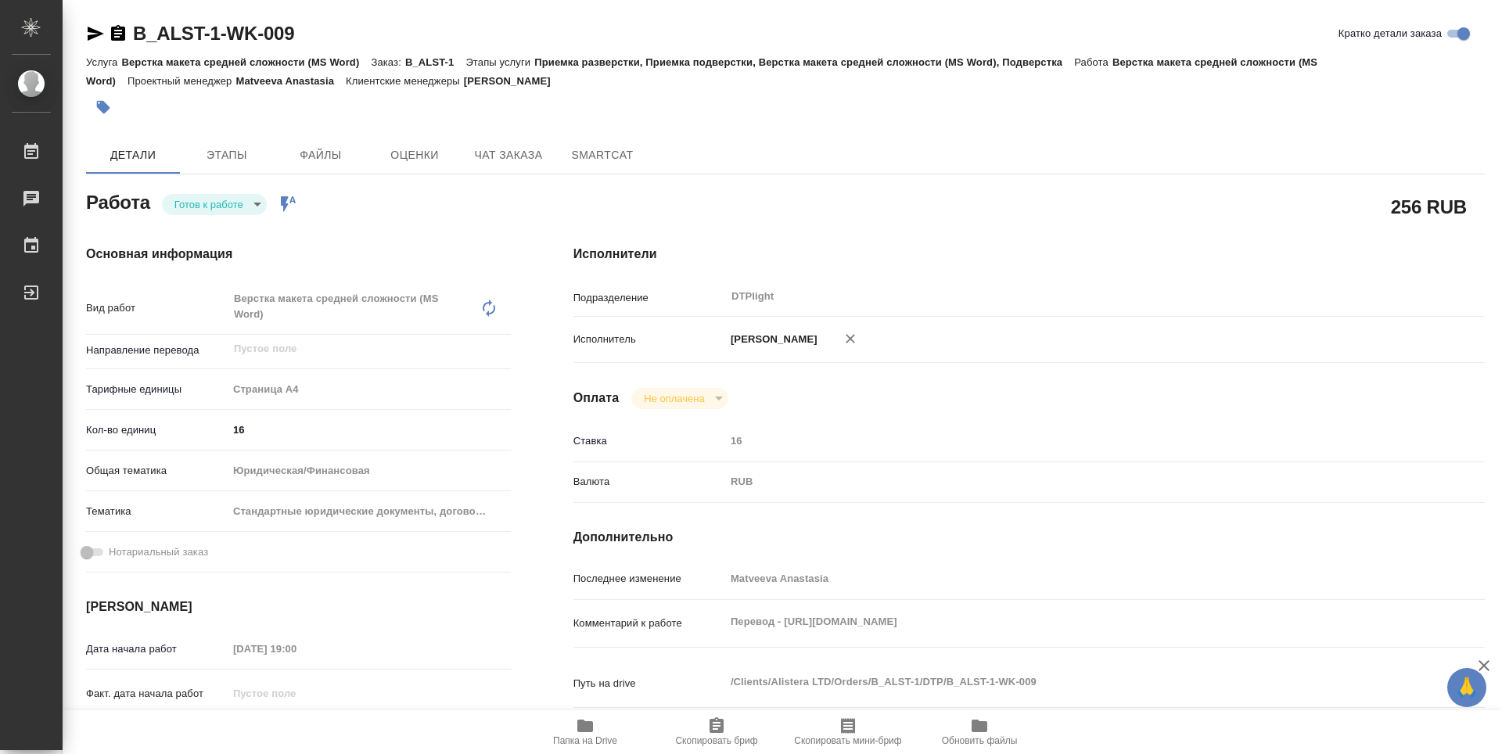
click at [576, 748] on button "Папка на Drive" at bounding box center [584, 732] width 131 height 44
click at [616, 724] on span "Папка на Drive" at bounding box center [585, 731] width 113 height 30
click at [260, 207] on body "🙏 .cls-1 fill:#fff; AWATERA Guselnikov Roman Работы 0 Чаты График Выйти B_ALST-…" at bounding box center [751, 377] width 1502 height 754
click at [214, 229] on button "Выполнен" at bounding box center [202, 230] width 57 height 17
type textarea "x"
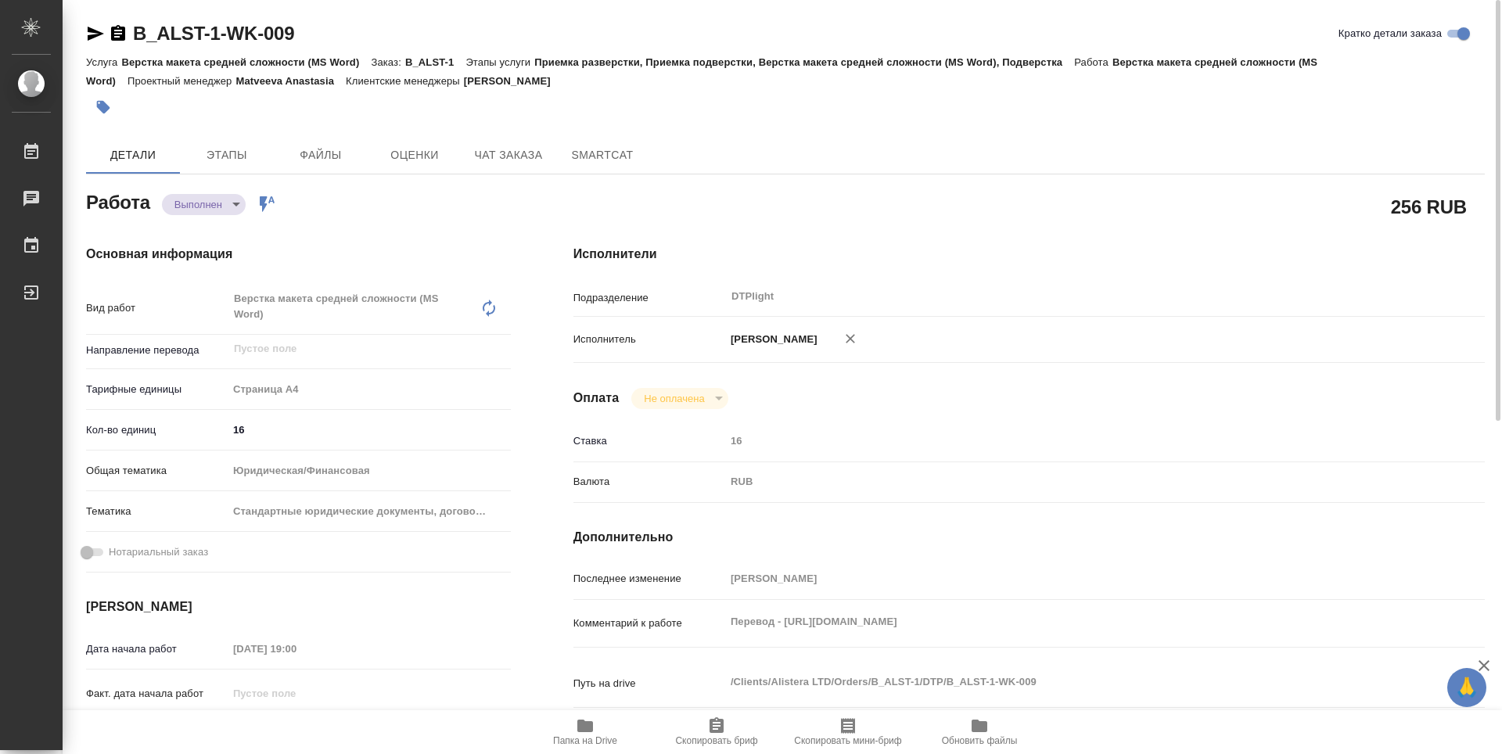
type textarea "x"
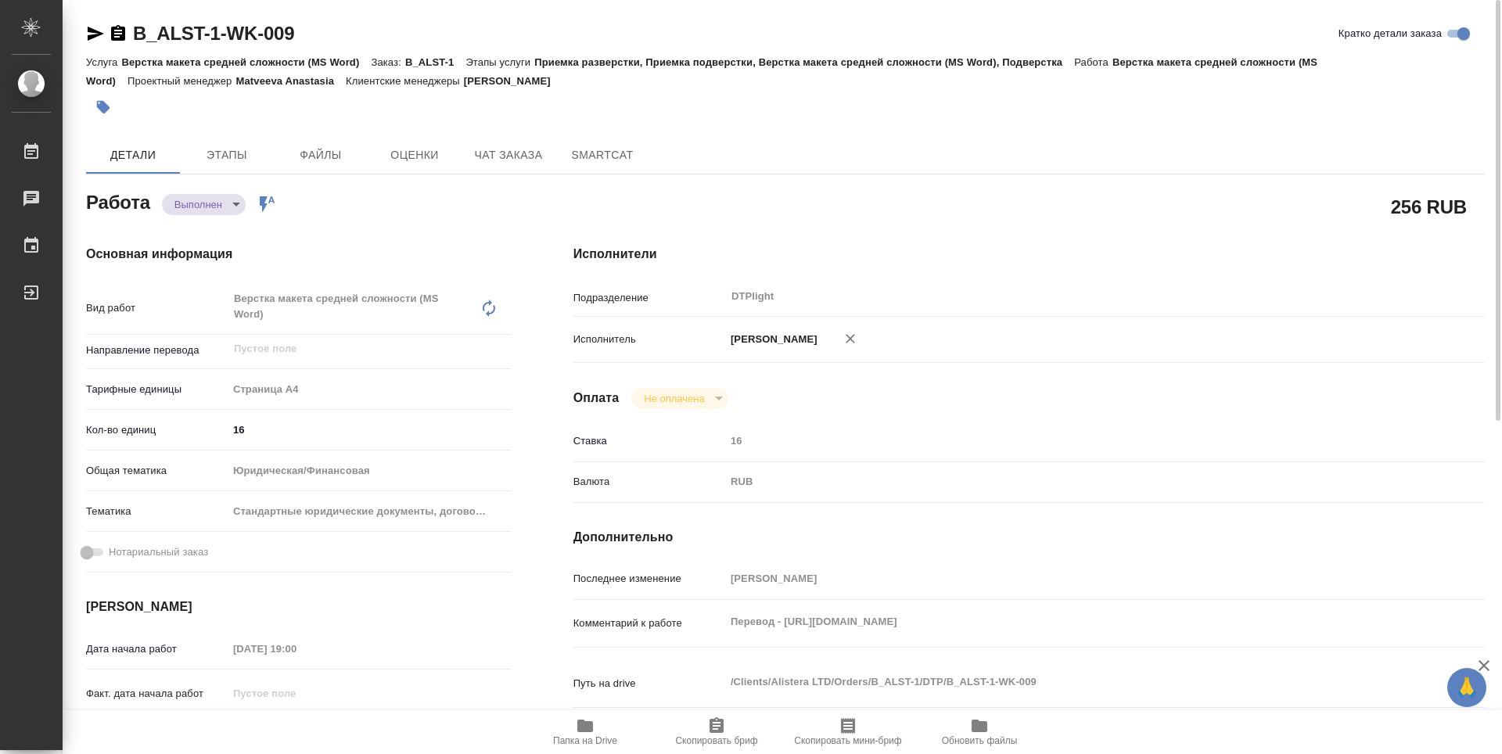
type textarea "x"
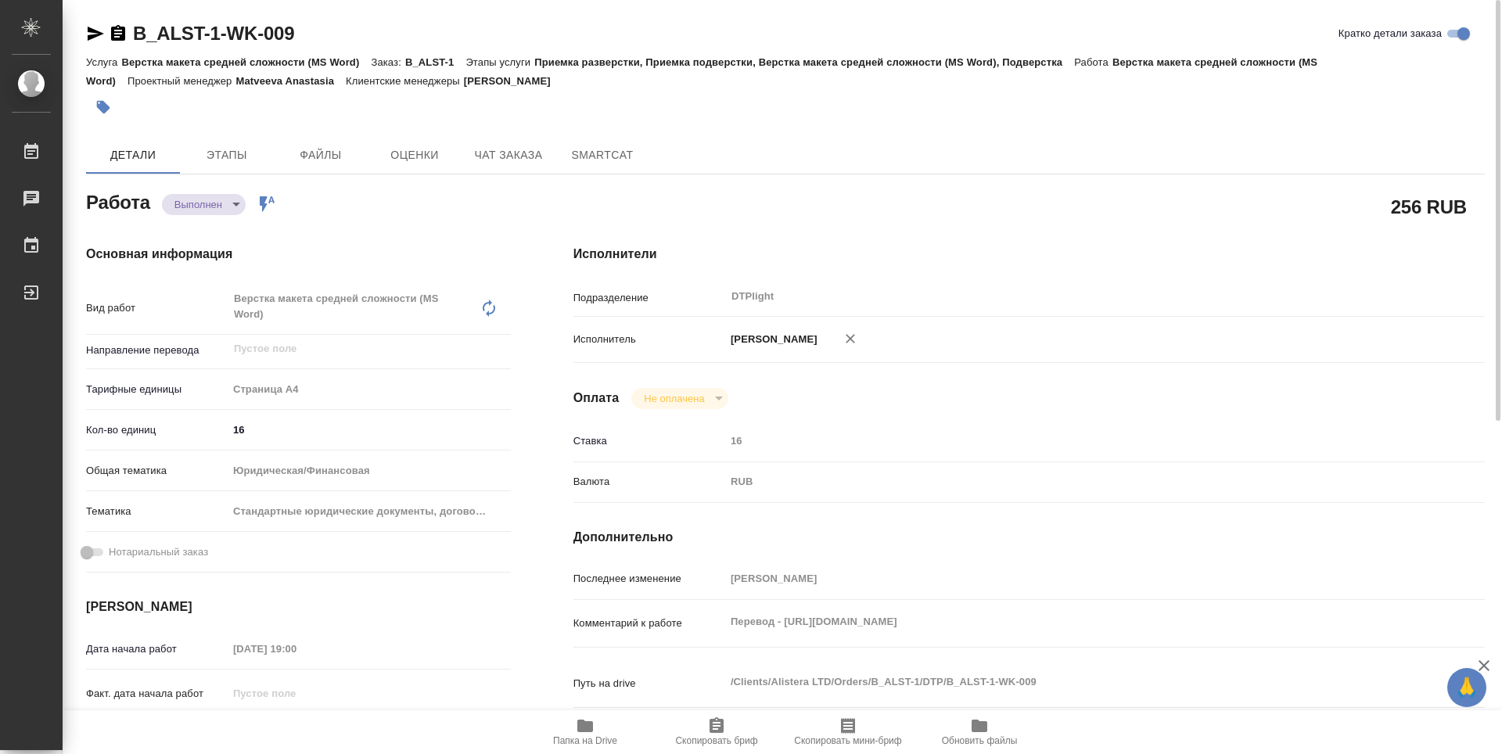
type textarea "x"
click at [114, 37] on icon "button" at bounding box center [118, 33] width 14 height 16
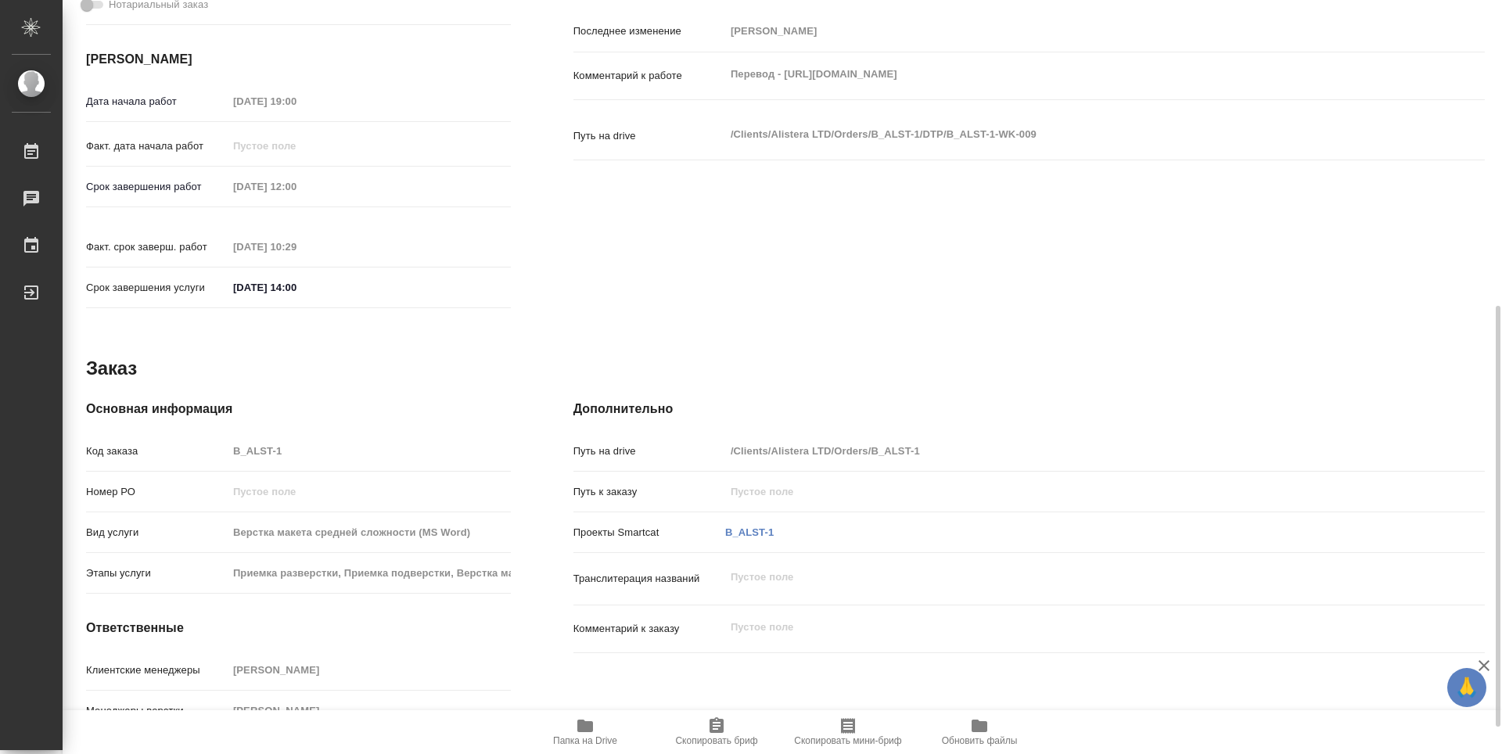
scroll to position [596, 0]
